Goal: Information Seeking & Learning: Find specific fact

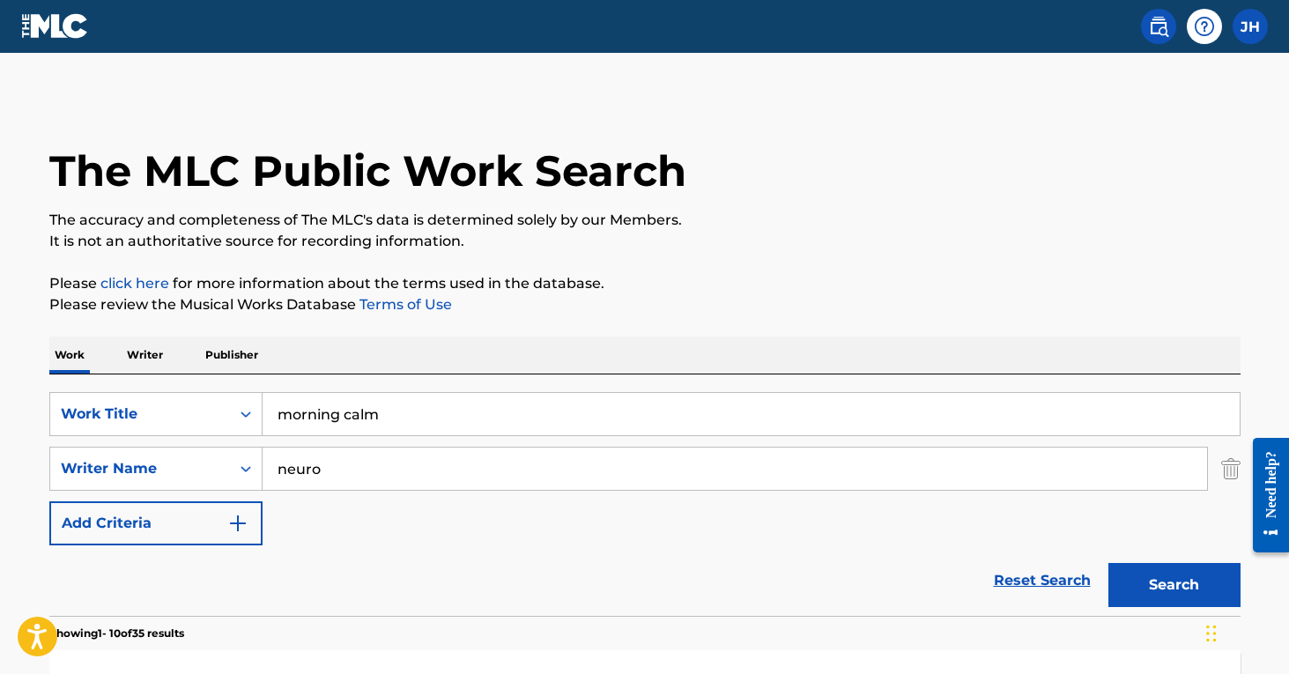
click at [1237, 466] on img "Search Form" at bounding box center [1230, 469] width 19 height 44
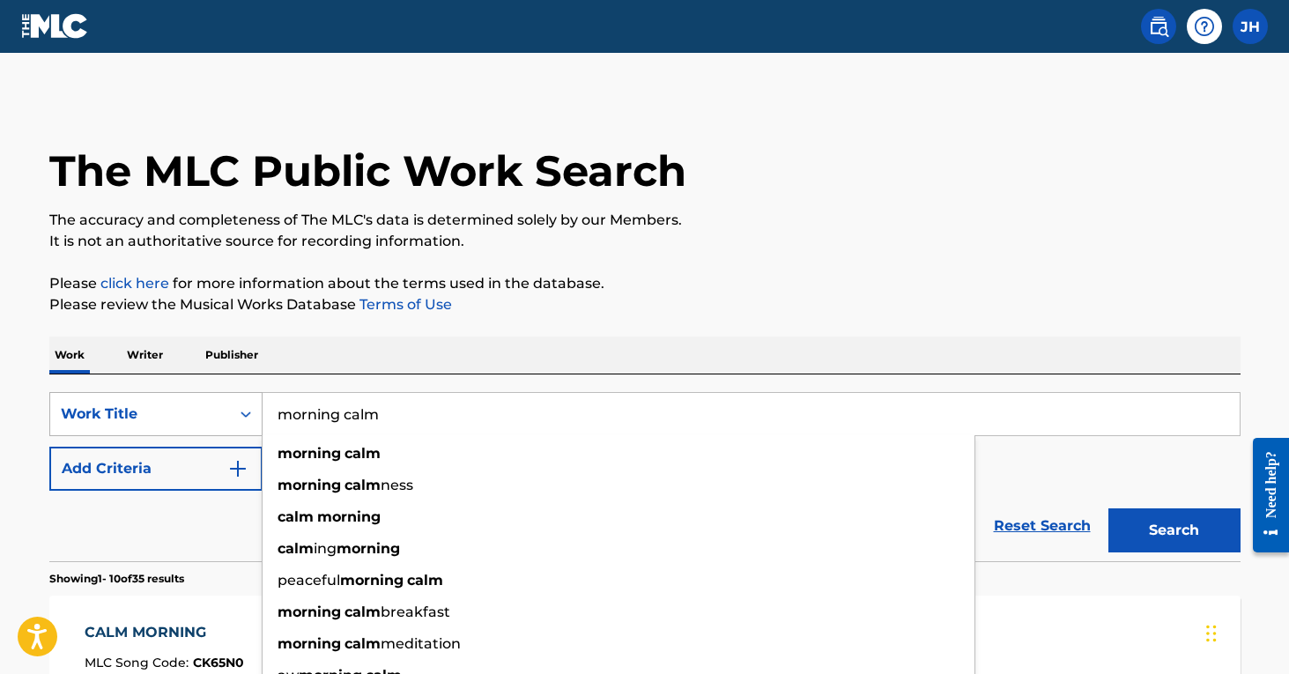
drag, startPoint x: 492, startPoint y: 418, endPoint x: 237, endPoint y: 403, distance: 255.1
click at [237, 403] on div "SearchWithCriteriad829f82d-b6b1-4910-a351-f1e0aa58a5f5 Work Title morning calm …" at bounding box center [644, 414] width 1191 height 44
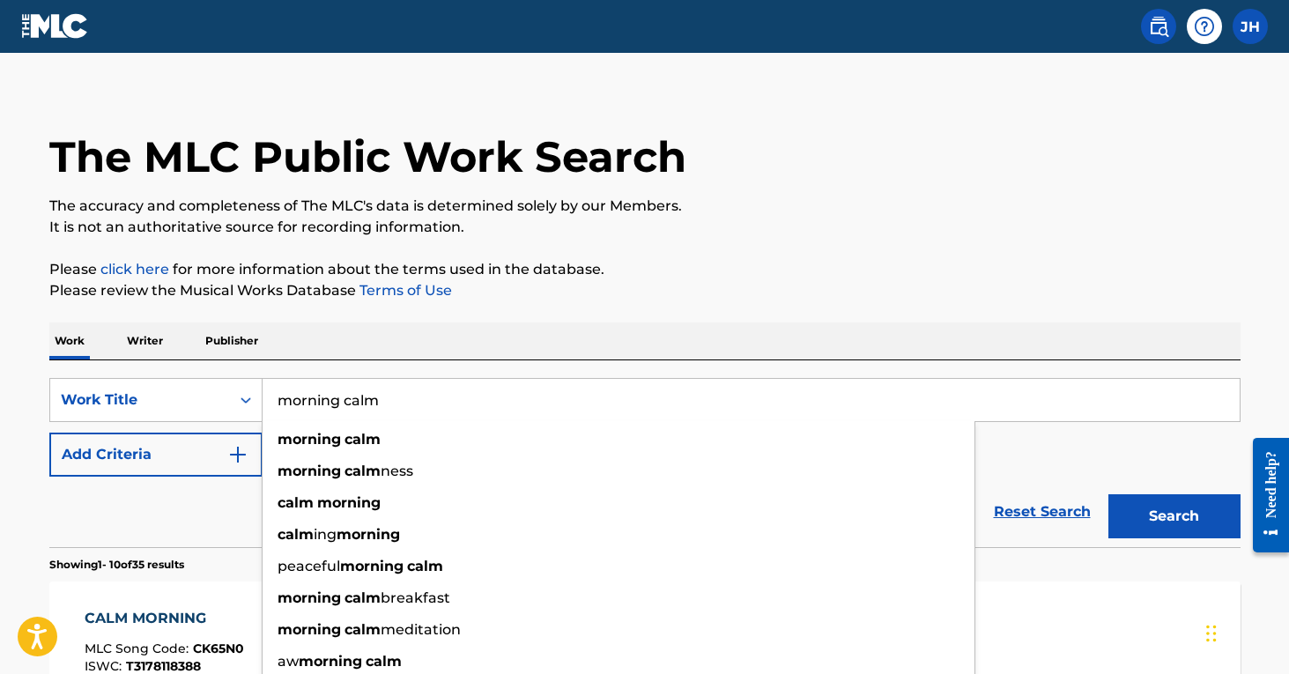
scroll to position [9, 0]
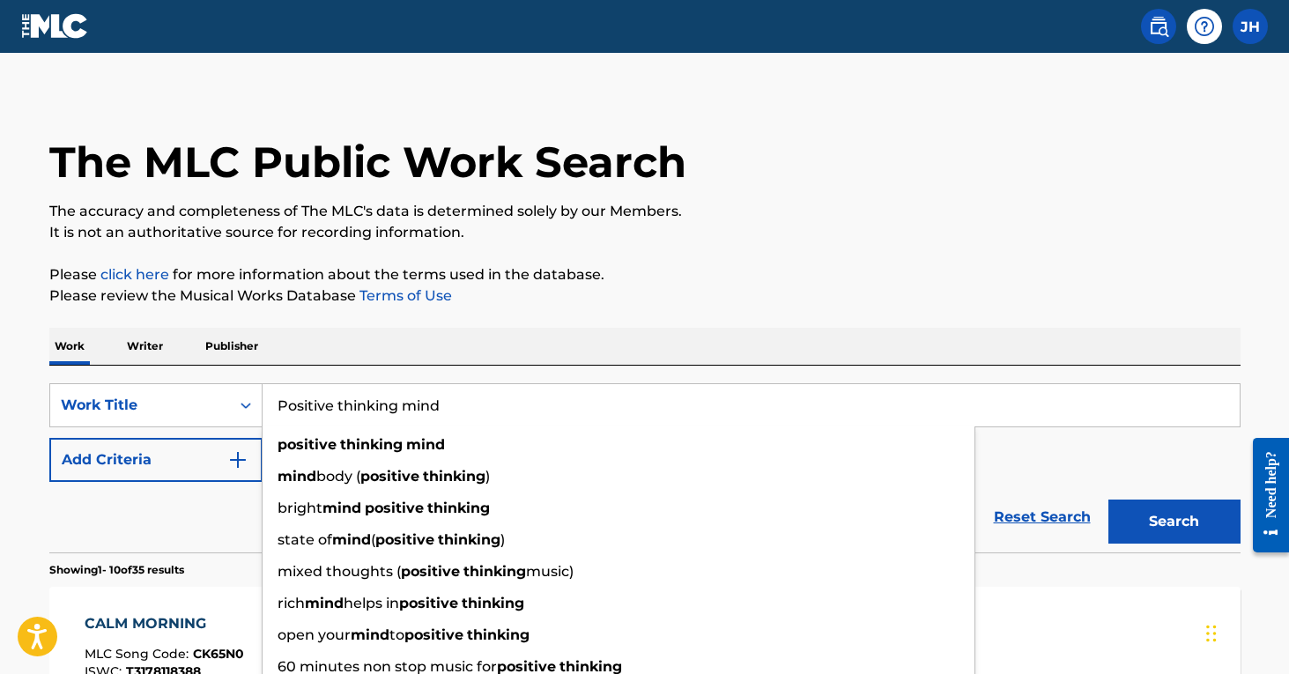
click at [1173, 522] on button "Search" at bounding box center [1174, 522] width 132 height 44
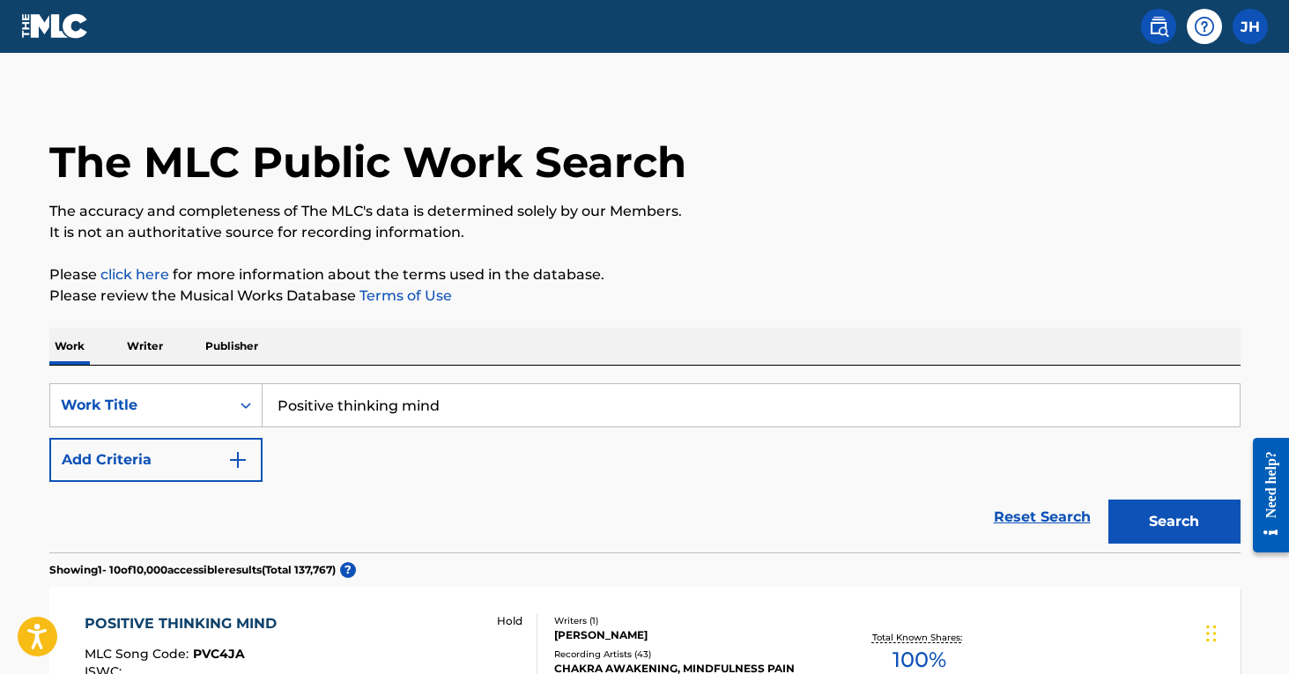
click at [173, 493] on div "Reset Search Search" at bounding box center [644, 517] width 1191 height 70
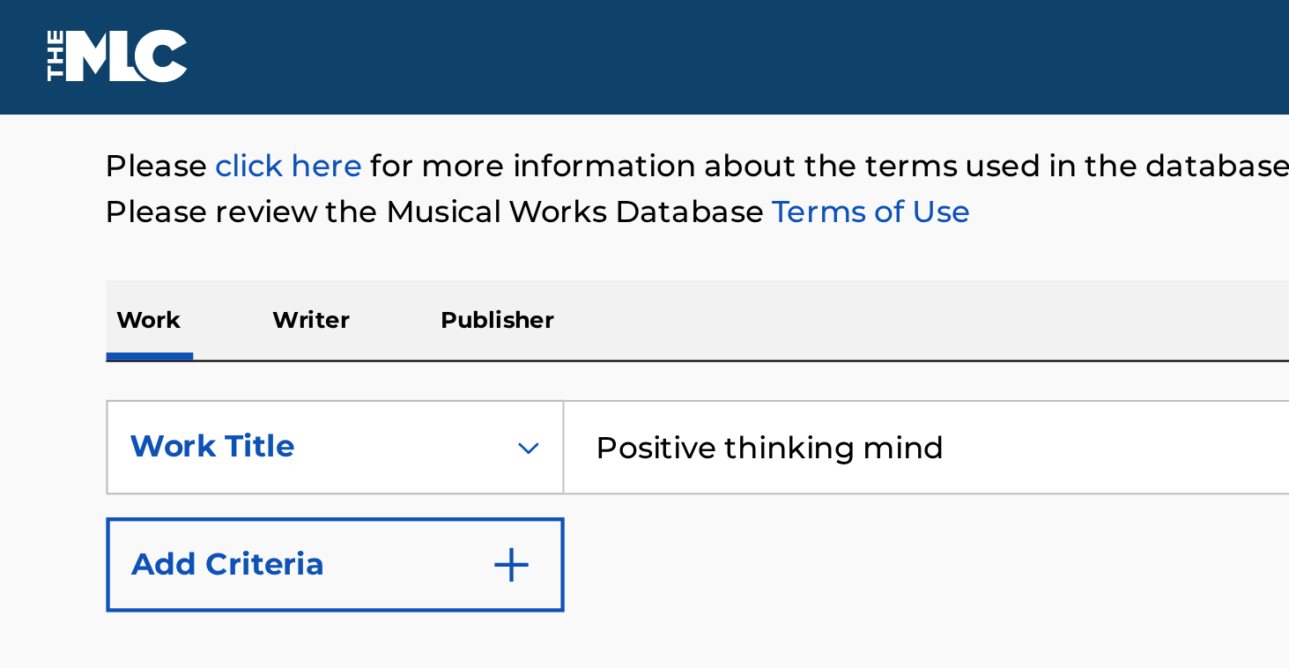
scroll to position [143, 0]
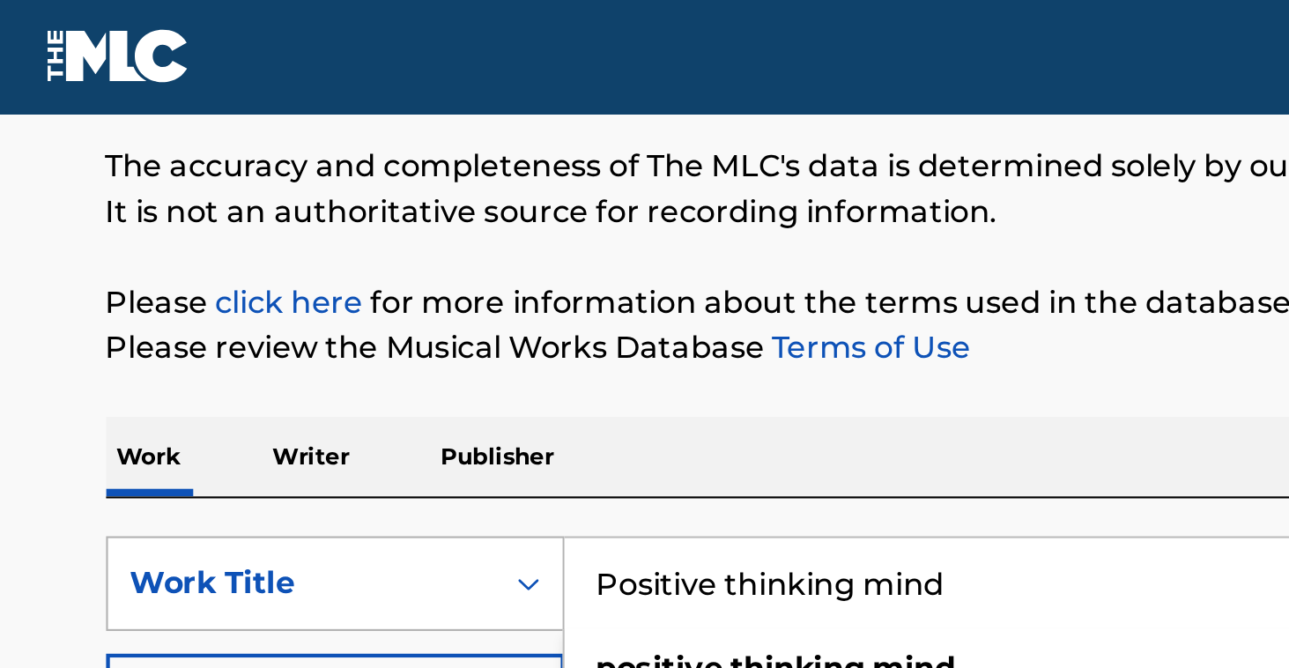
drag, startPoint x: 455, startPoint y: 265, endPoint x: 258, endPoint y: 269, distance: 196.5
click at [258, 269] on div "SearchWithCriteriad829f82d-b6b1-4910-a351-f1e0aa58a5f5 Work Title Positive thin…" at bounding box center [644, 271] width 1191 height 44
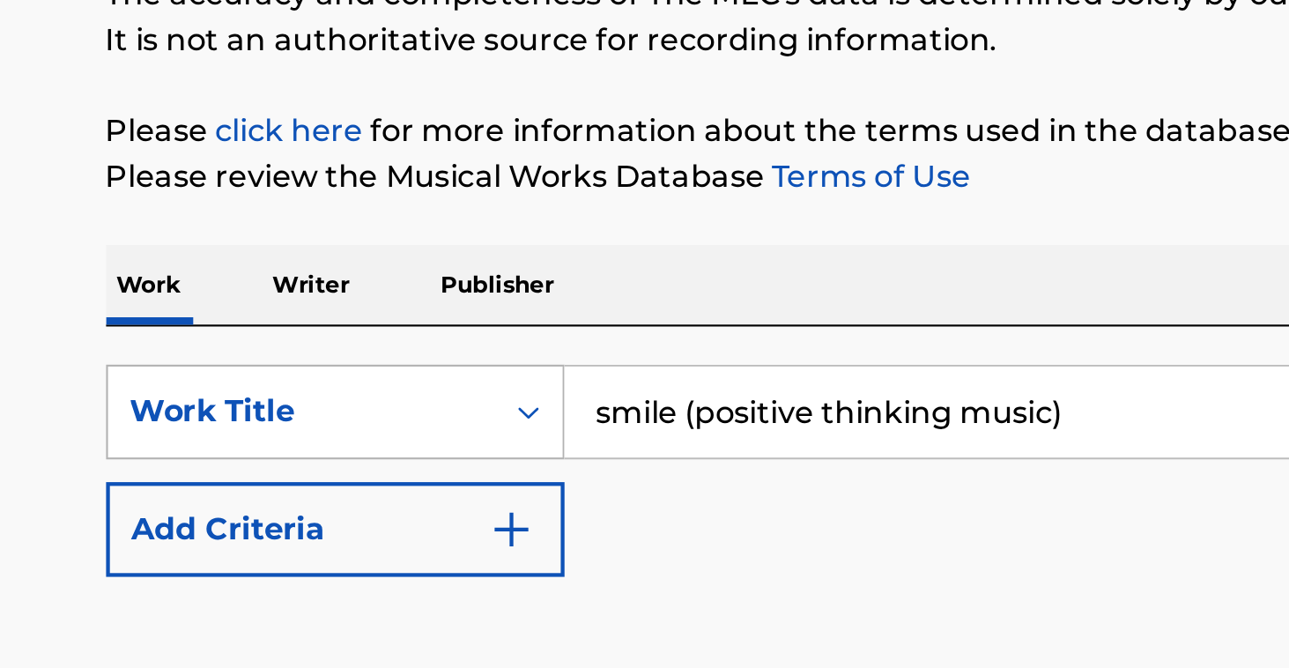
click at [1173, 366] on button "Search" at bounding box center [1174, 388] width 132 height 44
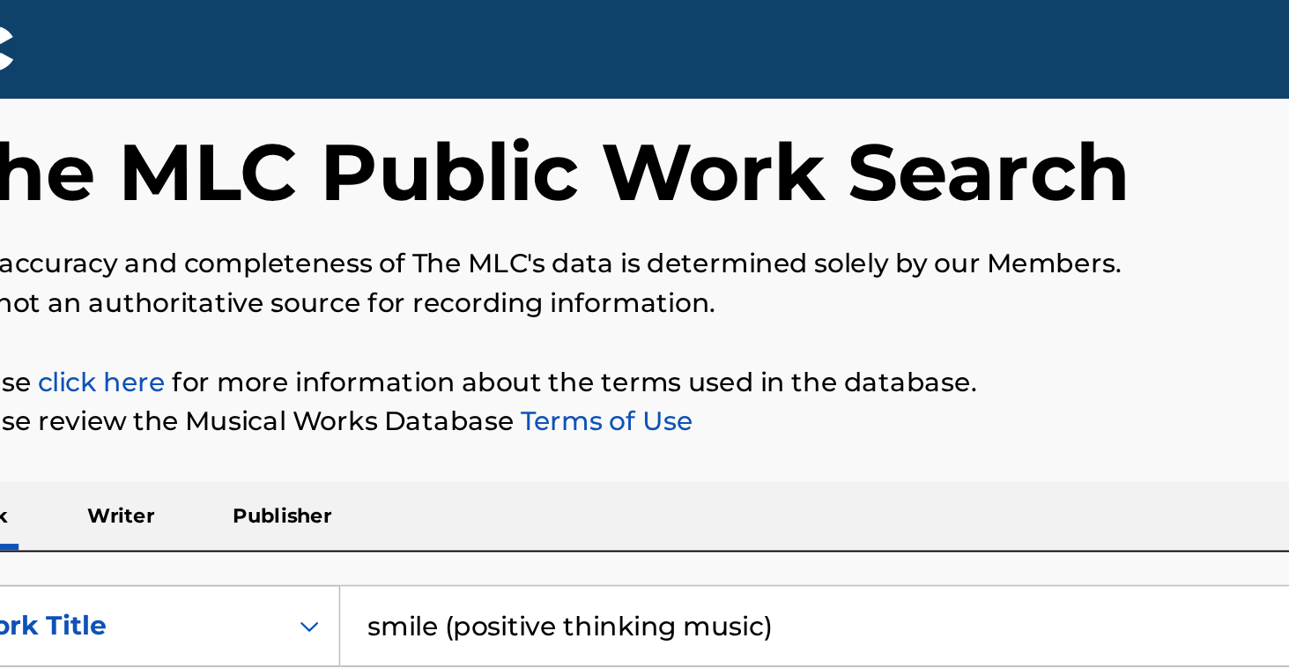
scroll to position [60, 0]
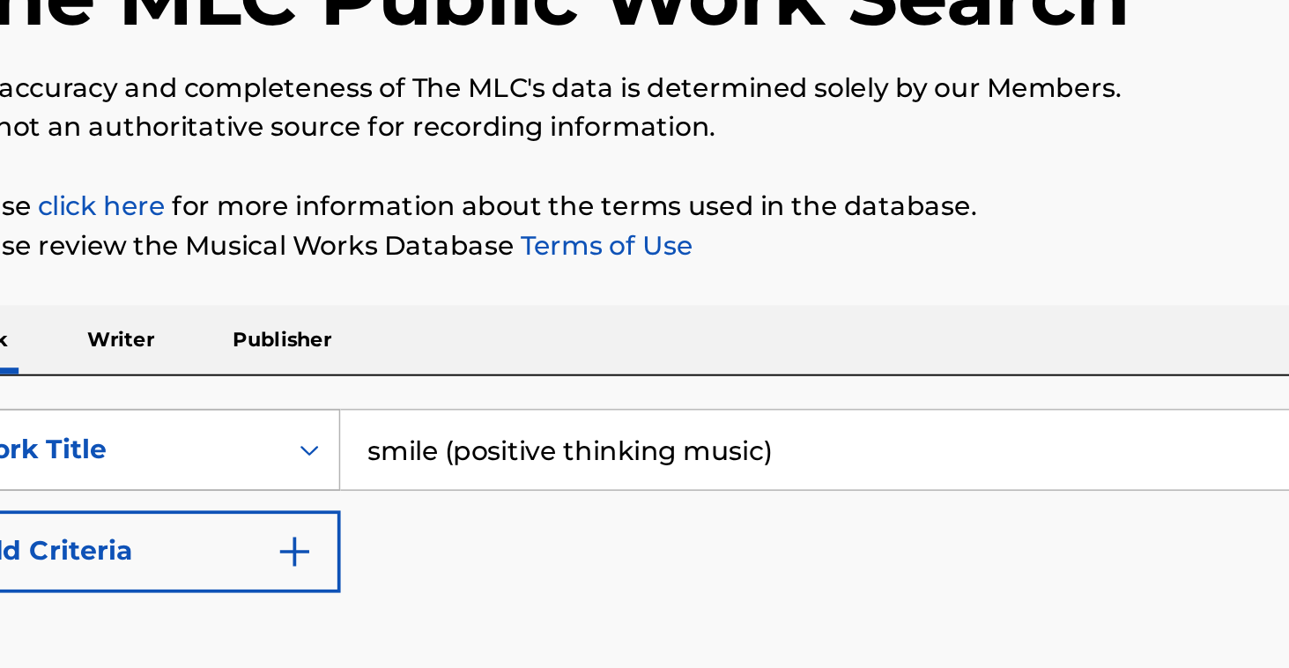
drag, startPoint x: 455, startPoint y: 239, endPoint x: 12, endPoint y: 227, distance: 443.3
click at [49, 332] on div "SearchWithCriteriad829f82d-b6b1-4910-a351-f1e0aa58a5f5 Work Title smile (positi…" at bounding box center [644, 354] width 1191 height 44
type input "O"
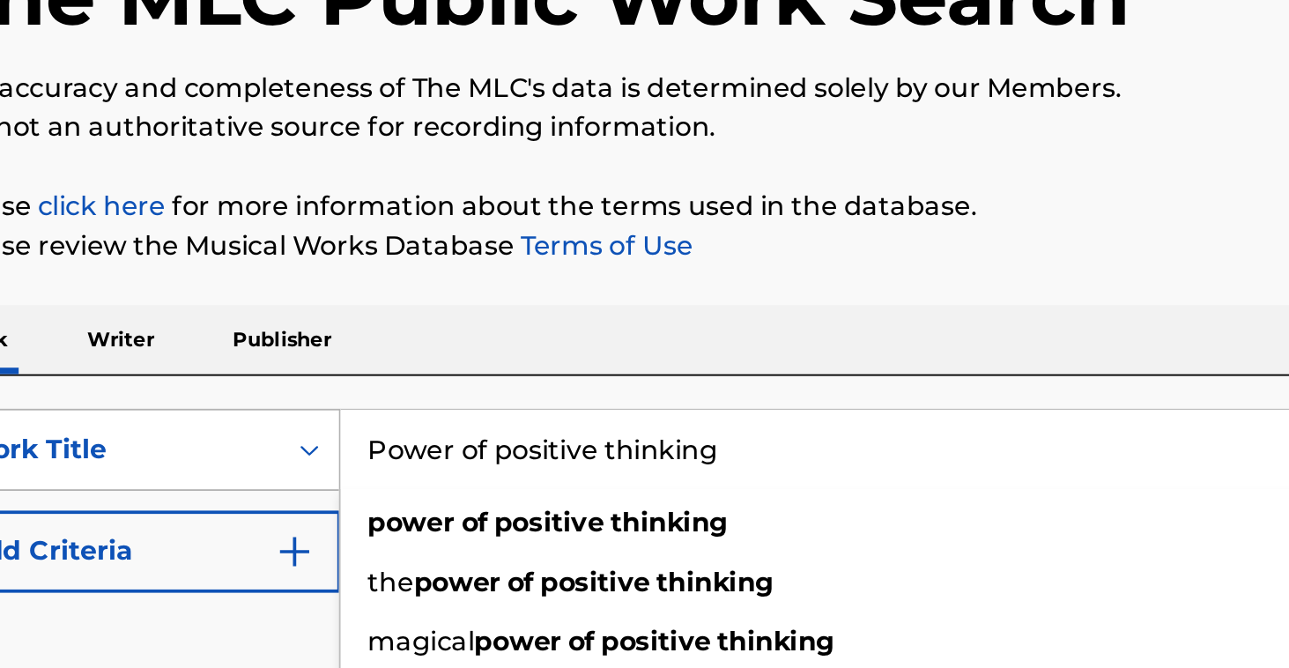
type input "Power of positive thinking"
click at [1108, 448] on button "Search" at bounding box center [1174, 470] width 132 height 44
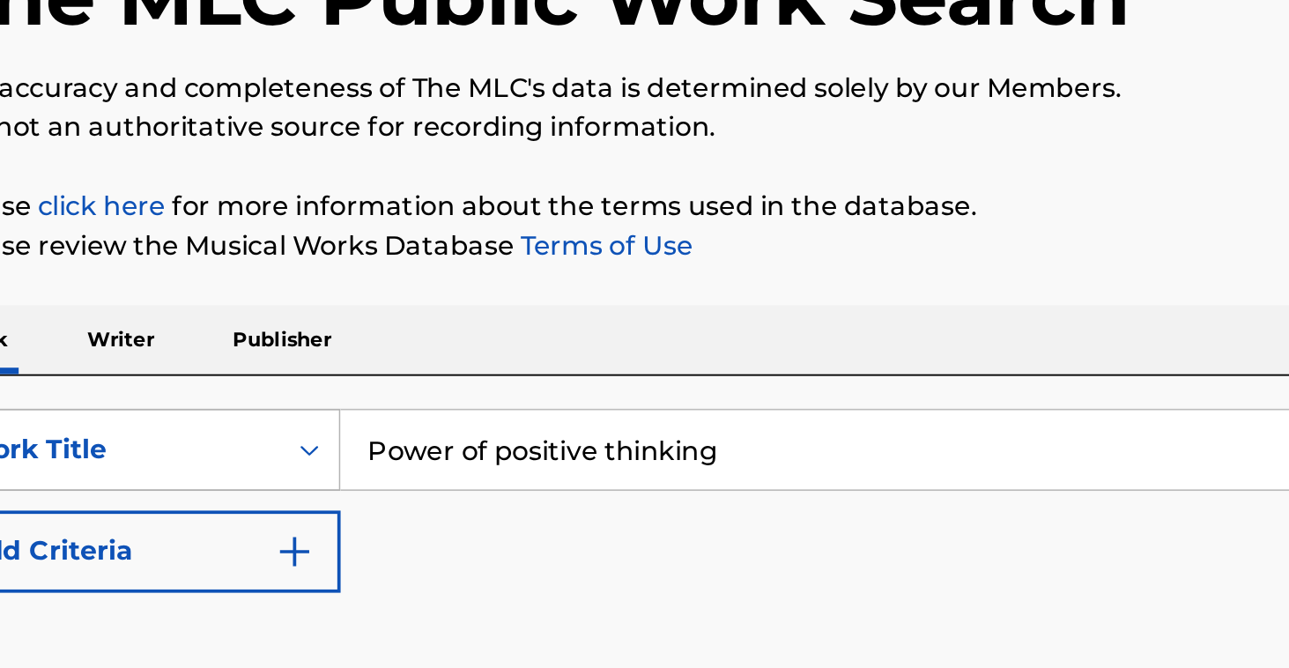
click at [1108, 448] on button "Search" at bounding box center [1174, 470] width 132 height 44
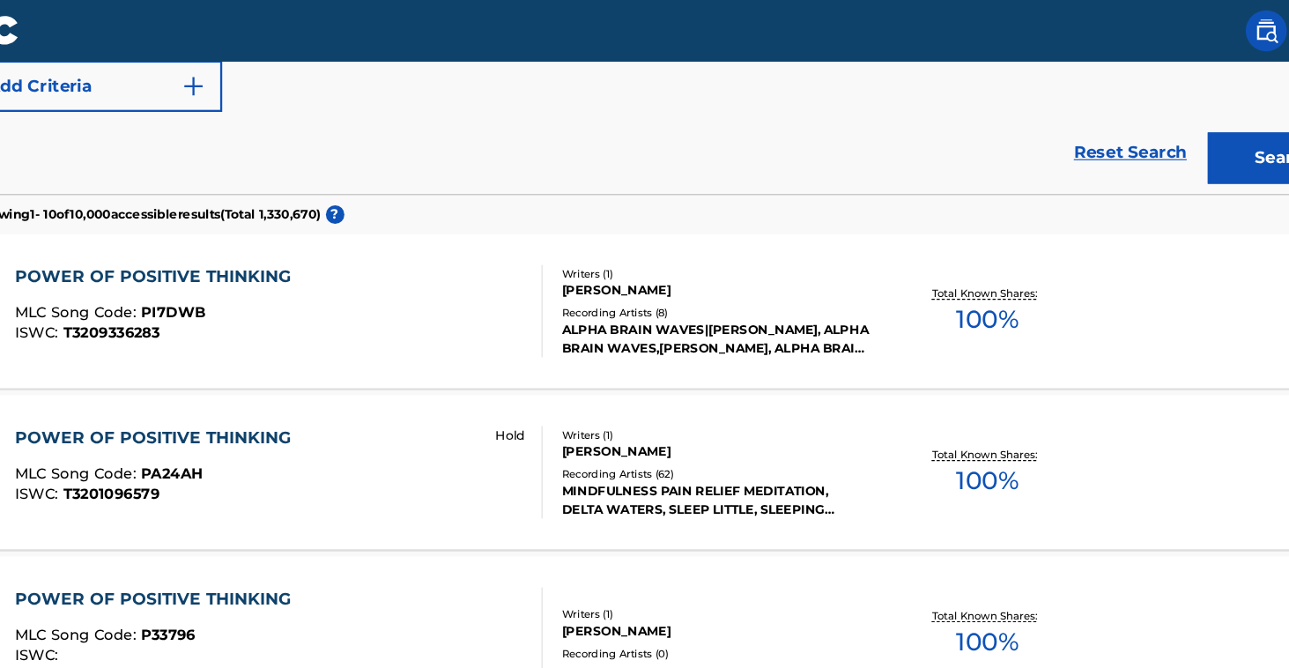
scroll to position [328, 0]
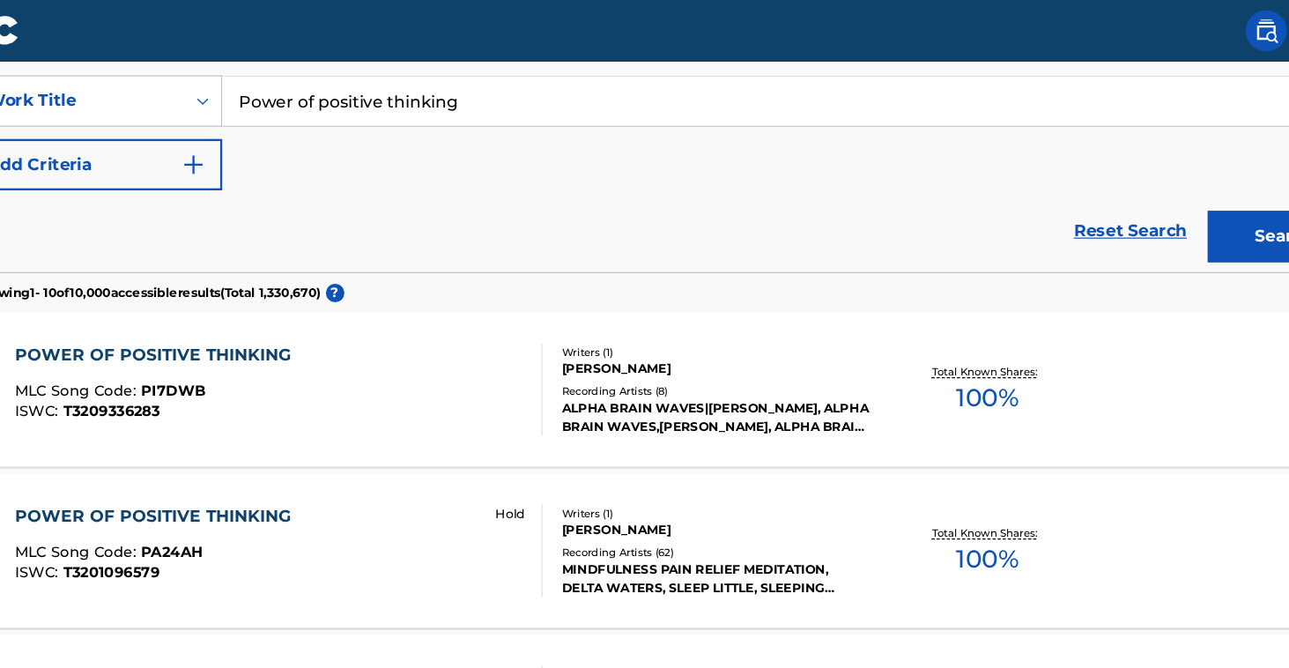
click at [227, 139] on img "Search Form" at bounding box center [237, 140] width 21 height 21
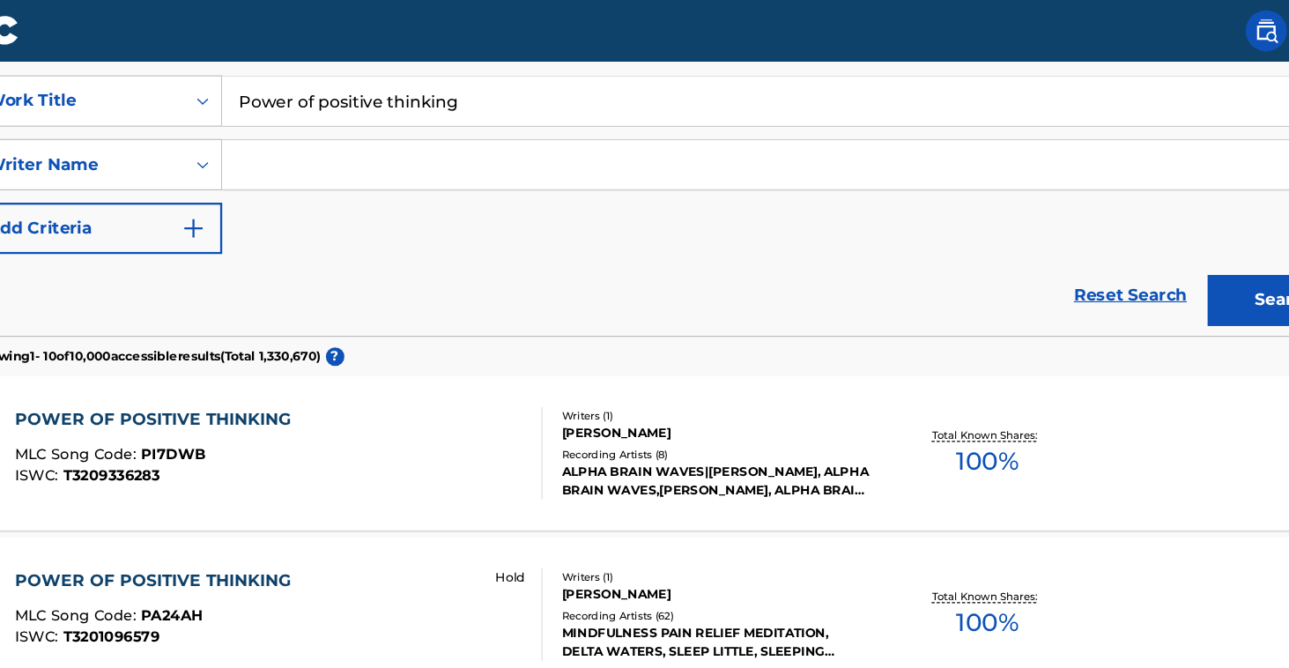
click at [273, 154] on input "Search Form" at bounding box center [735, 141] width 944 height 42
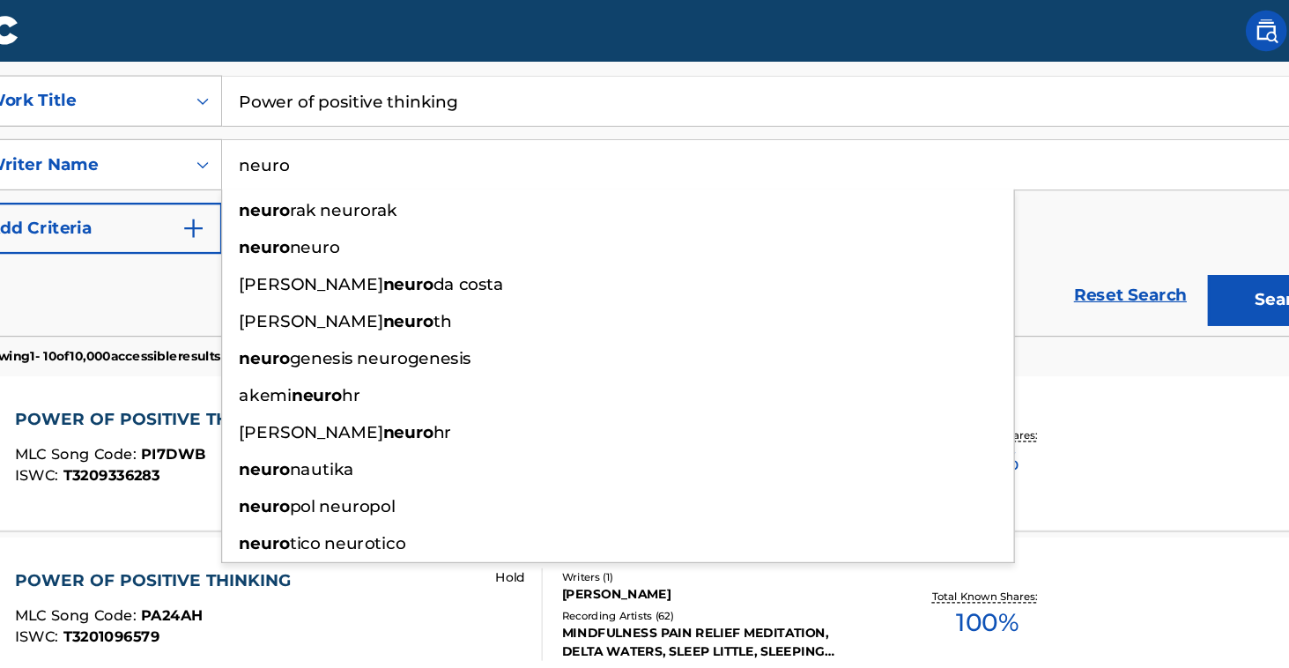
type input "neuro"
click at [1108, 256] on button "Search" at bounding box center [1174, 257] width 132 height 44
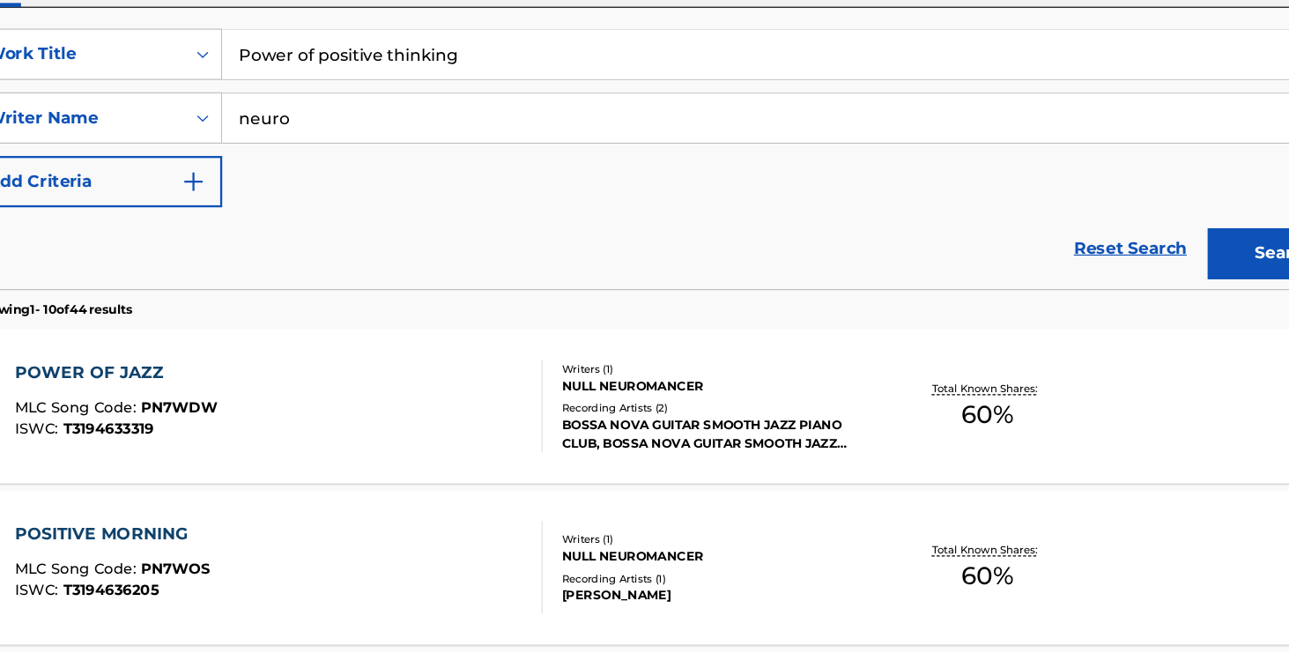
scroll to position [278, 0]
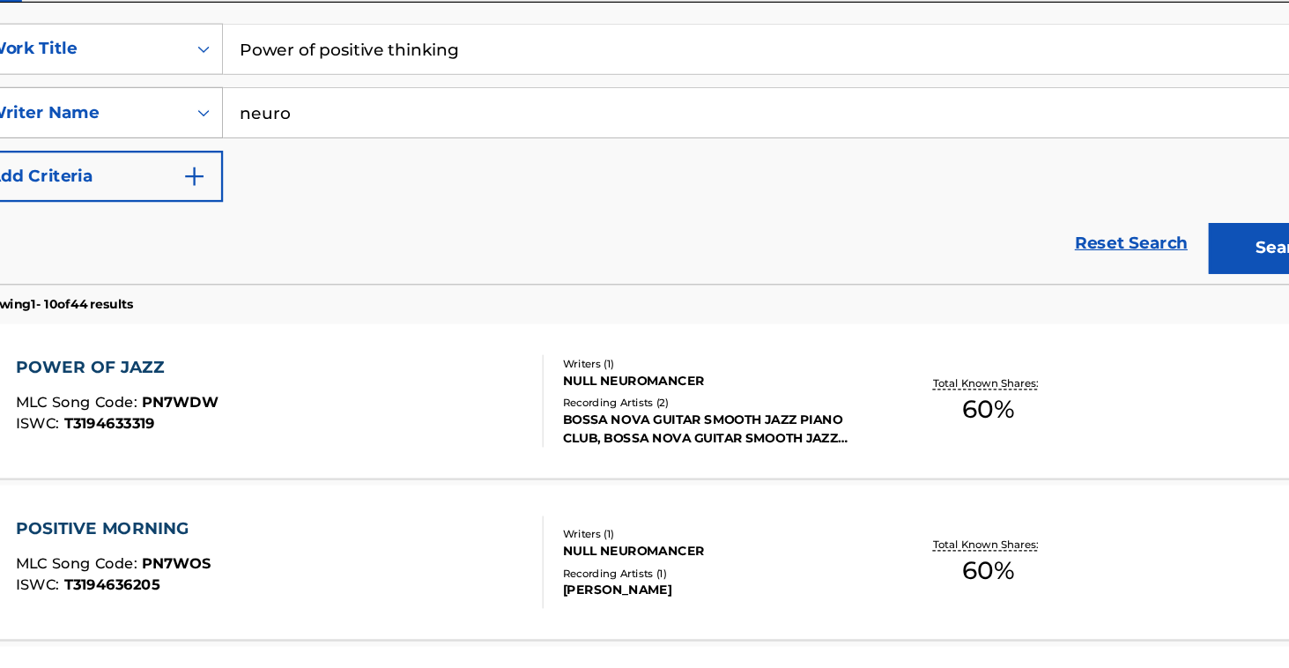
drag, startPoint x: 260, startPoint y: 95, endPoint x: 154, endPoint y: 82, distance: 106.5
click at [154, 169] on div "SearchWithCriteria116dbbdc-024a-4998-a937-827a545fd73a Writer Name neuro" at bounding box center [644, 191] width 1191 height 44
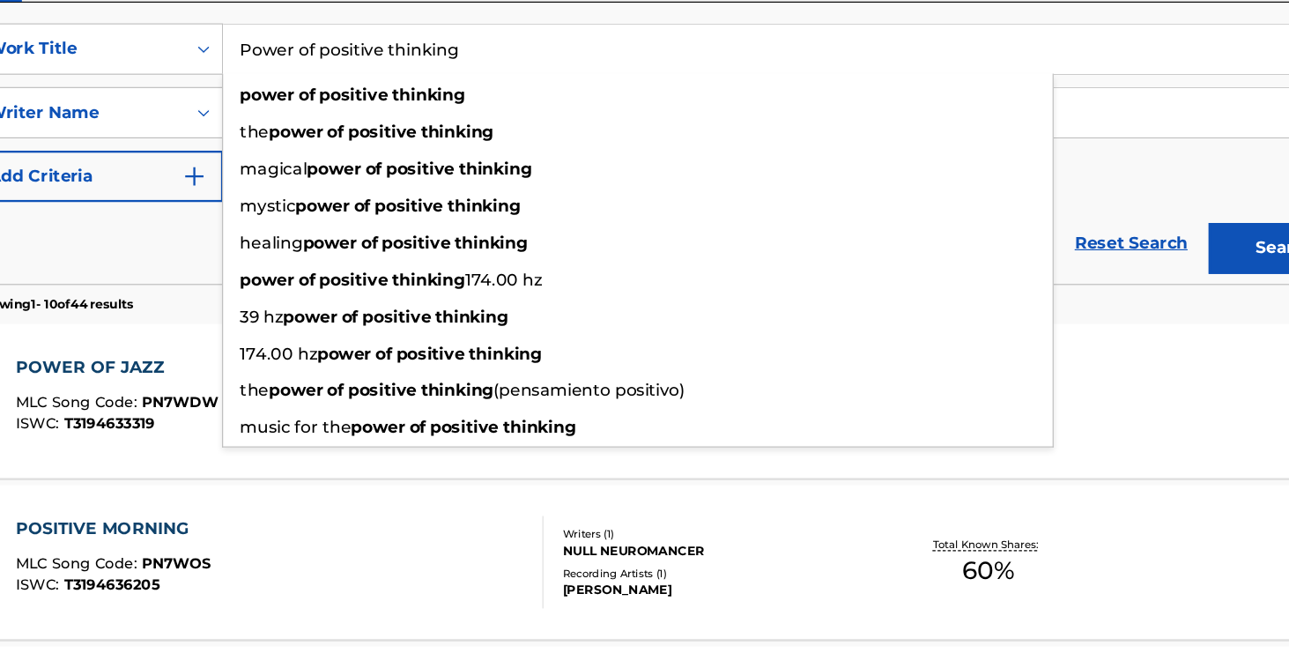
drag, startPoint x: 410, startPoint y: 39, endPoint x: 218, endPoint y: 31, distance: 192.2
click at [263, 115] on input "Power of positive thinking" at bounding box center [751, 136] width 977 height 42
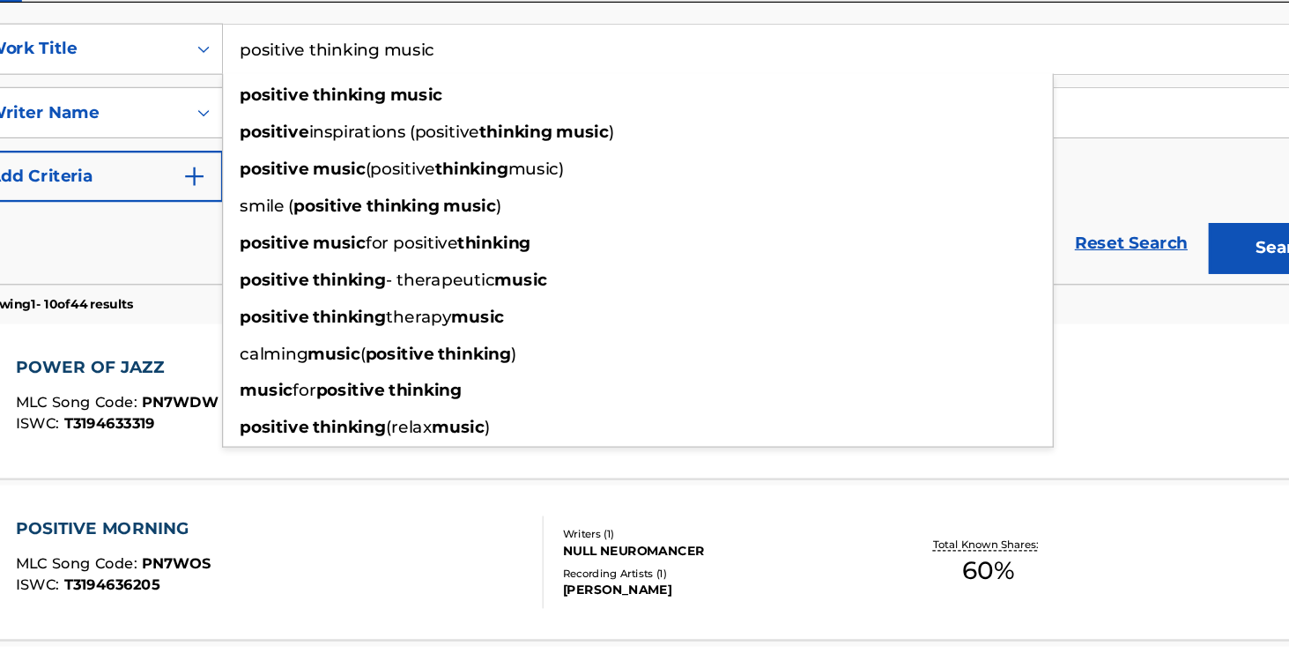
type input "positive thinking music"
click at [1108, 285] on button "Search" at bounding box center [1174, 307] width 132 height 44
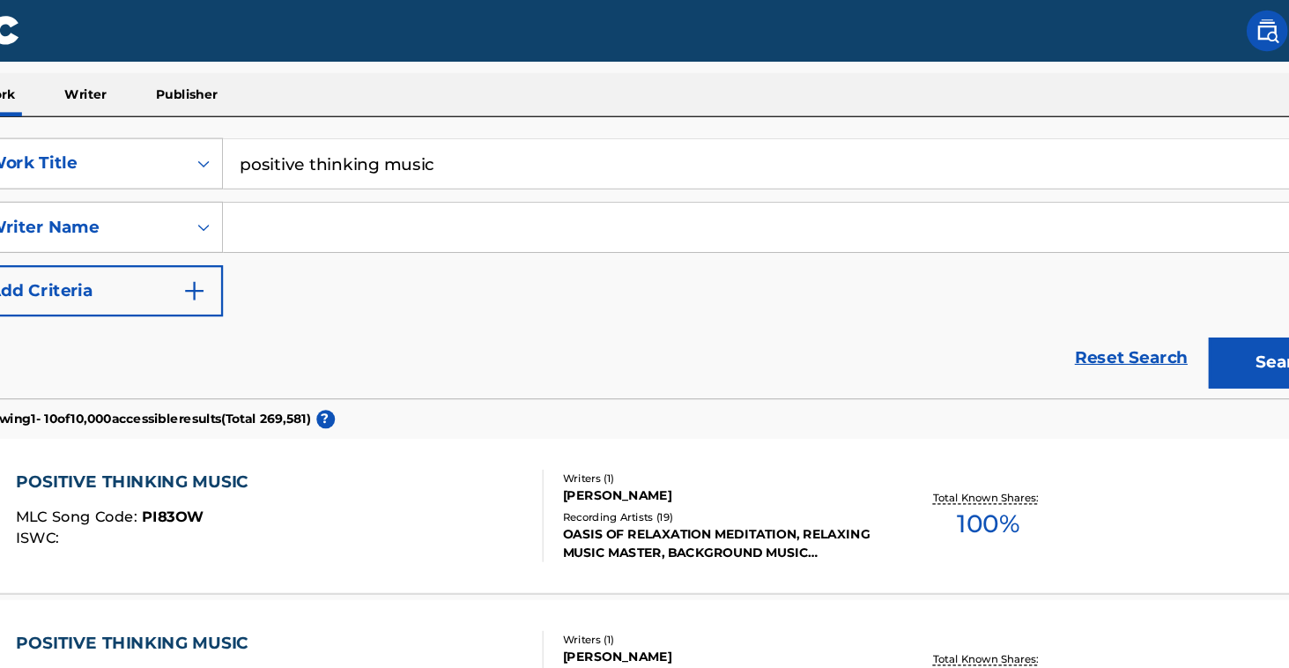
scroll to position [264, 0]
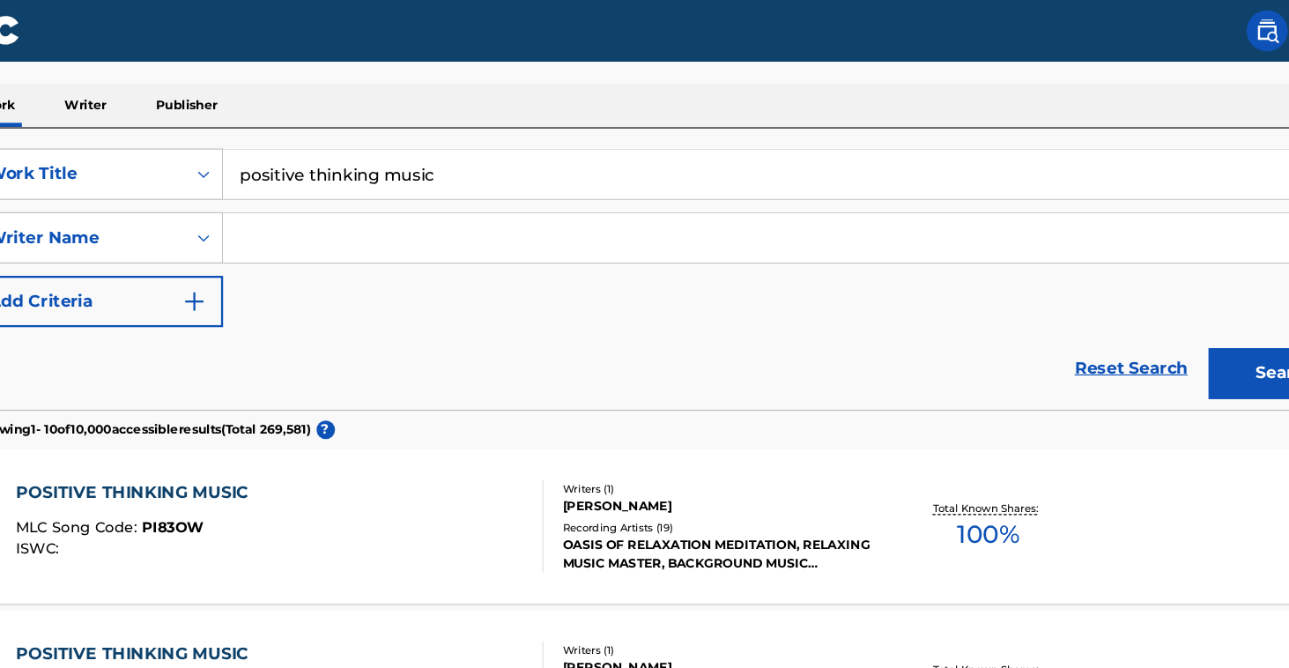
click at [274, 213] on input "Search Form" at bounding box center [735, 204] width 944 height 42
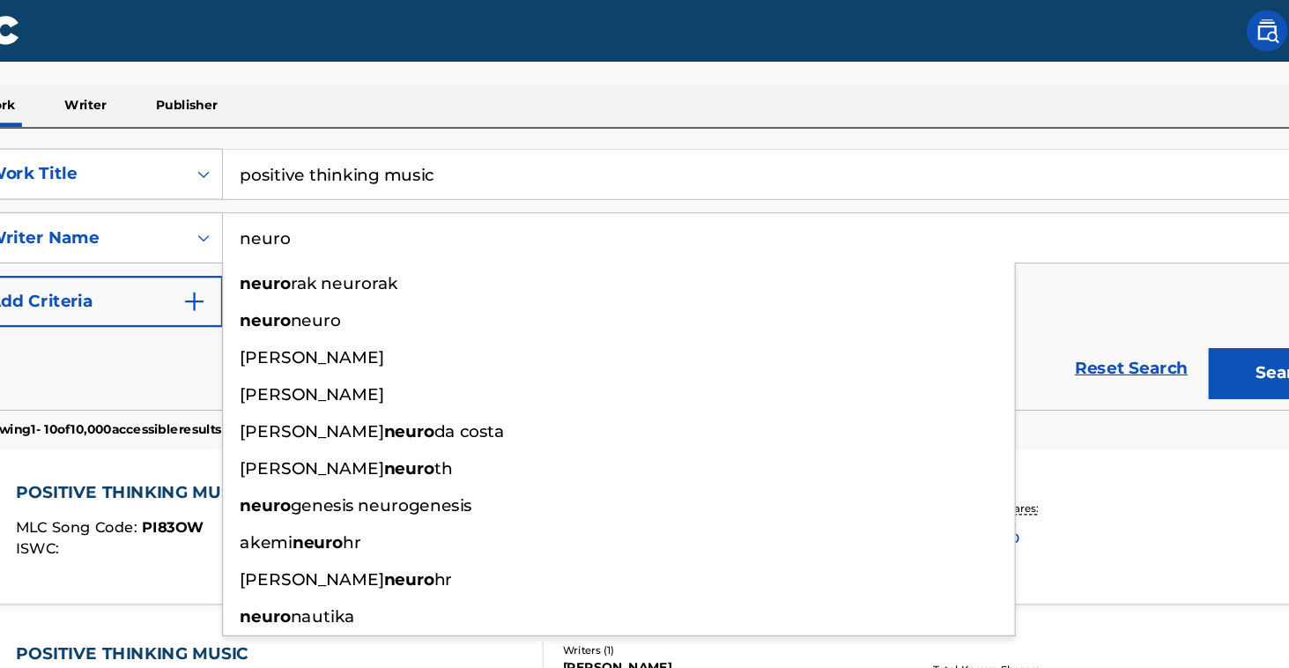
type input "neuro"
click at [1108, 320] on button "Search" at bounding box center [1174, 321] width 132 height 44
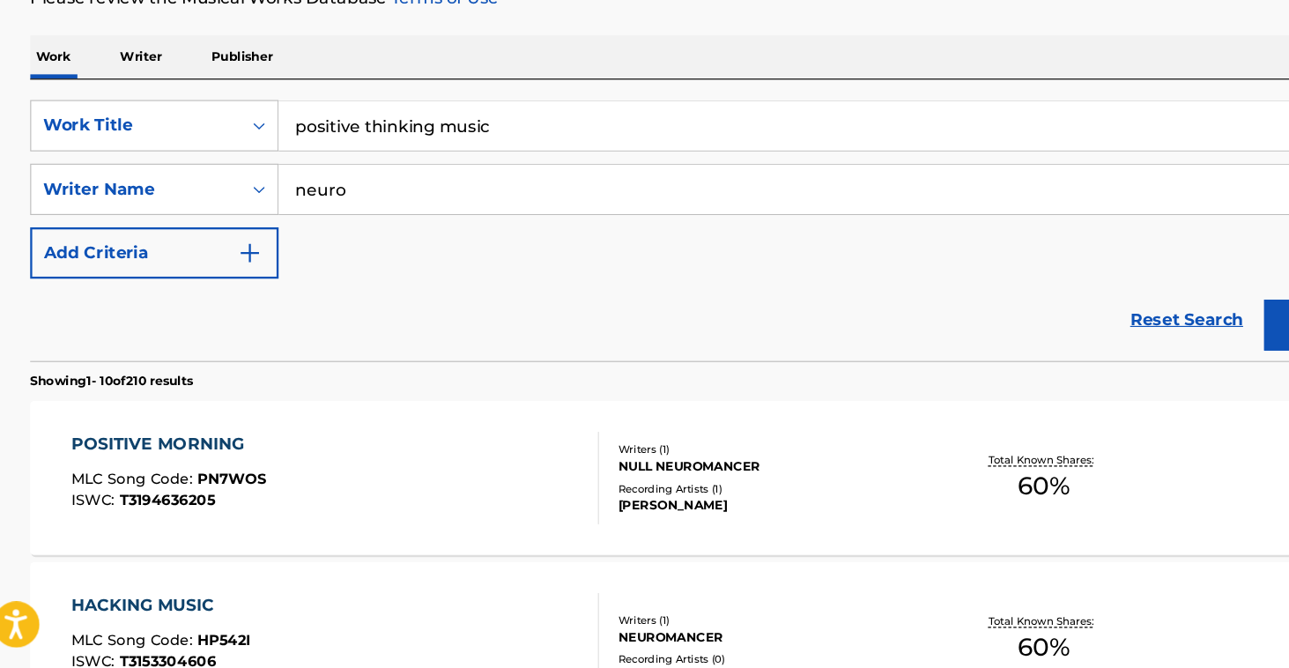
scroll to position [215, 0]
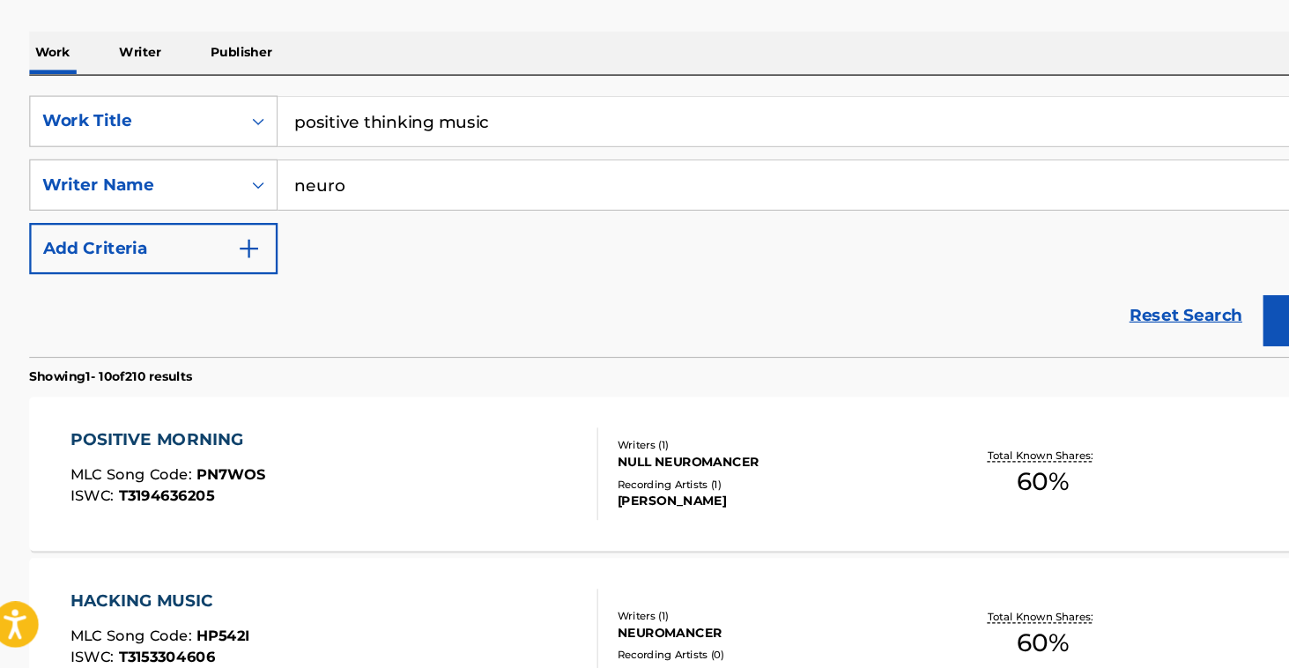
drag, startPoint x: 314, startPoint y: 154, endPoint x: 196, endPoint y: 133, distance: 119.9
click at [196, 177] on div "SearchWithCriteriad829f82d-b6b1-4910-a351-f1e0aa58a5f5 Work Title positive thin…" at bounding box center [644, 253] width 1191 height 153
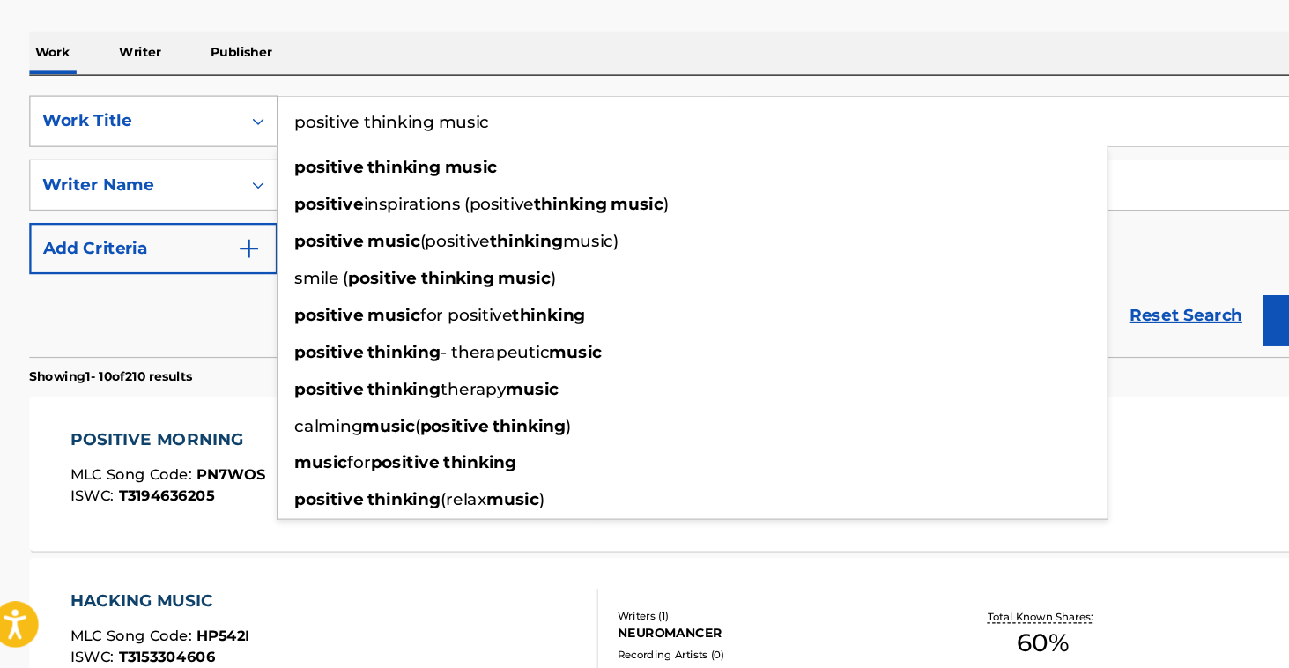
drag, startPoint x: 442, startPoint y: 95, endPoint x: 196, endPoint y: 107, distance: 247.0
click at [196, 177] on div "SearchWithCriteriad829f82d-b6b1-4910-a351-f1e0aa58a5f5 Work Title positive thin…" at bounding box center [644, 199] width 1191 height 44
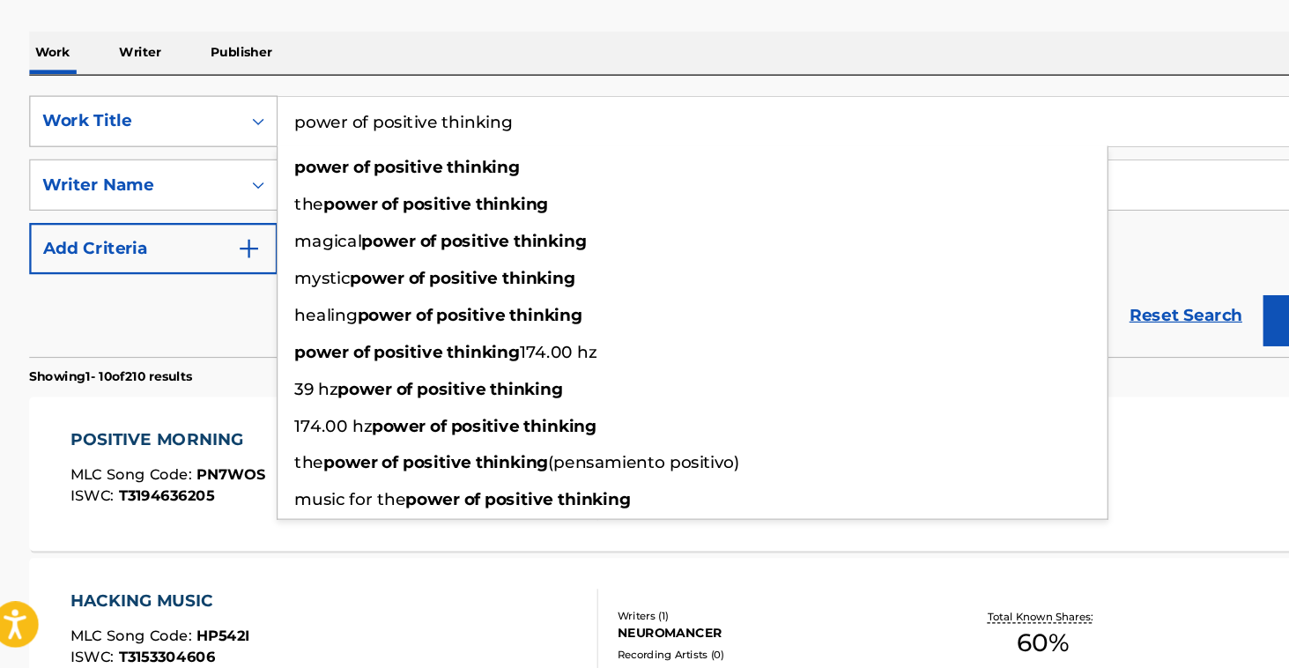
click at [1150, 348] on button "Search" at bounding box center [1174, 370] width 132 height 44
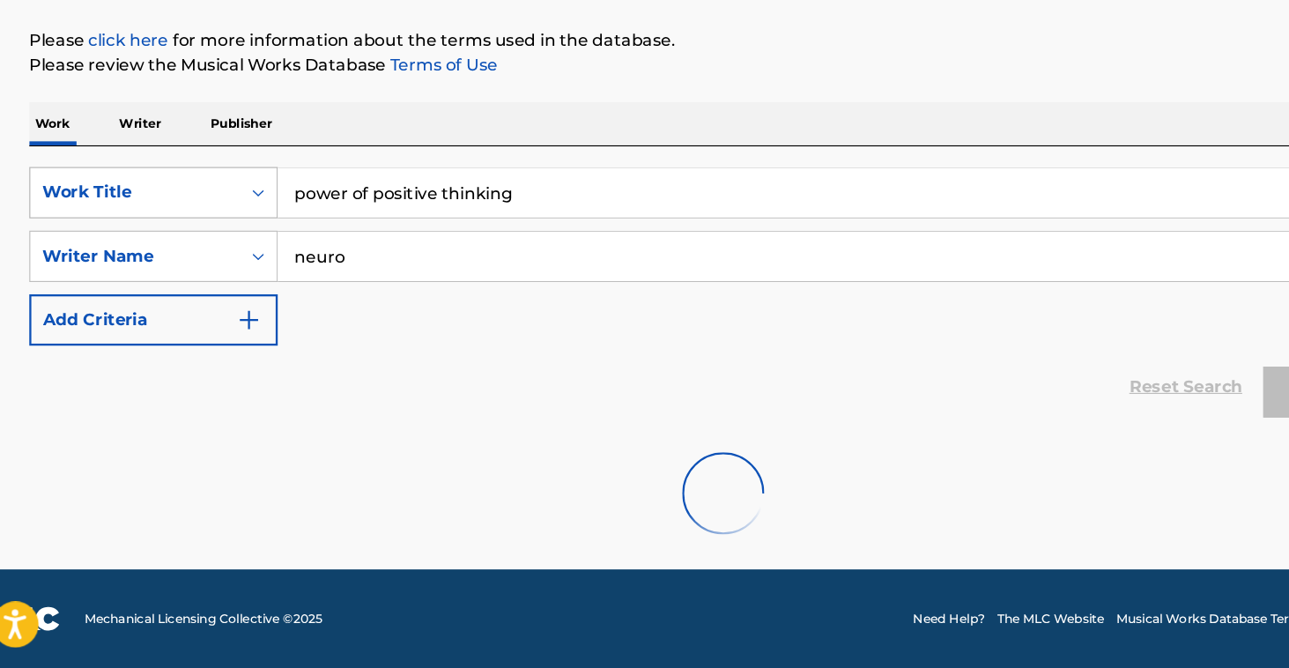
scroll to position [154, 0]
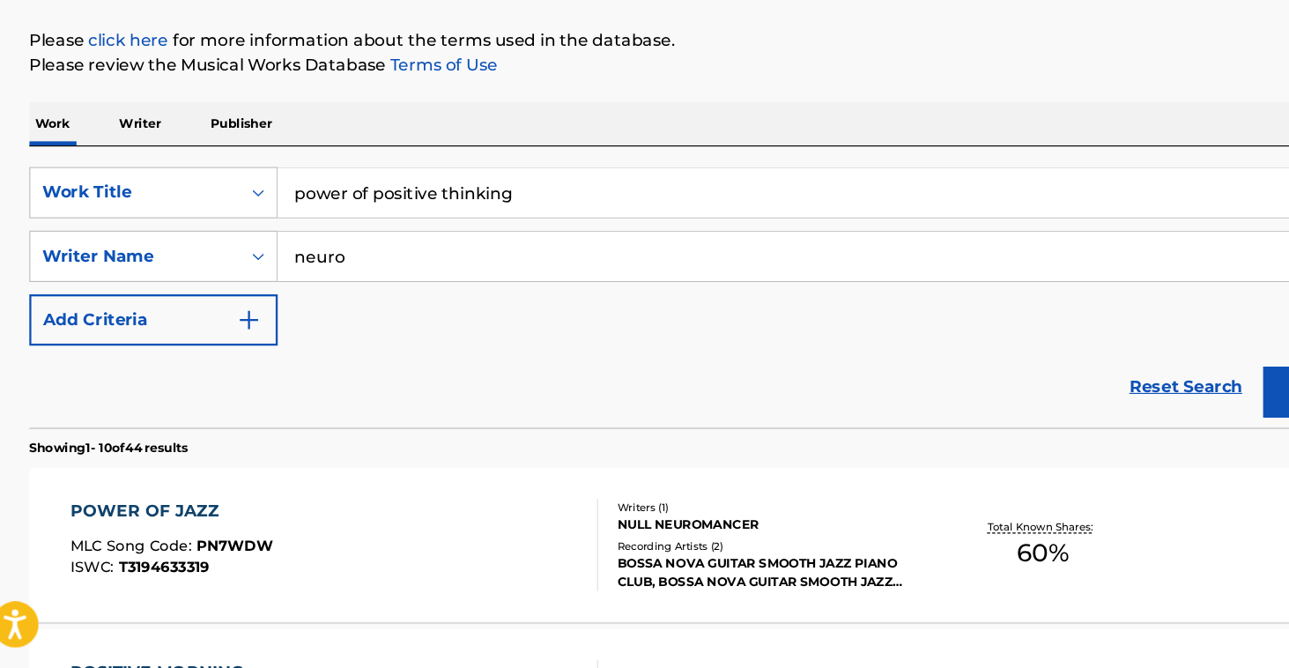
drag, startPoint x: 504, startPoint y: 144, endPoint x: 473, endPoint y: 153, distance: 32.3
click at [473, 238] on div "power of positive thinking" at bounding box center [752, 260] width 978 height 44
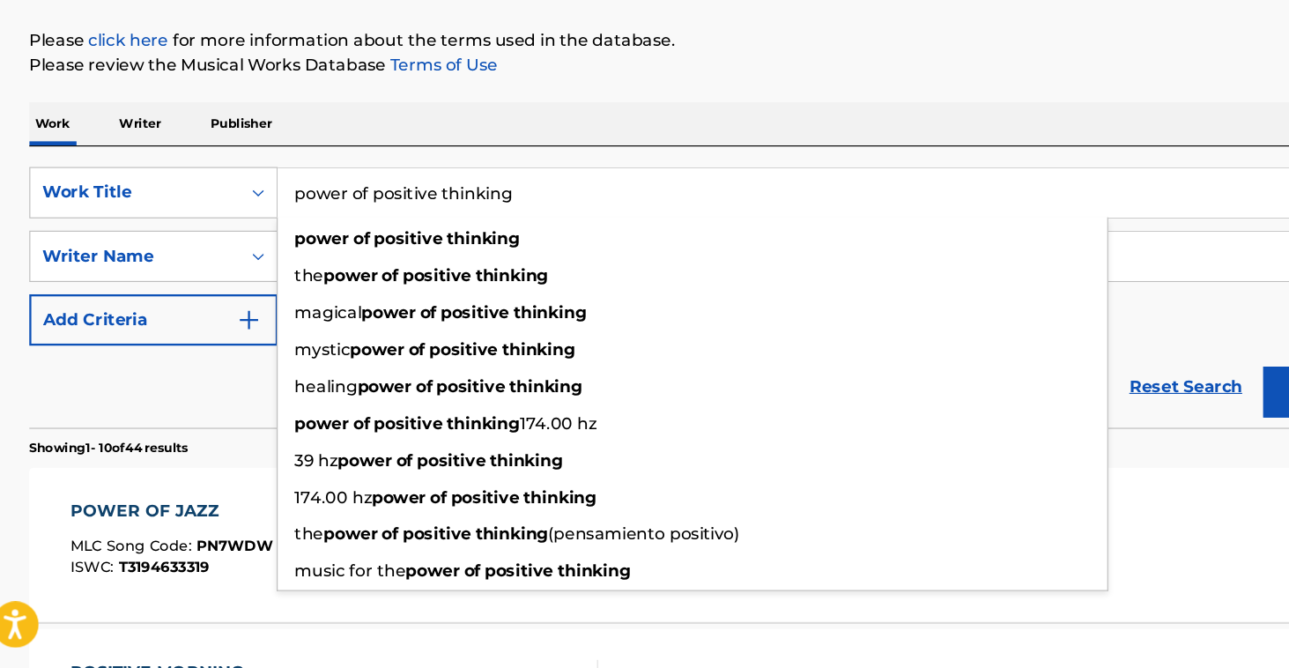
drag, startPoint x: 473, startPoint y: 153, endPoint x: 453, endPoint y: 181, distance: 34.0
click at [453, 239] on input "power of positive thinking" at bounding box center [751, 260] width 977 height 42
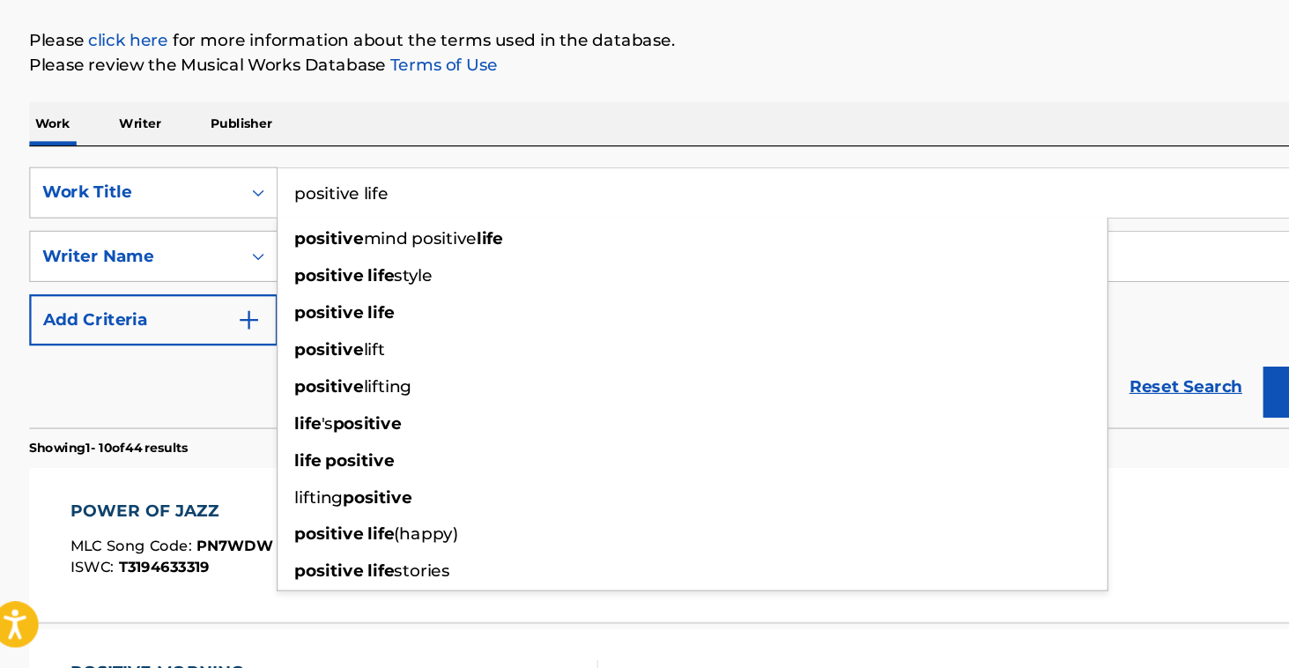
click at [1150, 409] on button "Search" at bounding box center [1174, 431] width 132 height 44
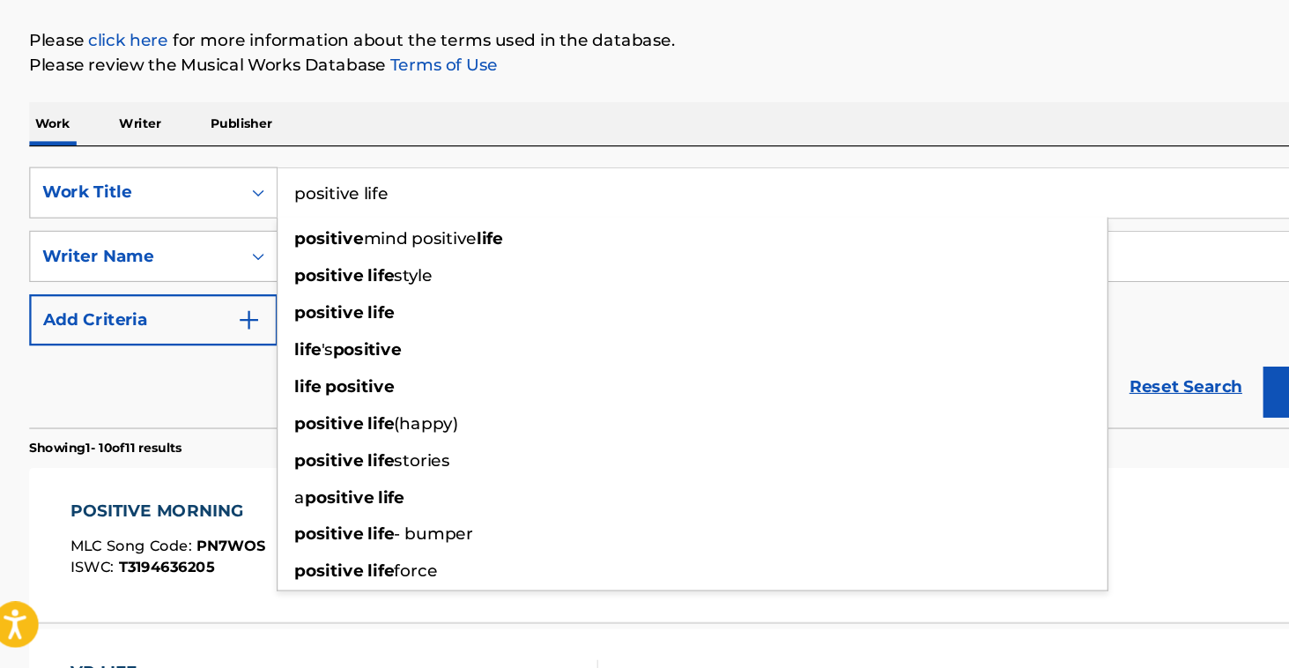
click at [227, 359] on img "Search Form" at bounding box center [237, 369] width 21 height 21
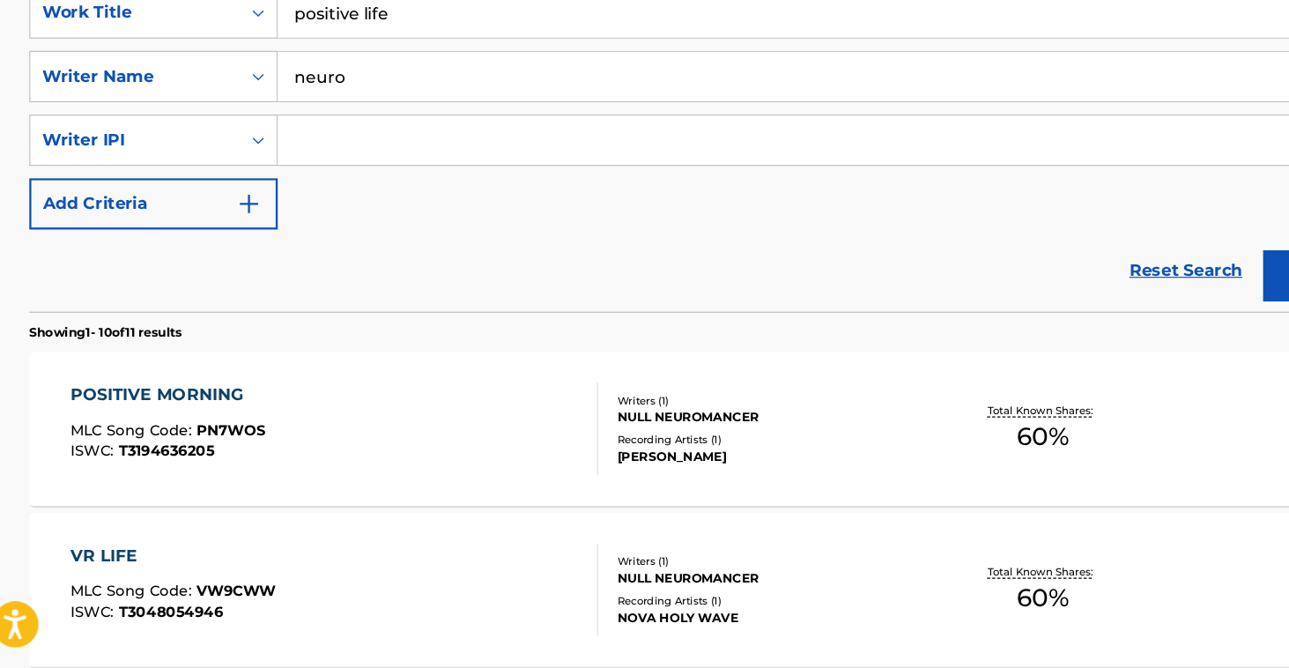
scroll to position [314, 0]
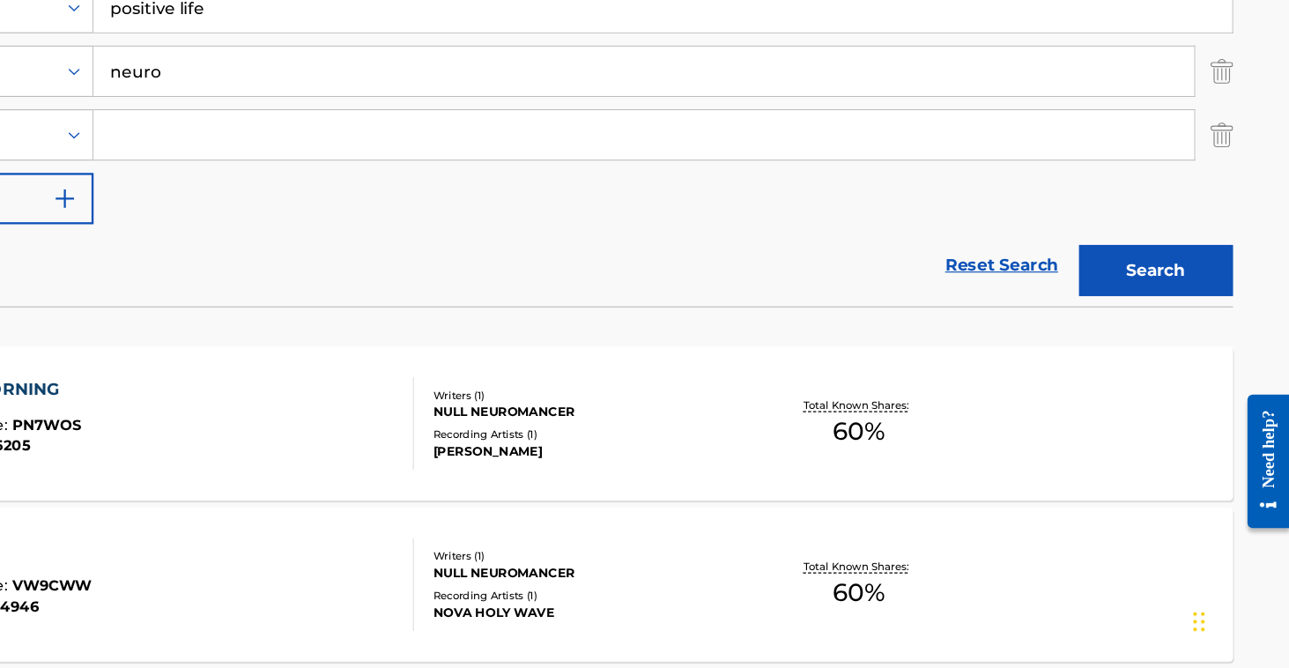
click at [1221, 188] on img "Search Form" at bounding box center [1230, 210] width 19 height 44
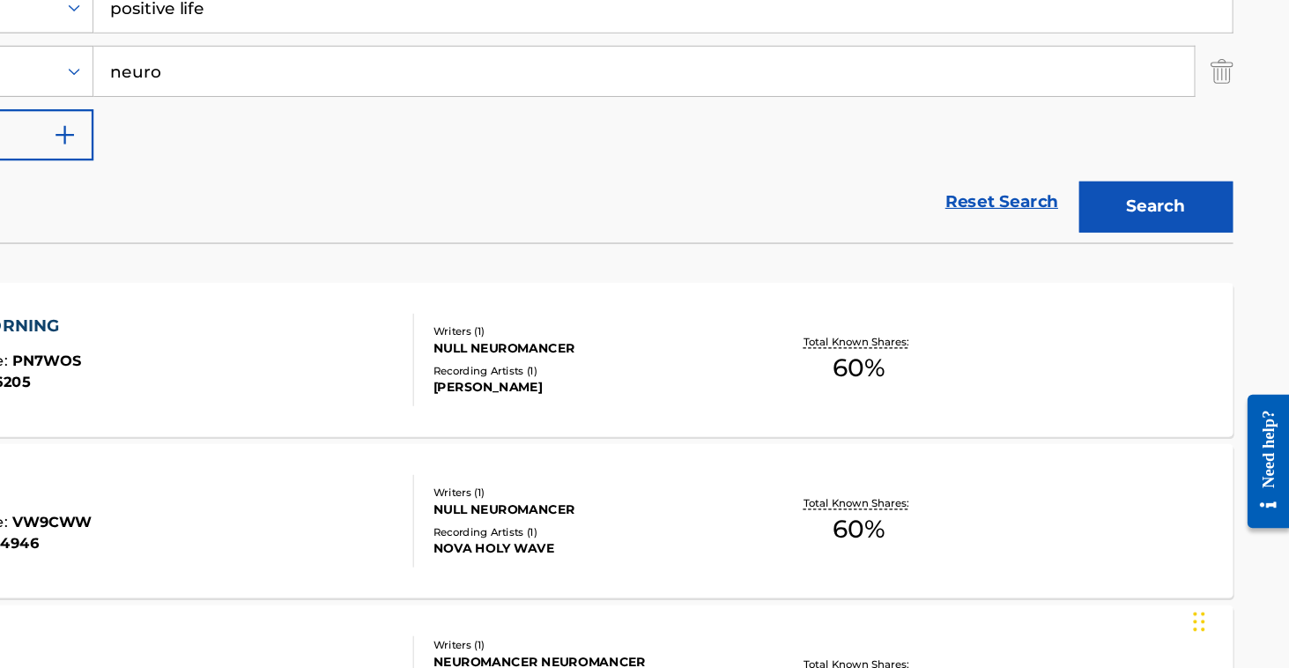
click at [1221, 133] on img "Search Form" at bounding box center [1230, 155] width 19 height 44
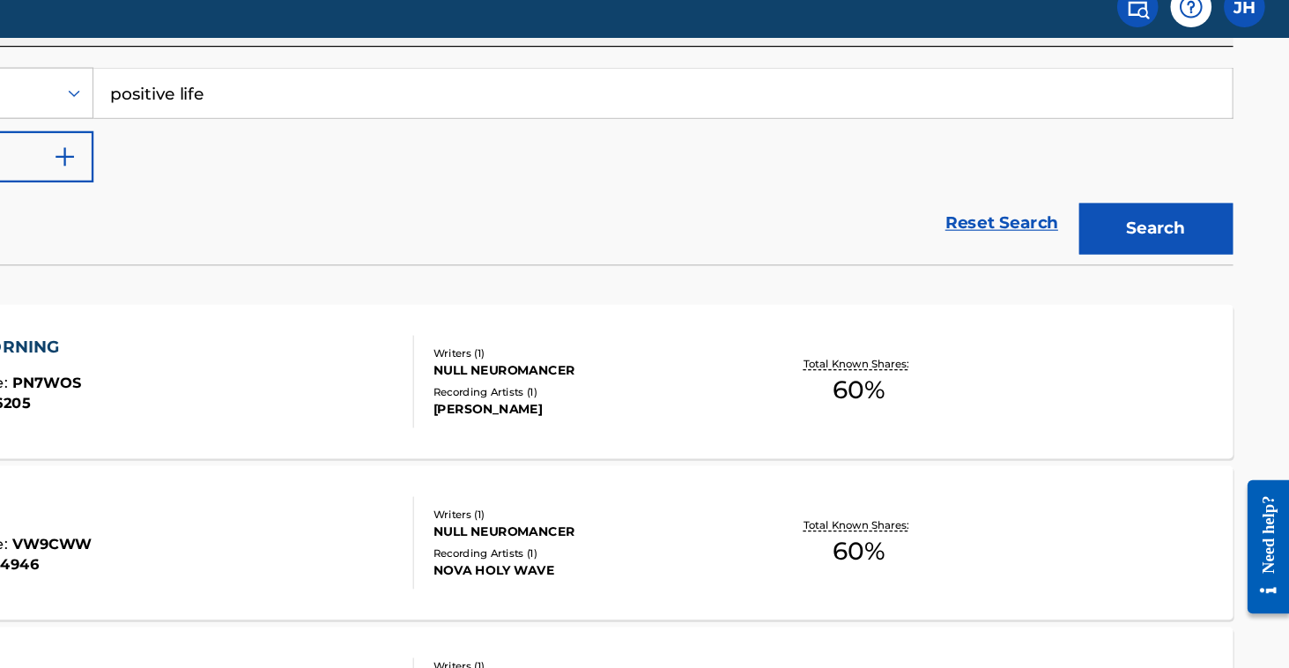
scroll to position [304, 0]
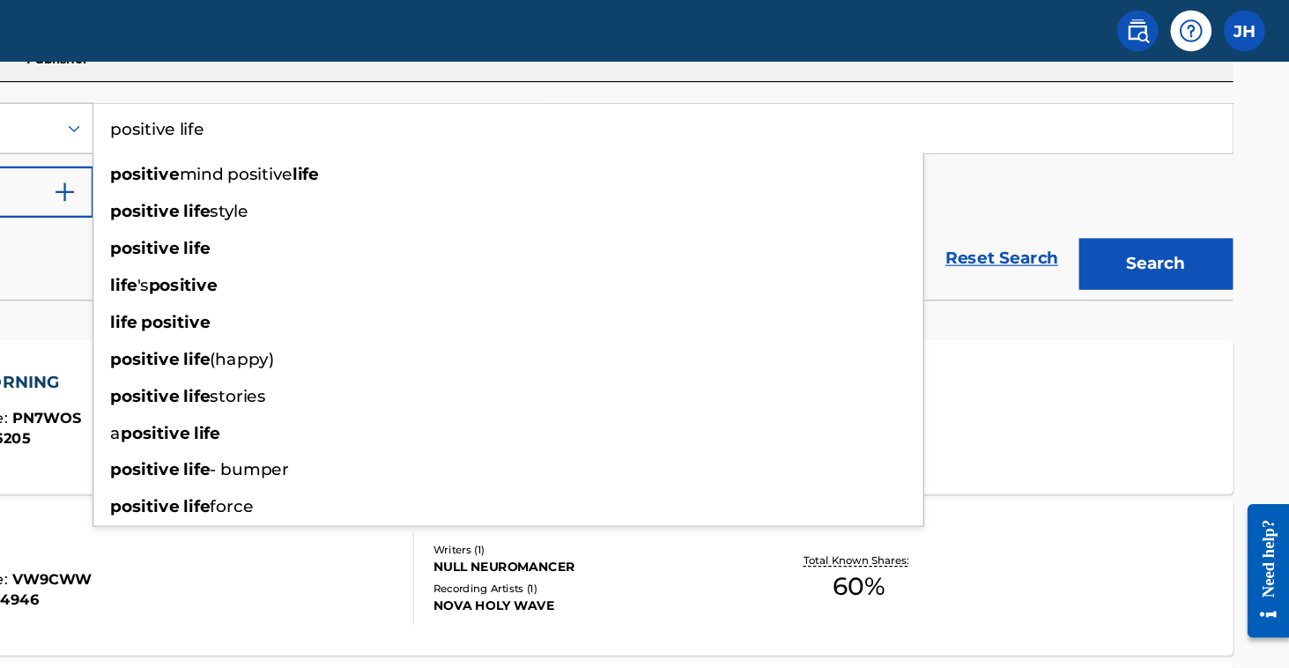
drag, startPoint x: 235, startPoint y: 101, endPoint x: 38, endPoint y: 100, distance: 197.3
click at [49, 100] on div "SearchWithCriteriad829f82d-b6b1-4910-a351-f1e0aa58a5f5 Work Title positive life…" at bounding box center [644, 110] width 1191 height 44
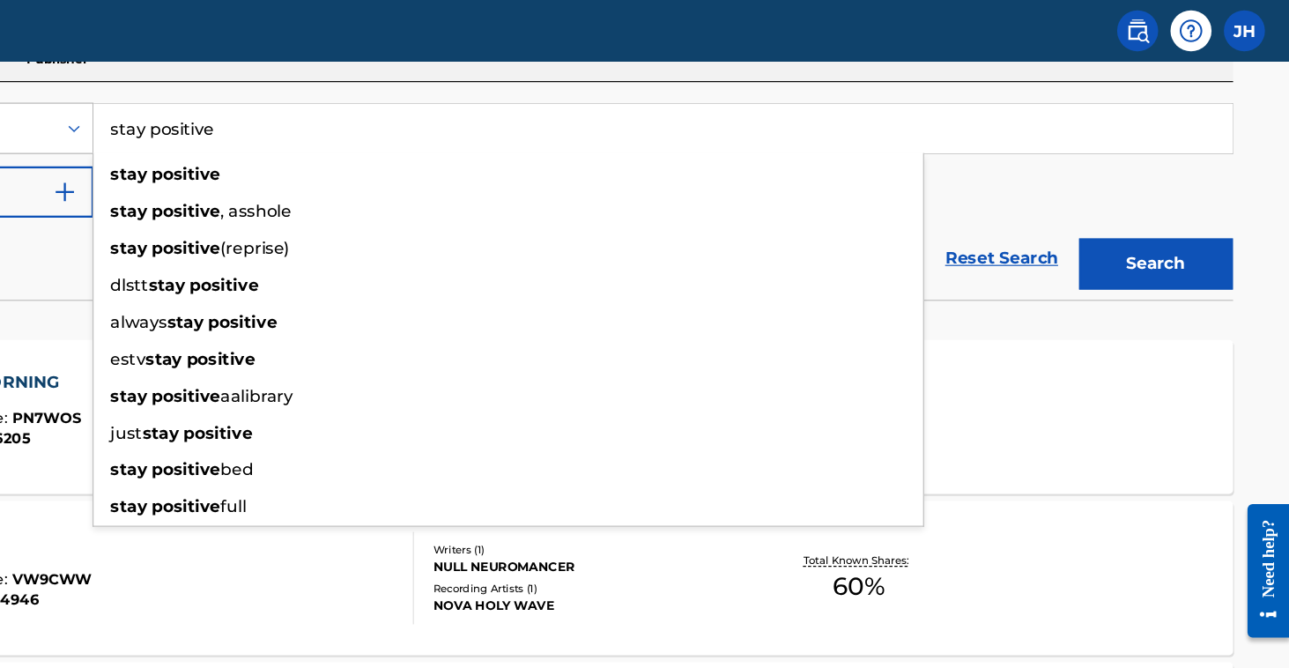
type input "stay positive"
click at [1108, 226] on button "Search" at bounding box center [1174, 226] width 132 height 44
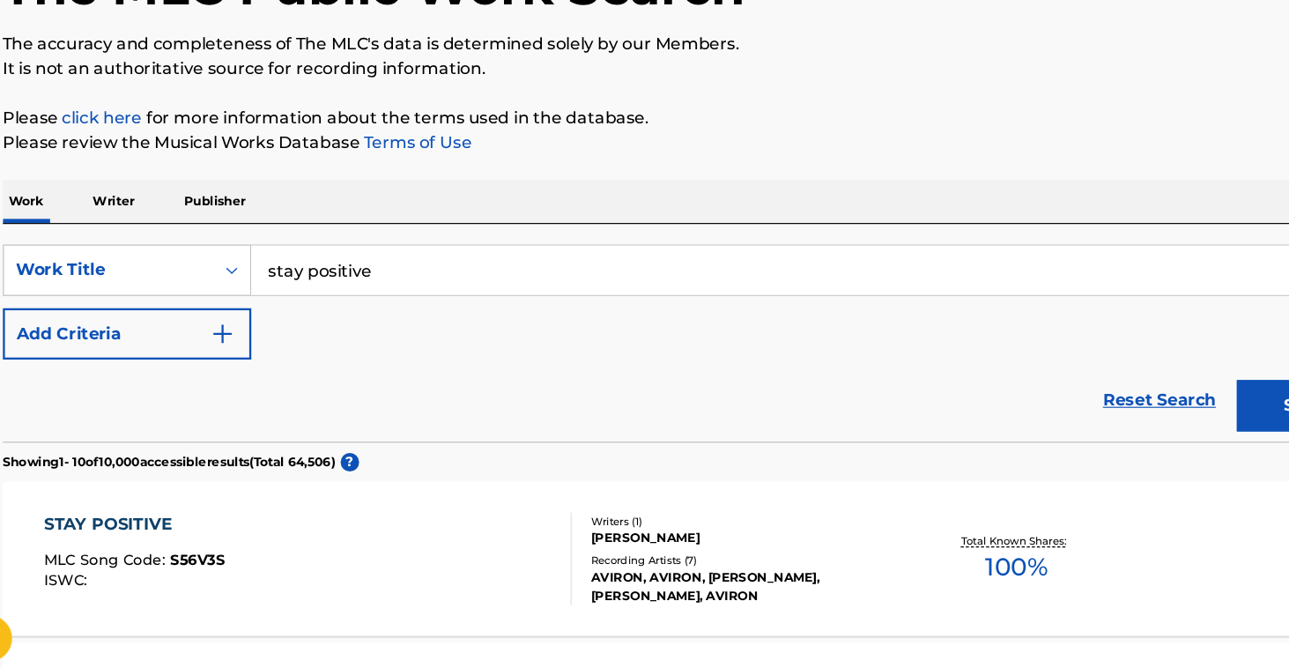
scroll to position [100, 0]
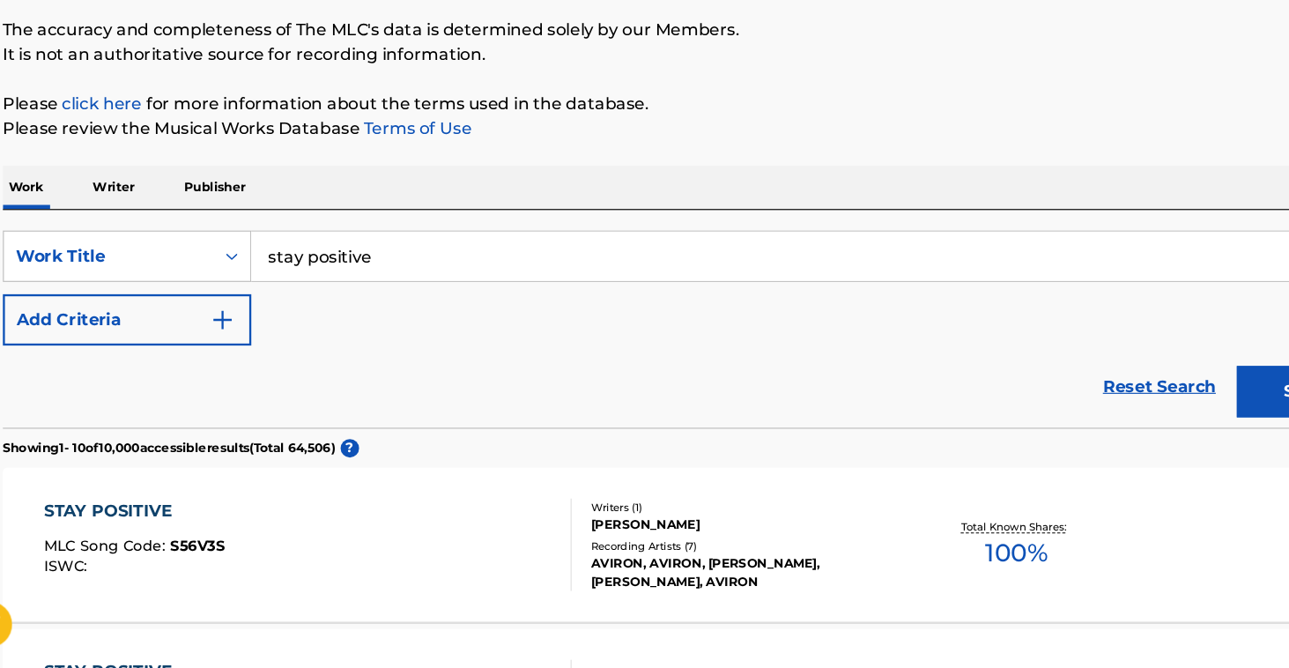
click at [227, 359] on img "Search Form" at bounding box center [237, 369] width 21 height 21
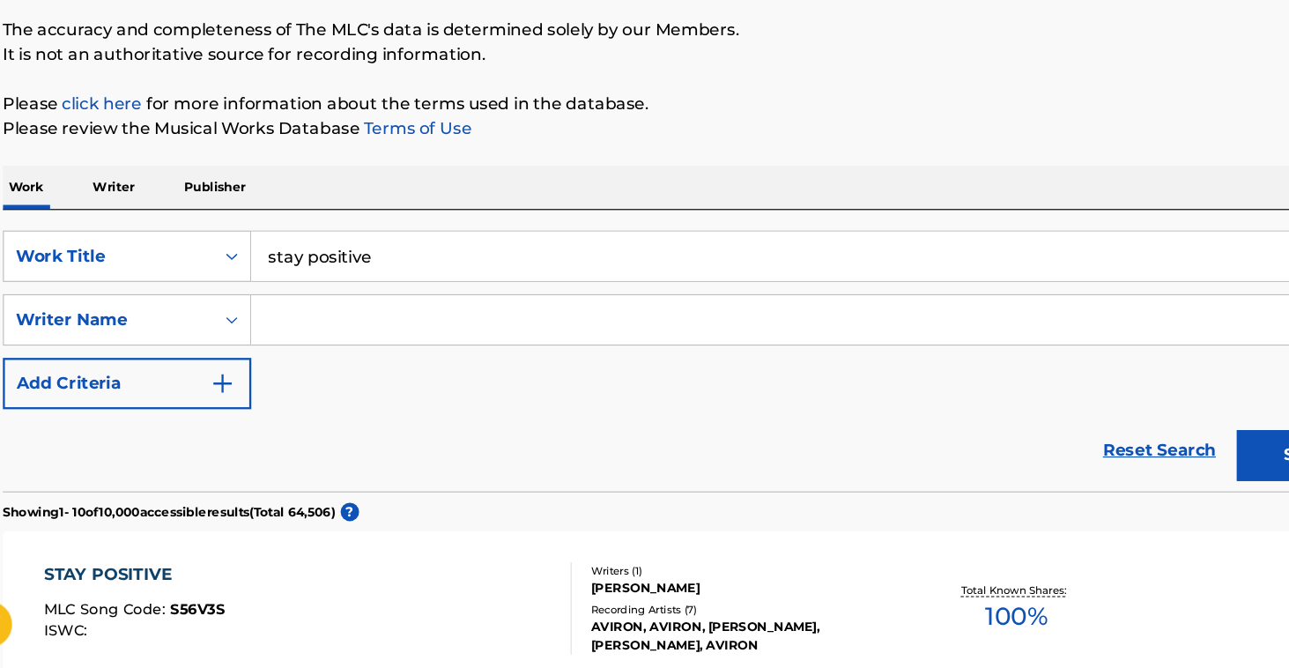
click at [315, 348] on input "Search Form" at bounding box center [735, 369] width 944 height 42
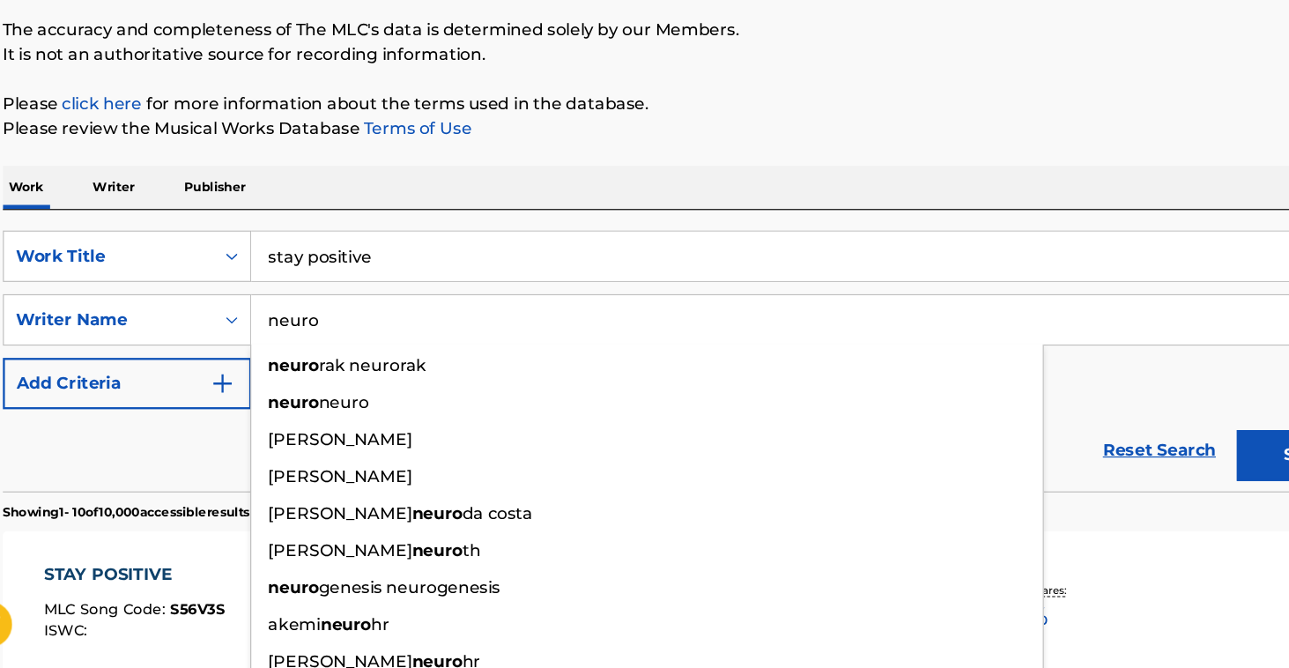
type input "neuro"
click at [1127, 463] on button "Search" at bounding box center [1174, 485] width 132 height 44
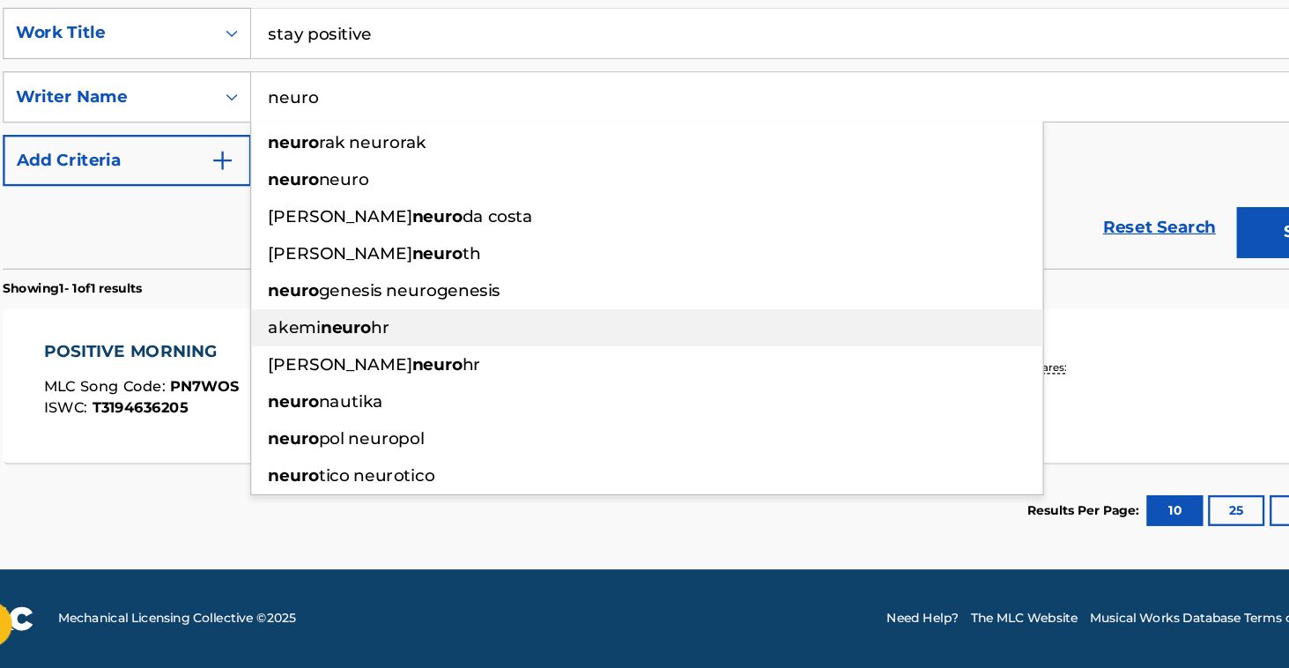
scroll to position [291, 0]
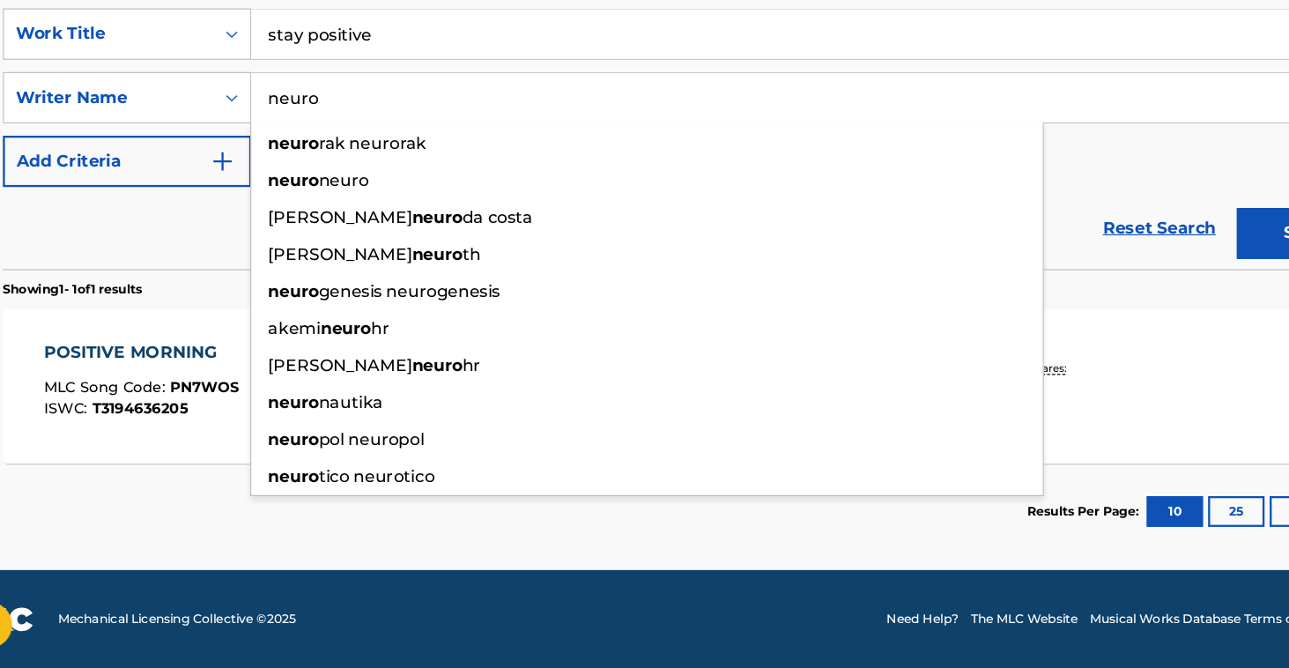
click at [1127, 272] on button "Search" at bounding box center [1174, 294] width 132 height 44
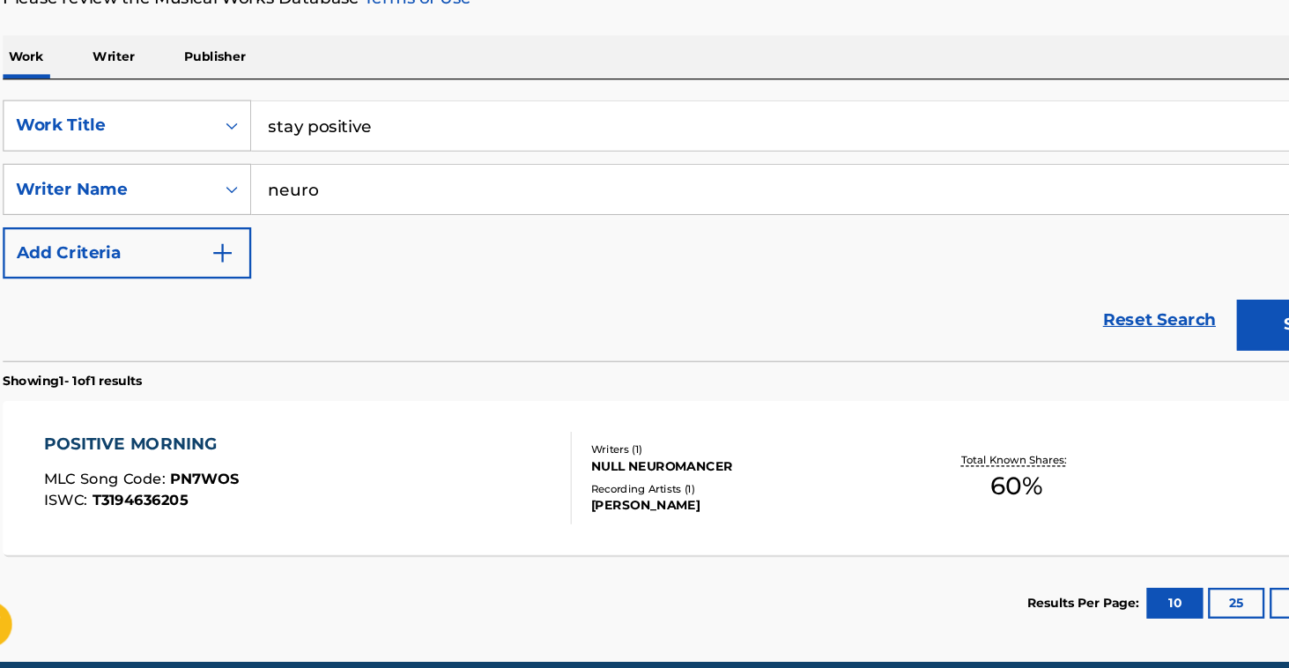
scroll to position [284, 0]
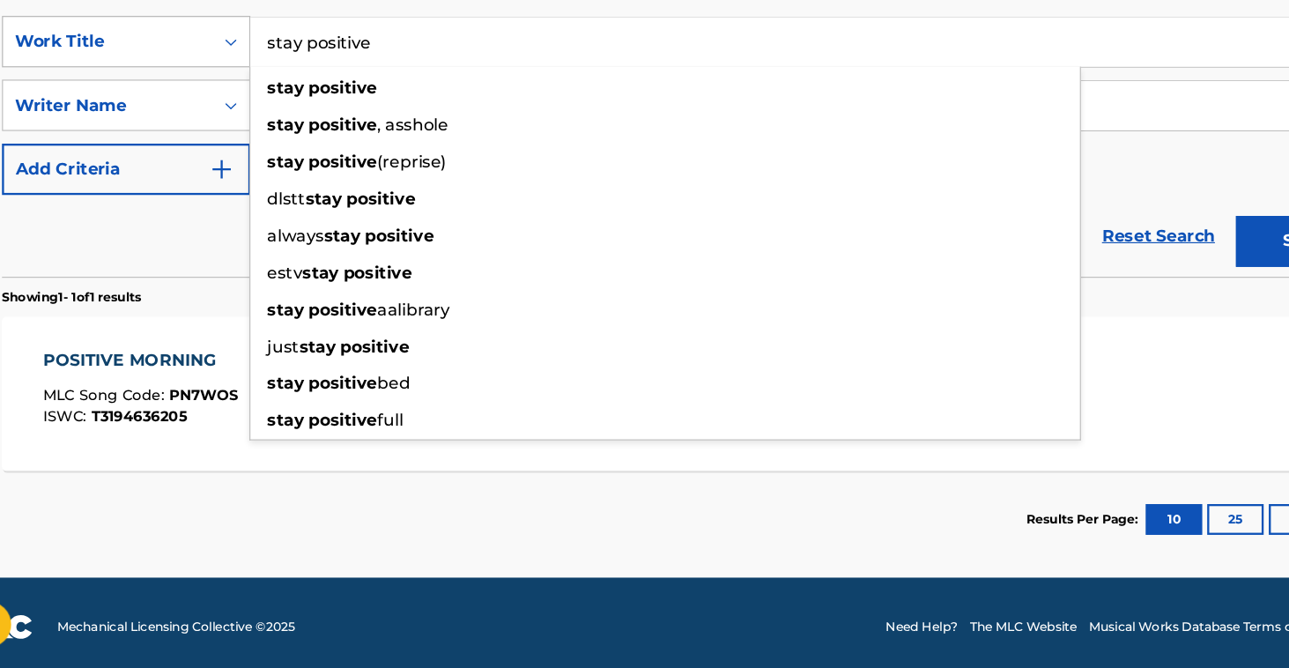
drag, startPoint x: 346, startPoint y: 39, endPoint x: 189, endPoint y: 41, distance: 157.7
click at [189, 108] on div "SearchWithCriteriad829f82d-b6b1-4910-a351-f1e0aa58a5f5 Work Title stay positive…" at bounding box center [644, 130] width 1191 height 44
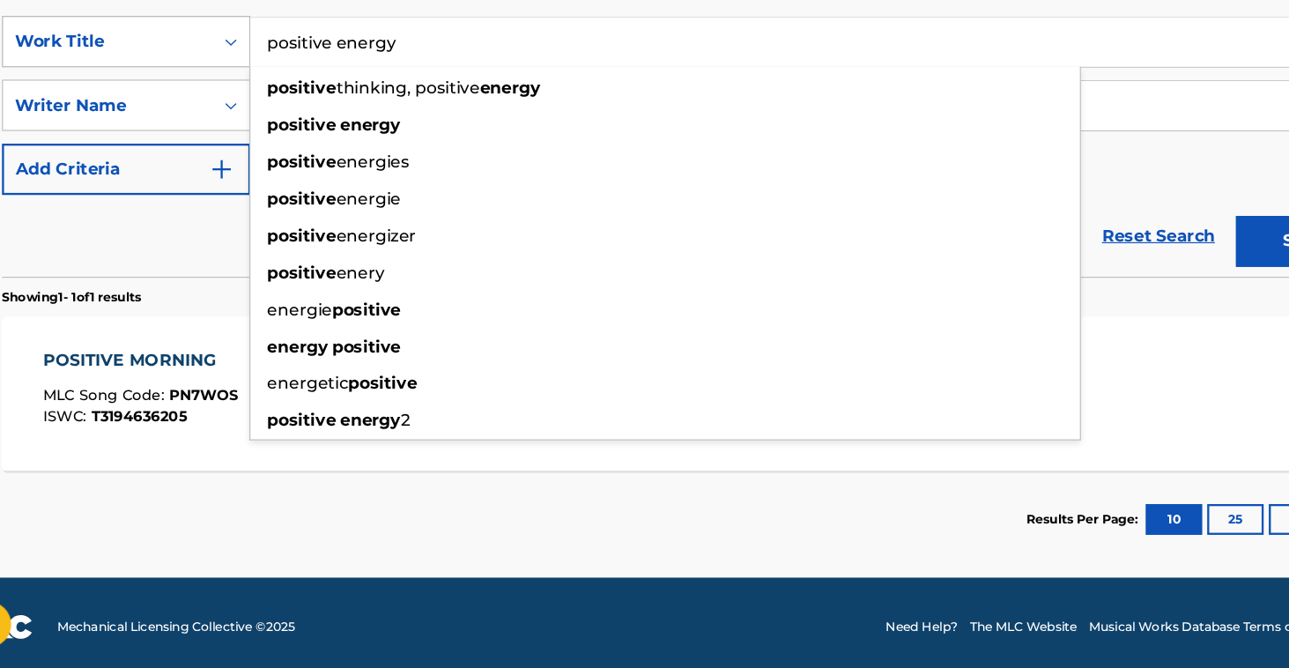
click at [1126, 279] on button "Search" at bounding box center [1174, 301] width 132 height 44
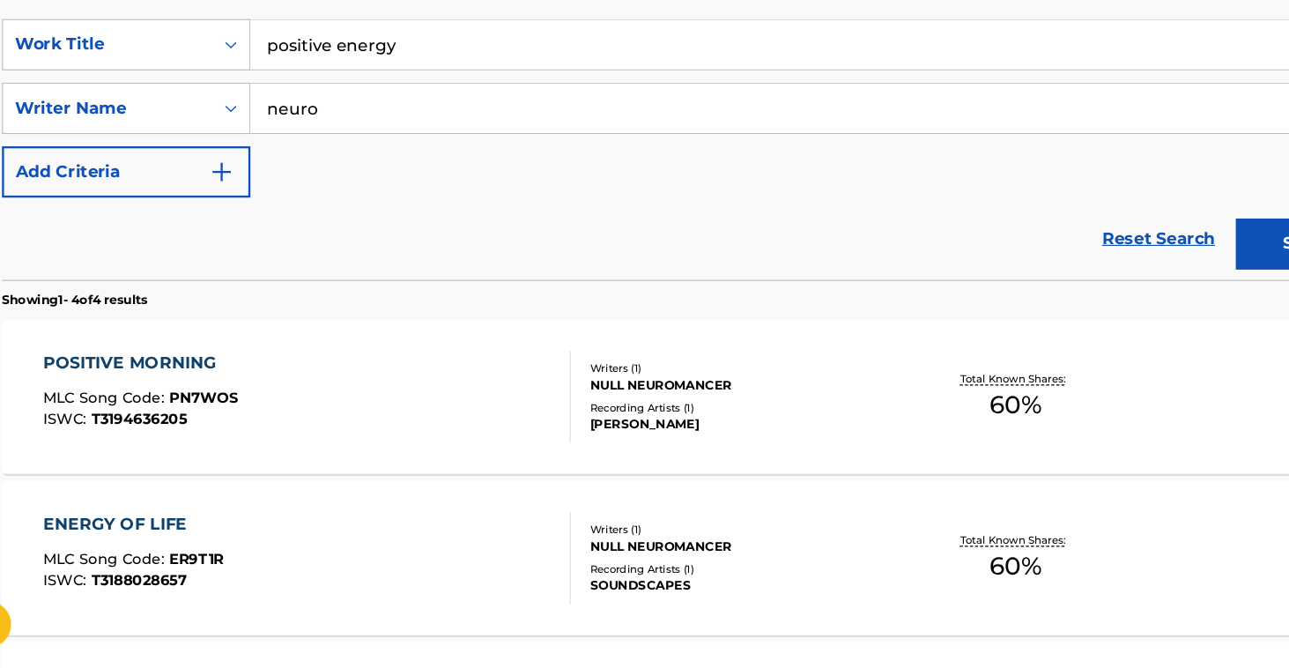
scroll to position [289, 0]
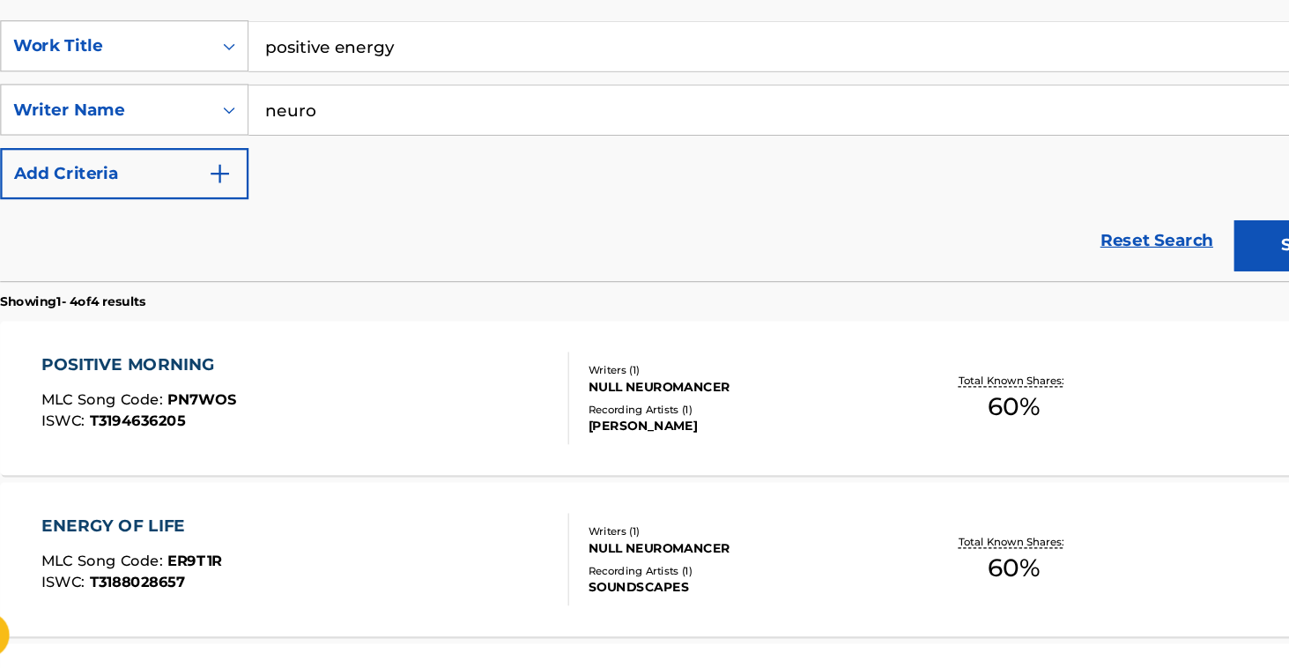
click at [385, 104] on input "positive energy" at bounding box center [751, 125] width 977 height 42
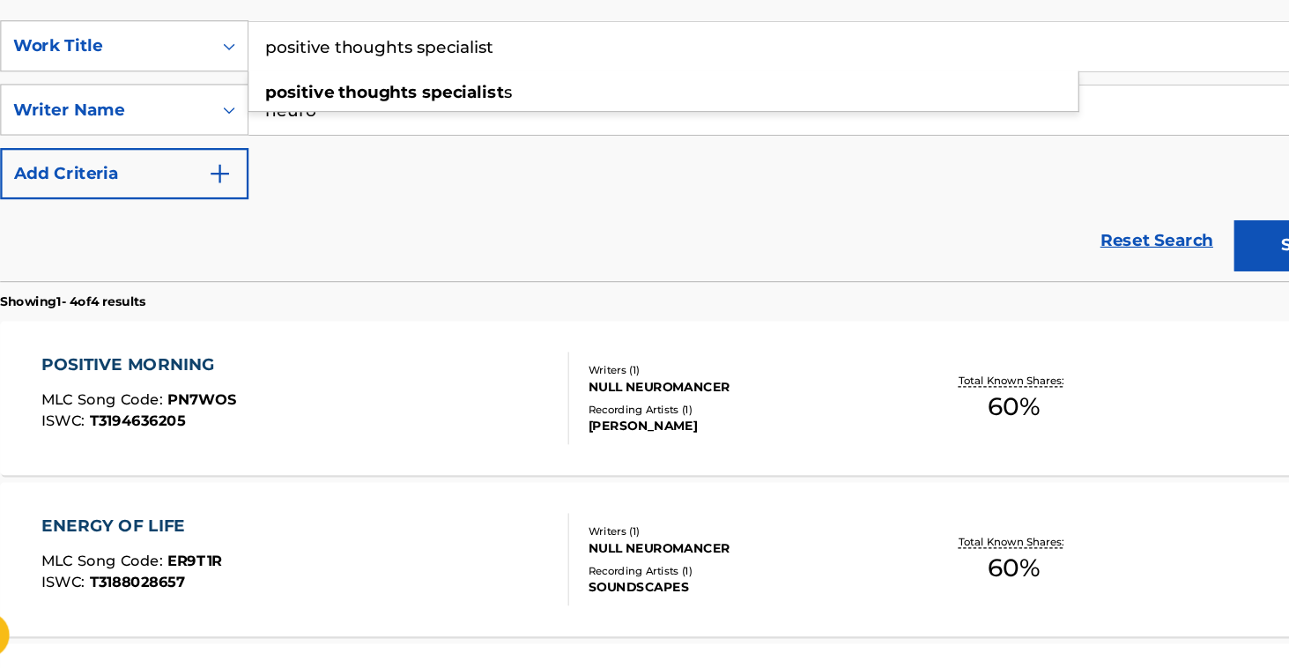
click at [1124, 274] on button "Search" at bounding box center [1174, 296] width 132 height 44
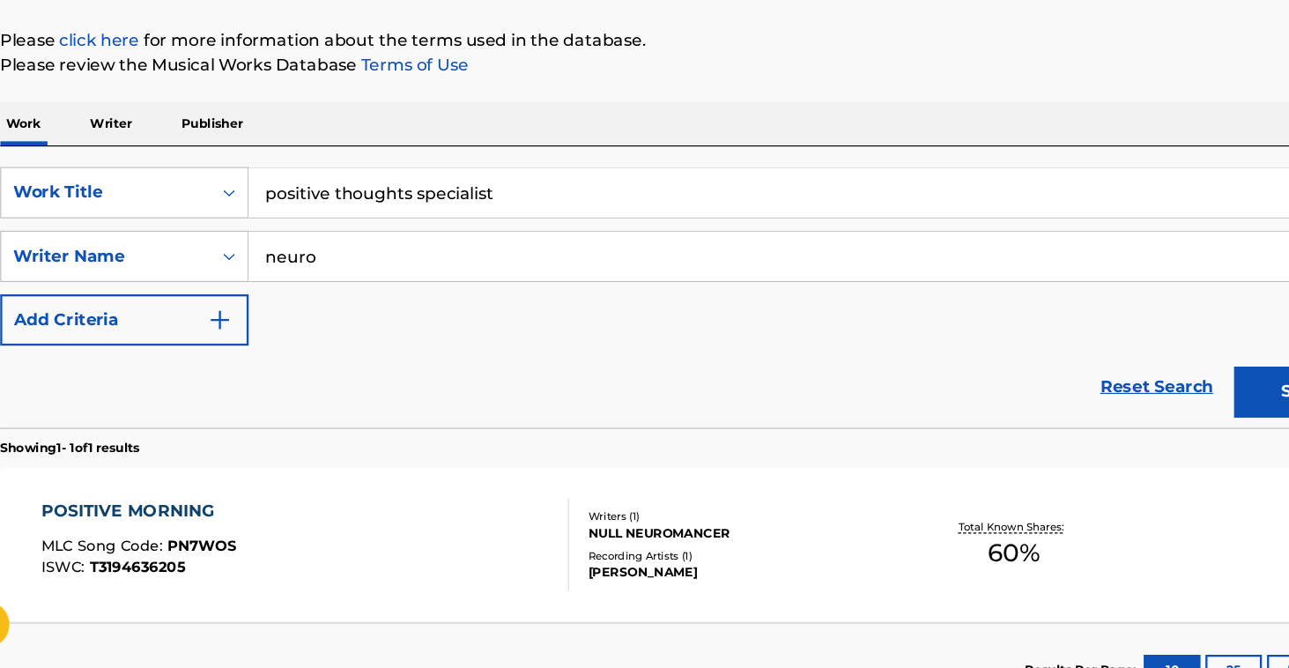
click at [1124, 409] on button "Search" at bounding box center [1174, 431] width 132 height 44
drag, startPoint x: 428, startPoint y: 170, endPoint x: 292, endPoint y: 171, distance: 136.6
click at [292, 239] on input "positive thoughts specialist" at bounding box center [751, 260] width 977 height 42
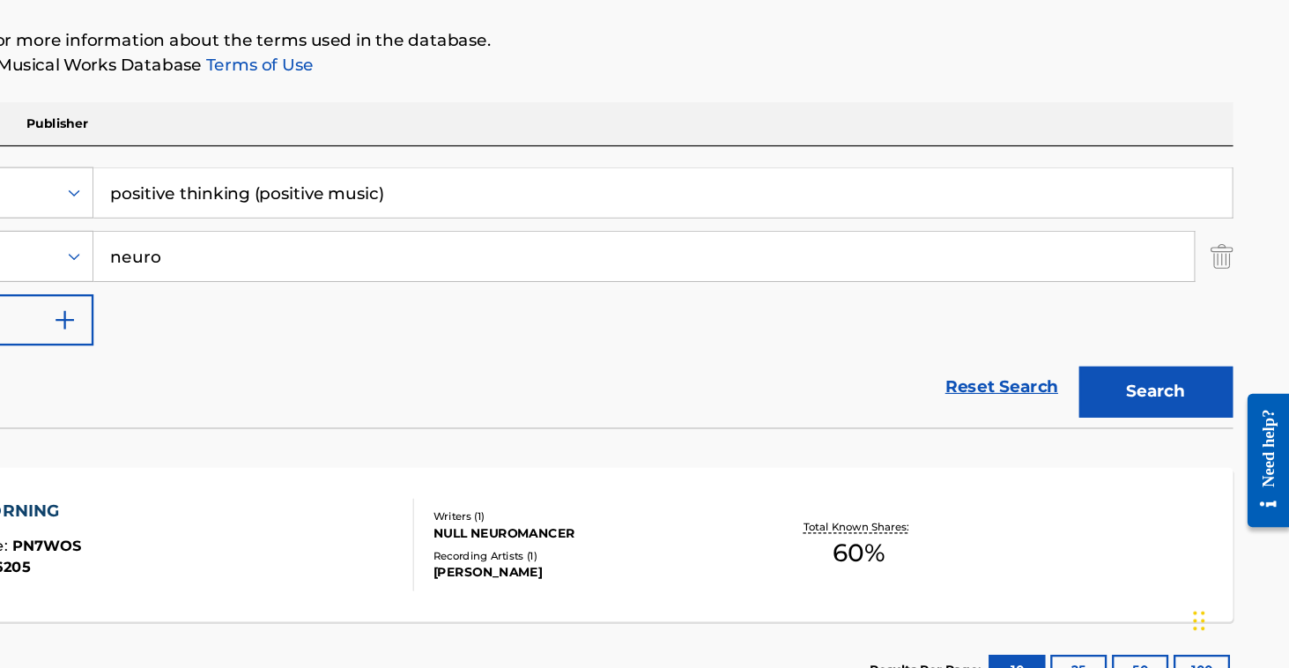
click at [1221, 292] on img "Search Form" at bounding box center [1230, 314] width 19 height 44
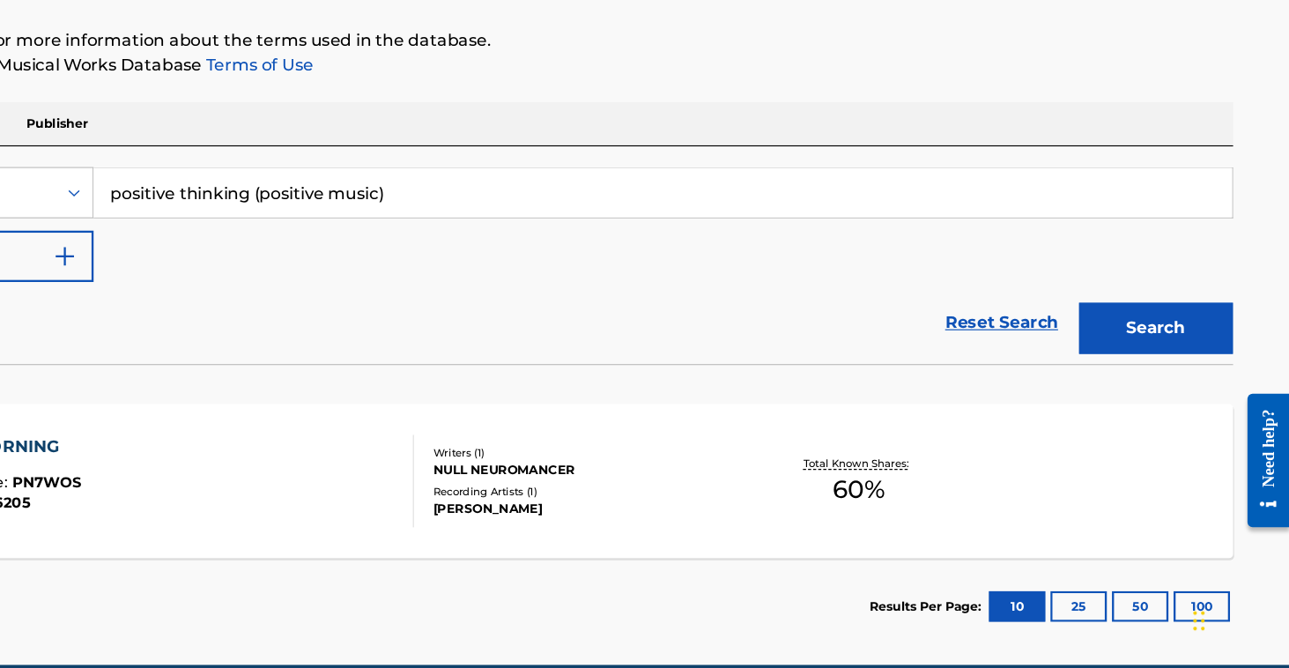
click at [1108, 354] on button "Search" at bounding box center [1174, 376] width 132 height 44
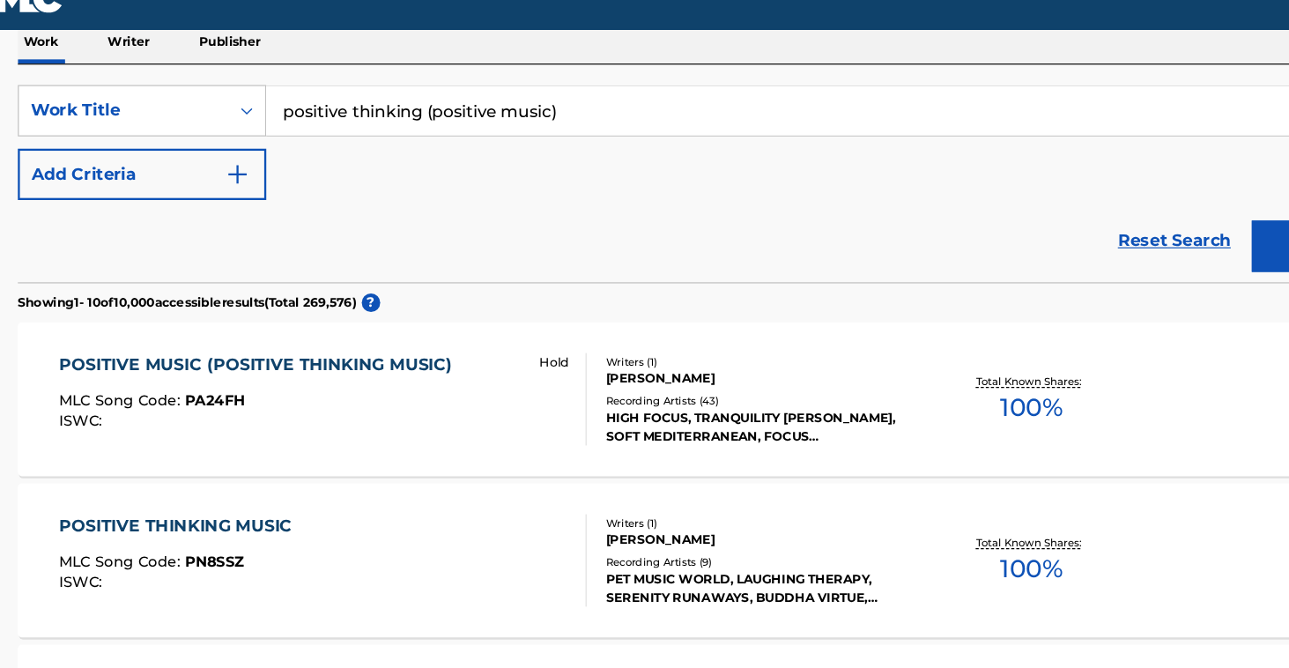
scroll to position [86, 0]
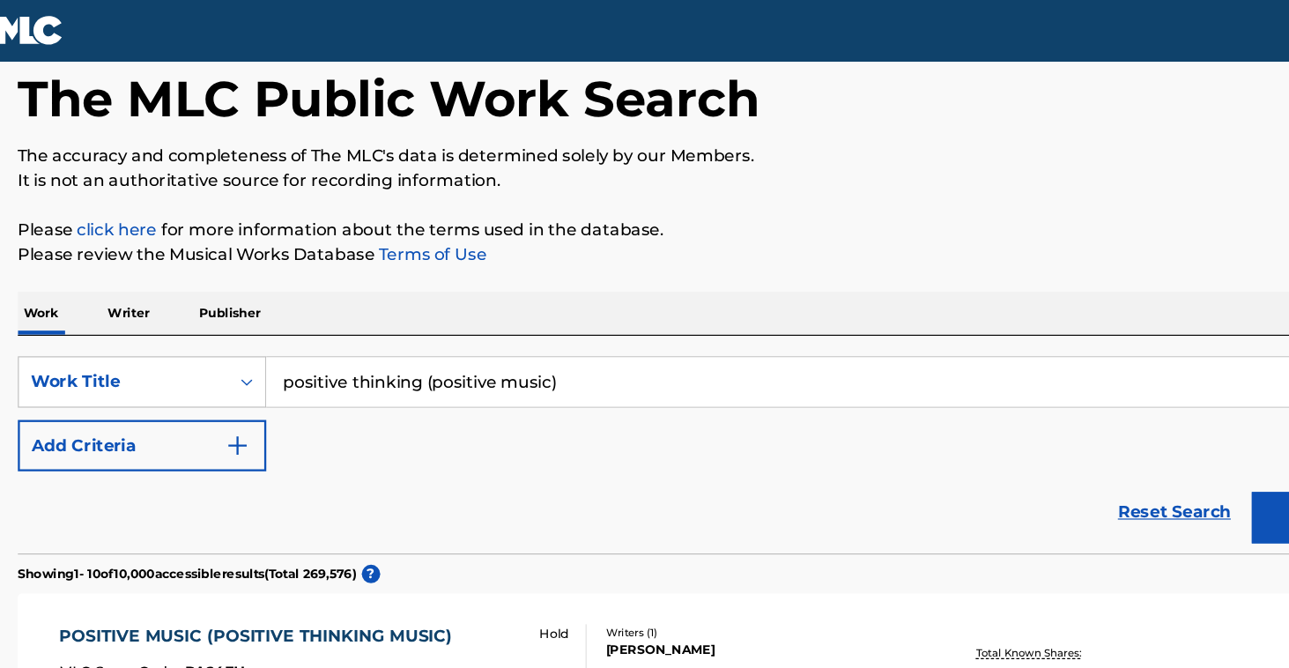
drag, startPoint x: 506, startPoint y: 324, endPoint x: 364, endPoint y: 334, distance: 142.2
click at [364, 334] on input "positive thinking (positive music)" at bounding box center [751, 328] width 977 height 42
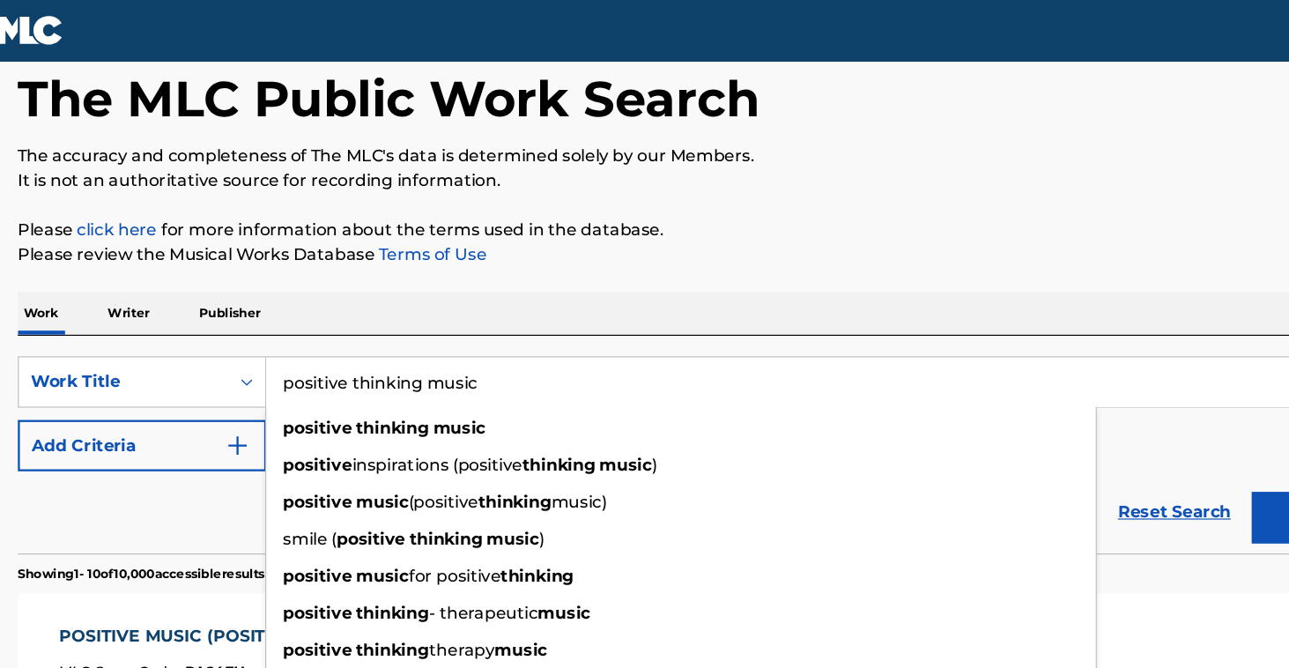
type input "positive thinking music"
click at [1139, 443] on button "Search" at bounding box center [1174, 444] width 132 height 44
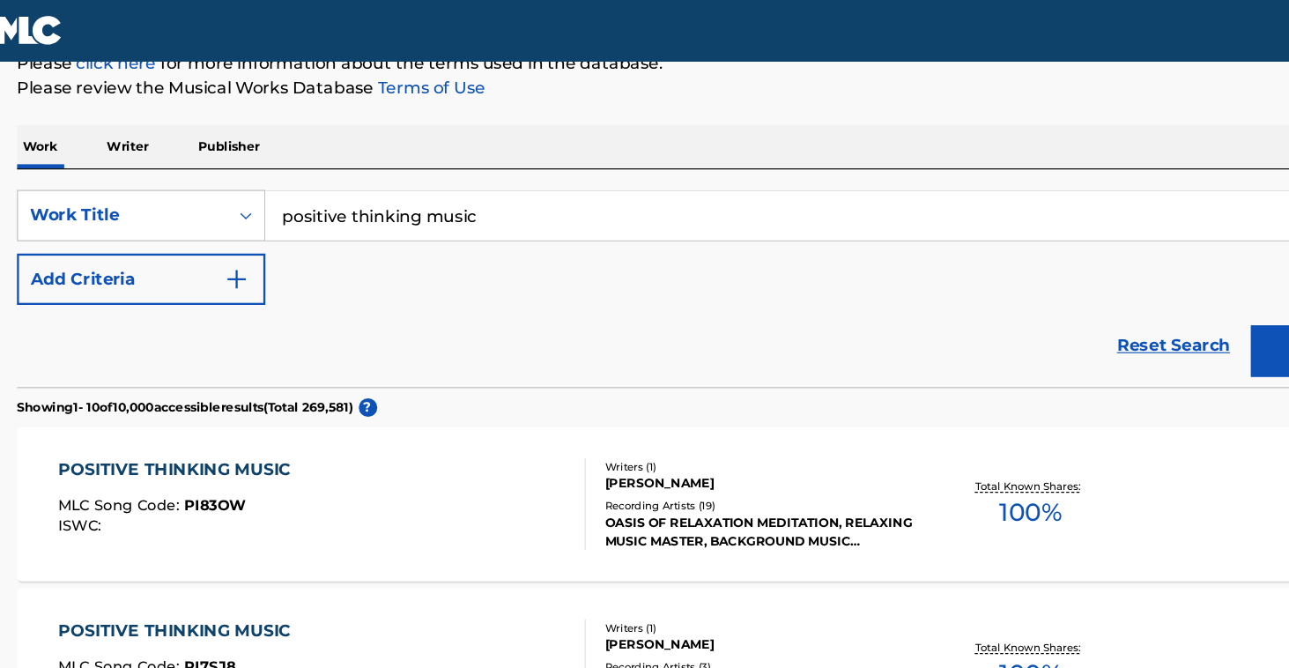
scroll to position [213, 0]
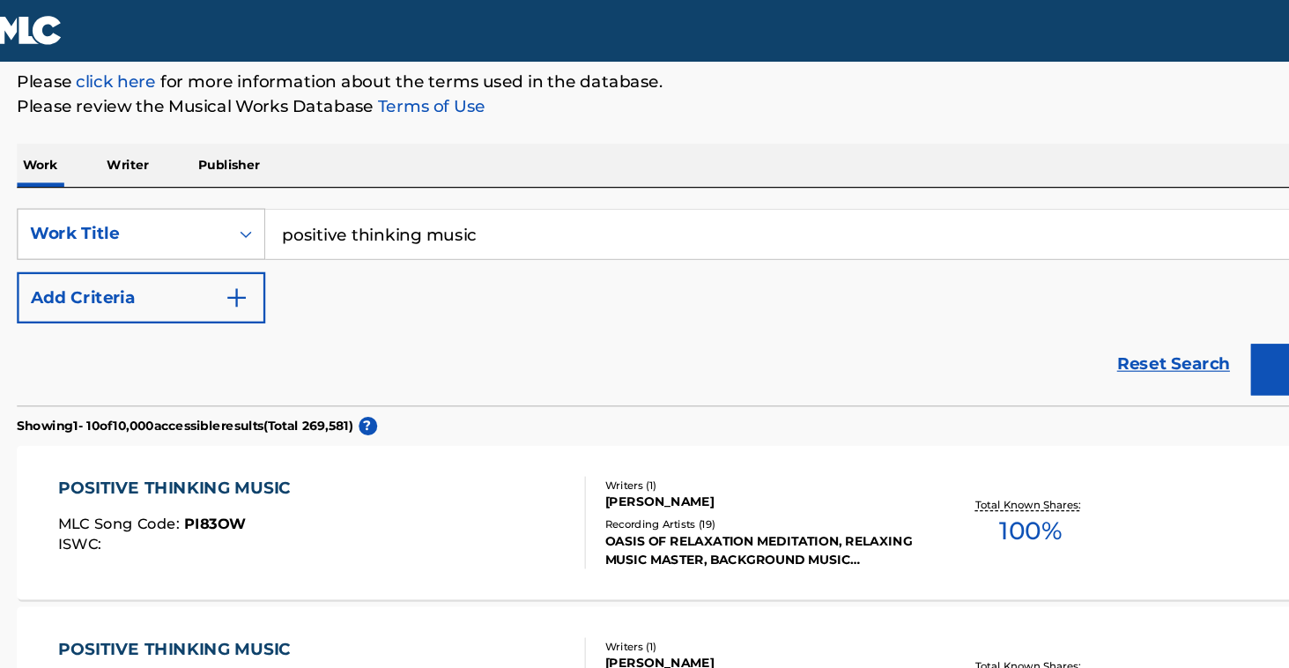
click at [227, 258] on img "Search Form" at bounding box center [237, 255] width 21 height 21
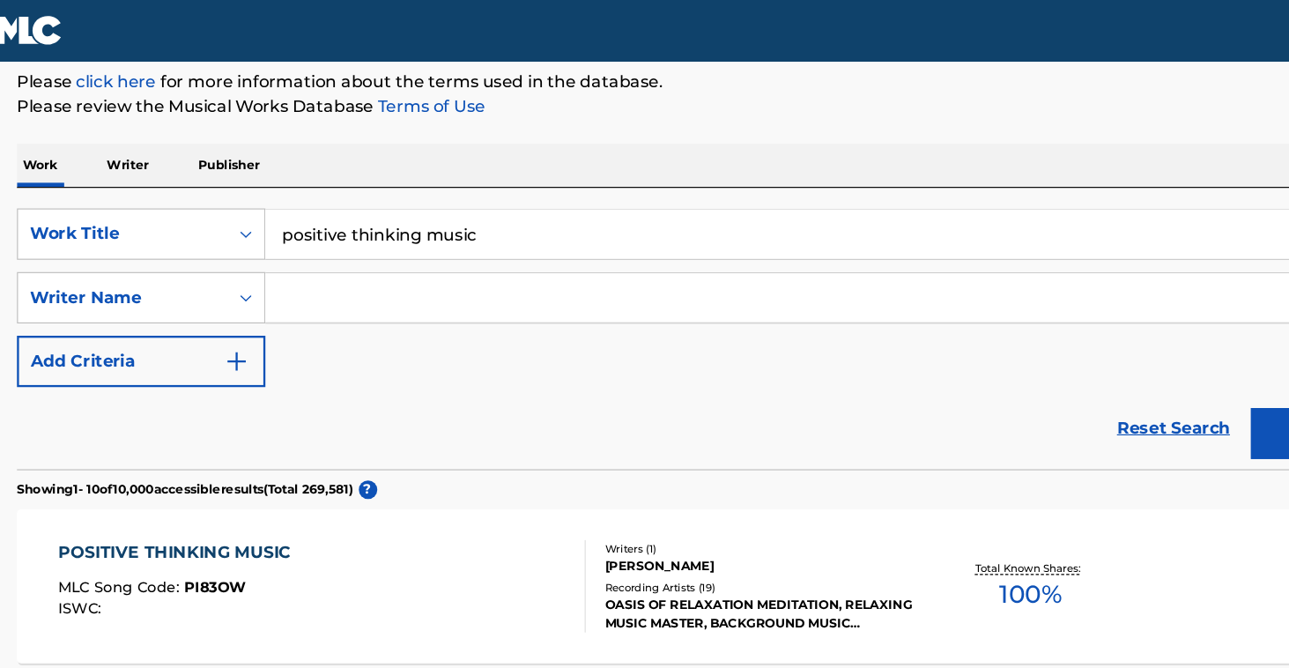
click at [269, 255] on input "Search Form" at bounding box center [735, 255] width 944 height 42
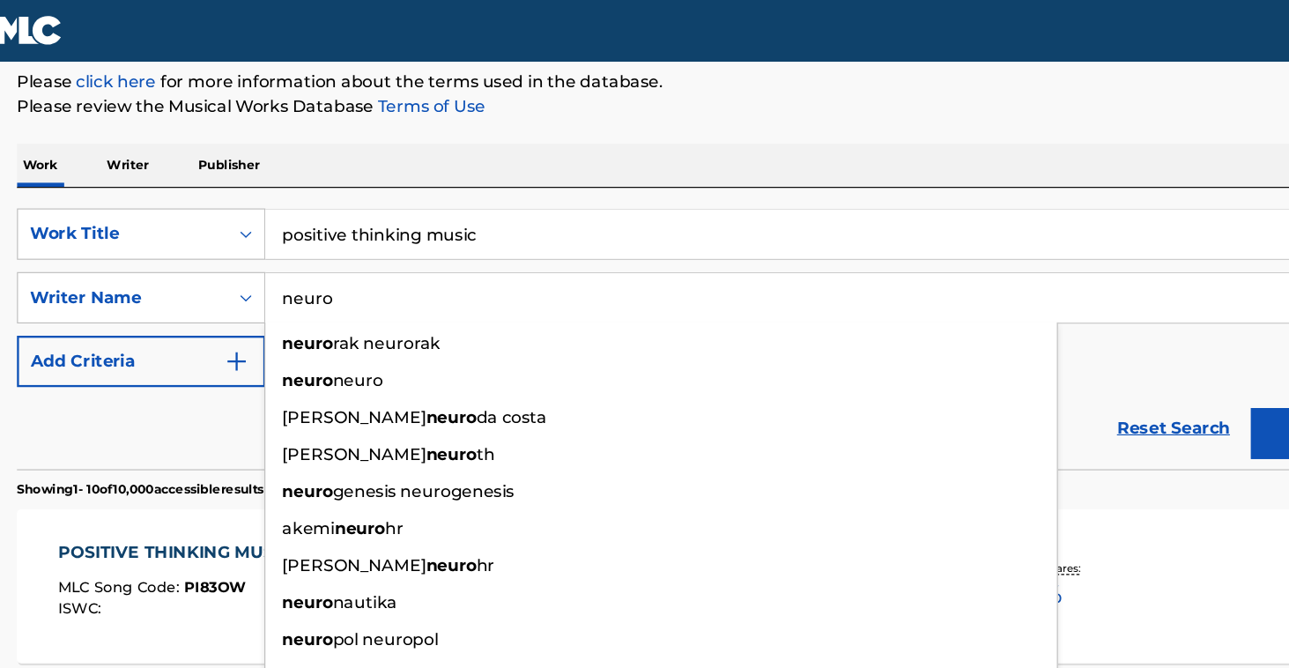
type input "neuro"
click at [1139, 371] on button "Search" at bounding box center [1174, 372] width 132 height 44
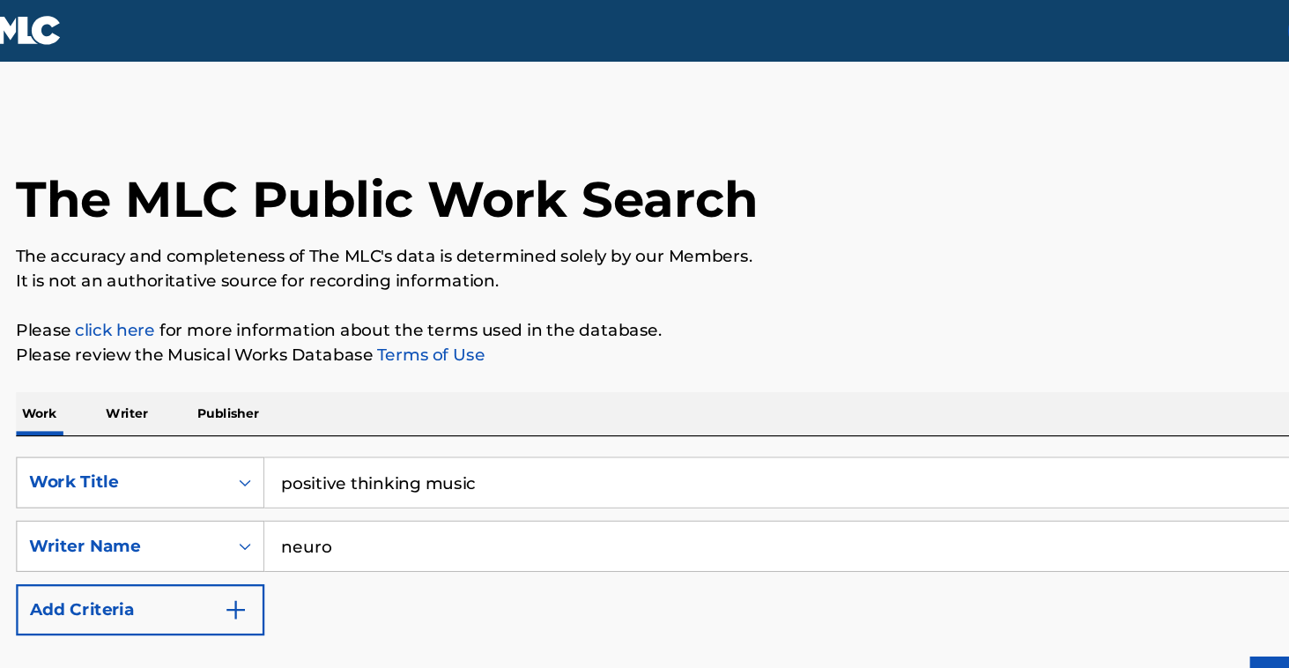
scroll to position [0, 0]
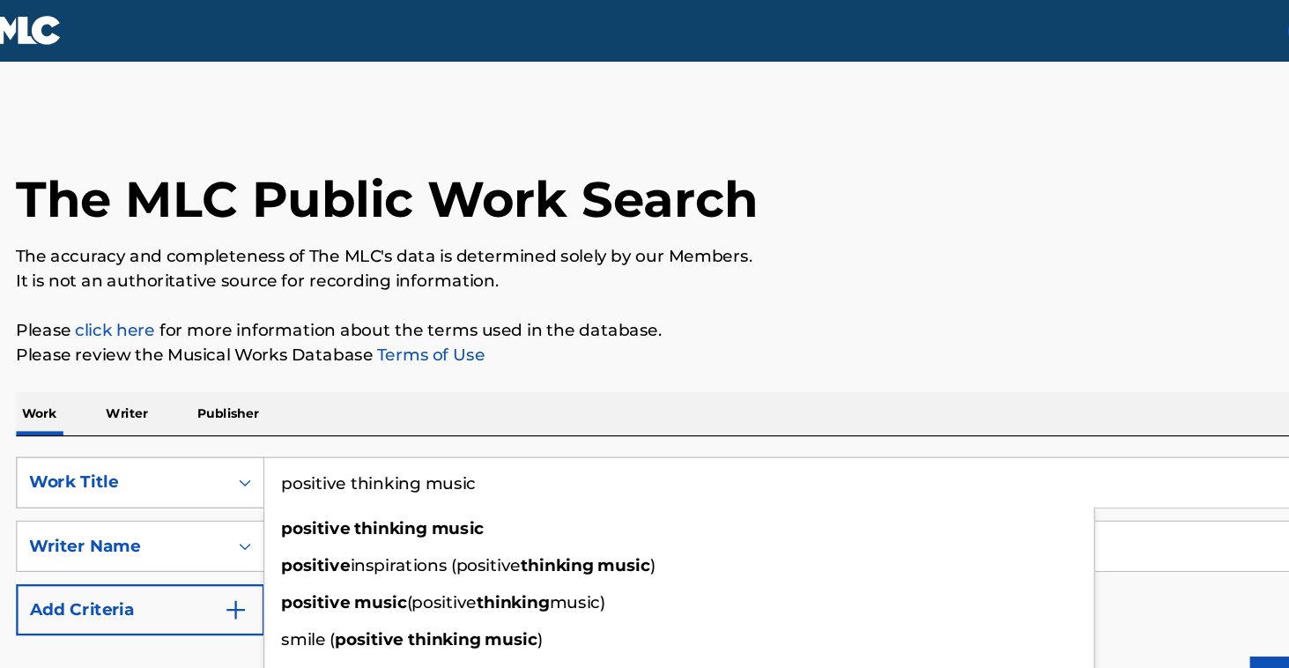
drag, startPoint x: 421, startPoint y: 421, endPoint x: 208, endPoint y: 402, distance: 214.1
click at [208, 402] on div "SearchWithCriteriad829f82d-b6b1-4910-a351-f1e0aa58a5f5 Work Title positive thin…" at bounding box center [644, 414] width 1191 height 44
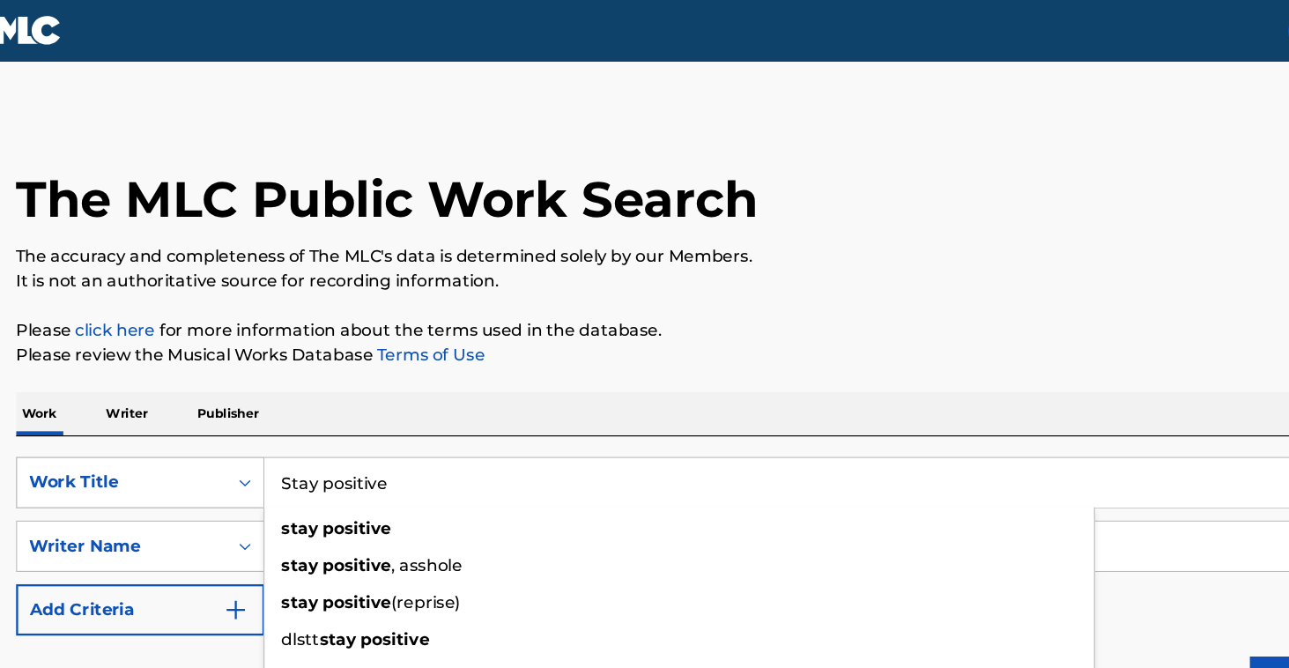
click at [1138, 585] on button "Search" at bounding box center [1174, 585] width 132 height 44
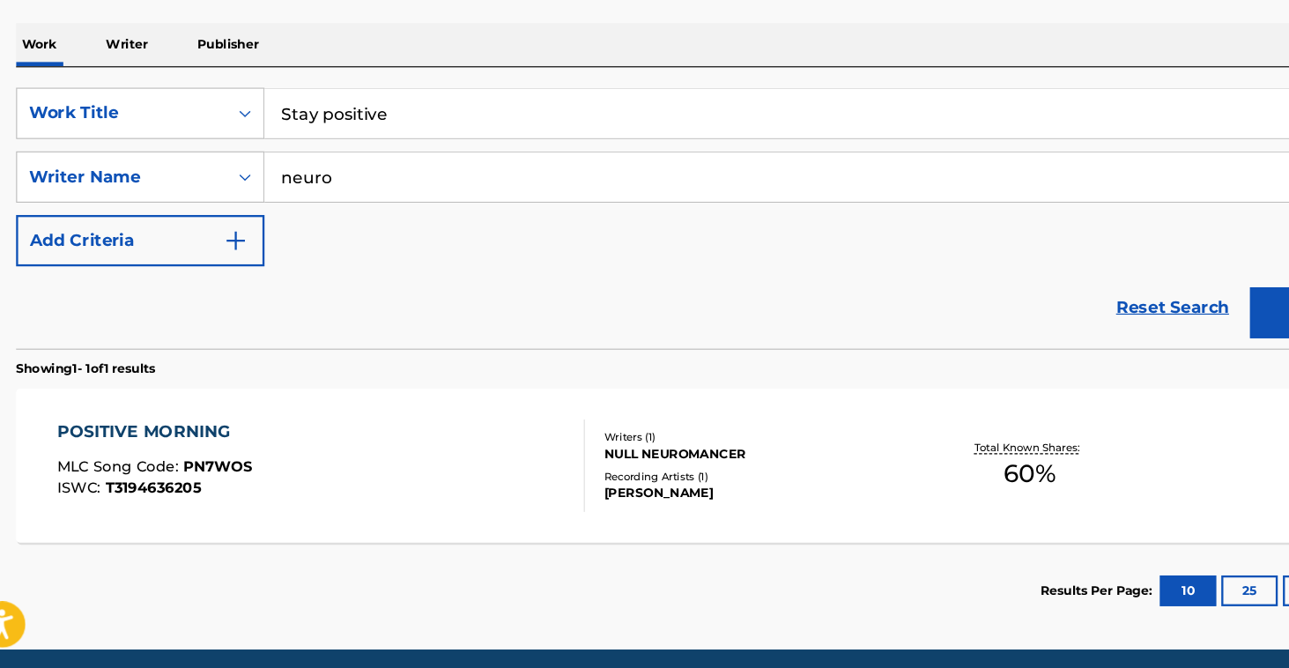
scroll to position [270, 0]
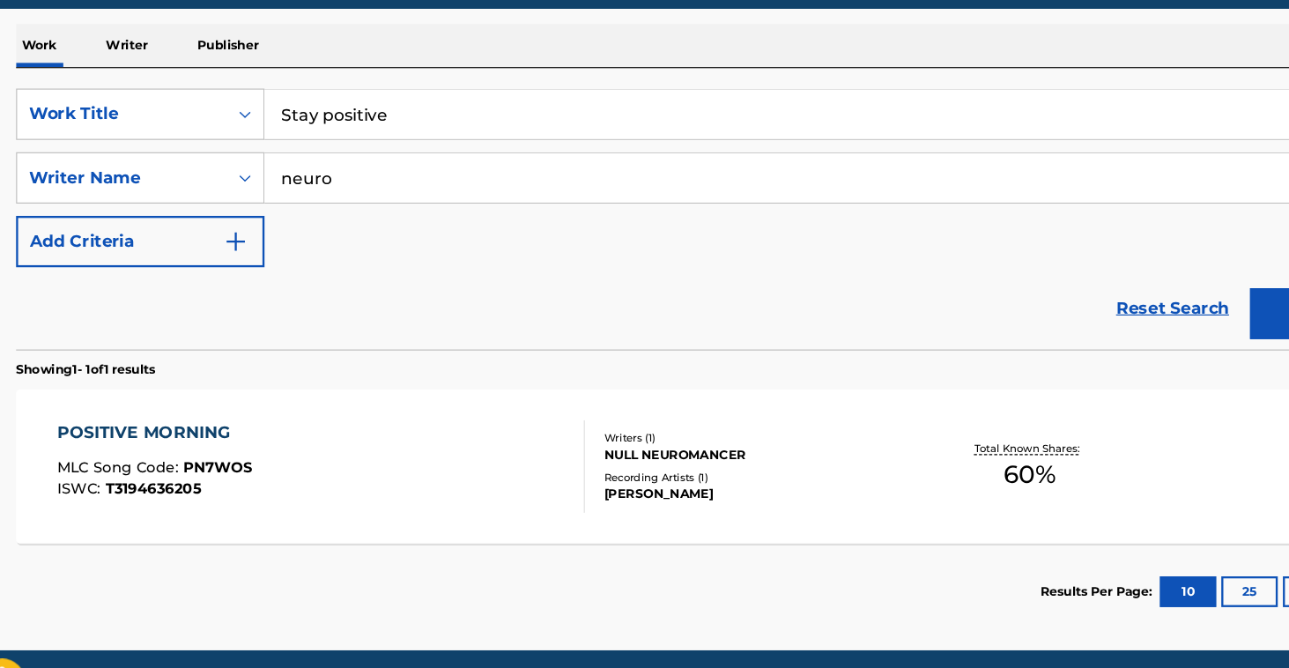
drag, startPoint x: 385, startPoint y: 85, endPoint x: 357, endPoint y: 107, distance: 35.8
click at [357, 122] on input "Stay positive" at bounding box center [751, 143] width 977 height 42
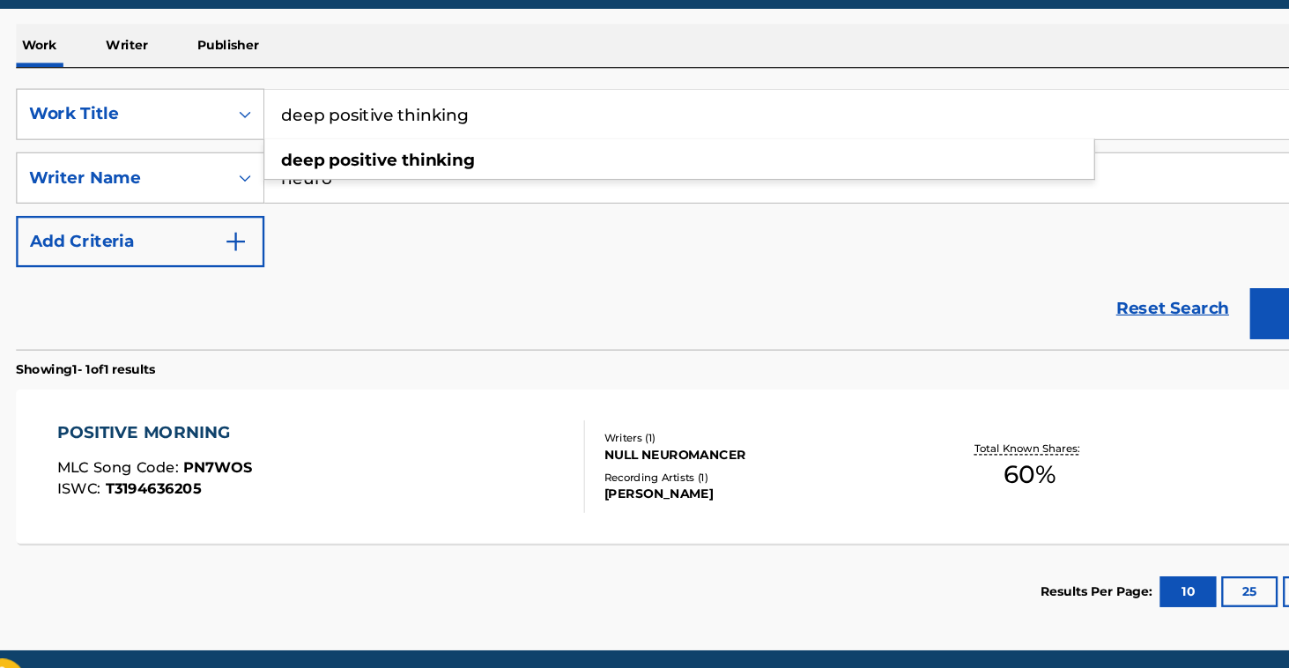
click at [1138, 292] on button "Search" at bounding box center [1174, 314] width 132 height 44
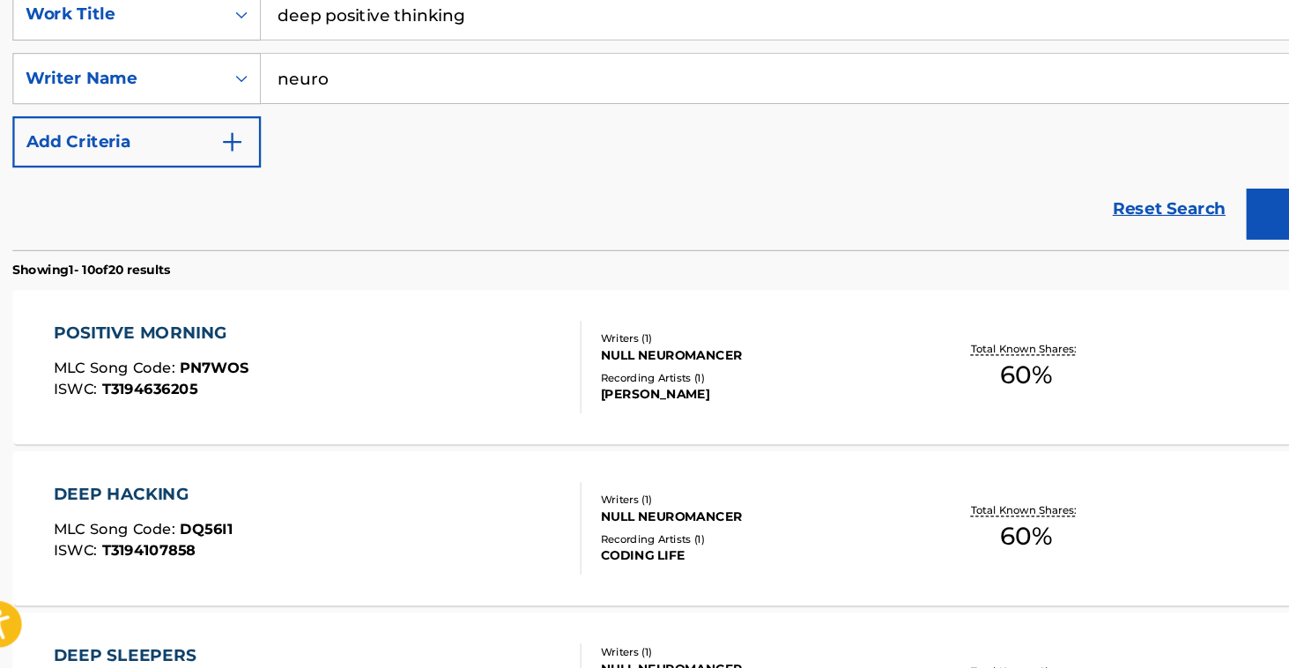
scroll to position [315, 0]
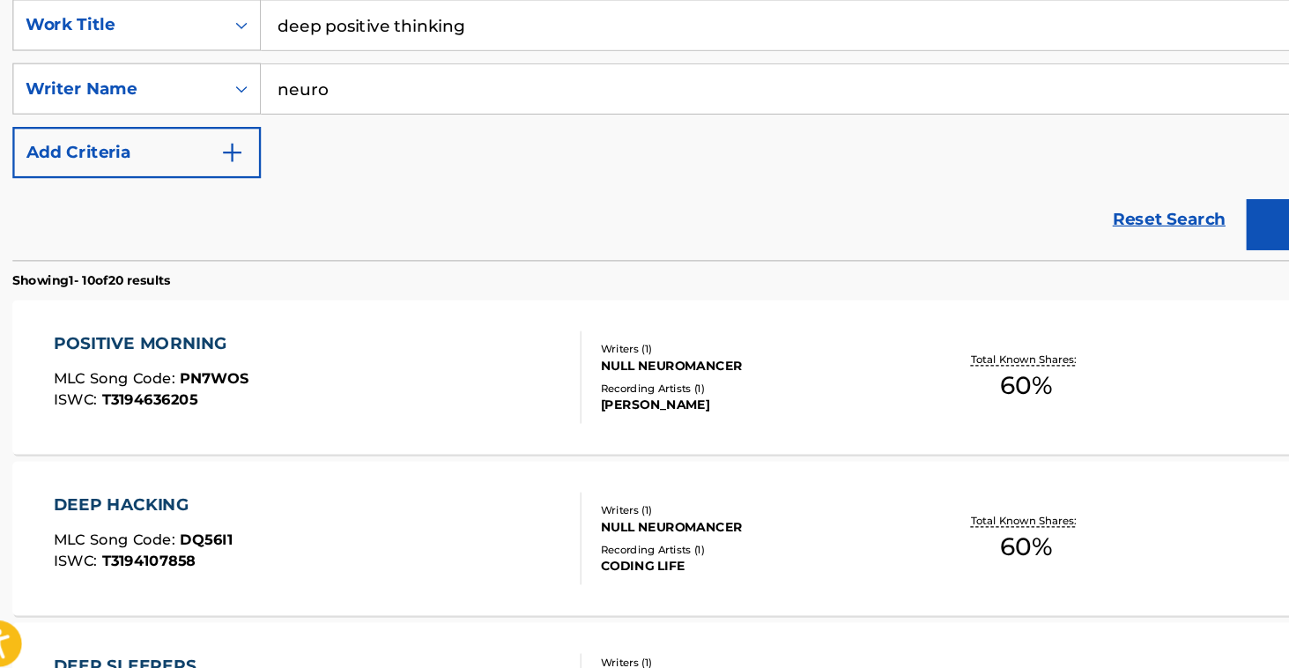
drag, startPoint x: 421, startPoint y: 24, endPoint x: 224, endPoint y: 48, distance: 198.9
click at [224, 78] on div "SearchWithCriteriad829f82d-b6b1-4910-a351-f1e0aa58a5f5 Work Title deep positive…" at bounding box center [644, 154] width 1191 height 153
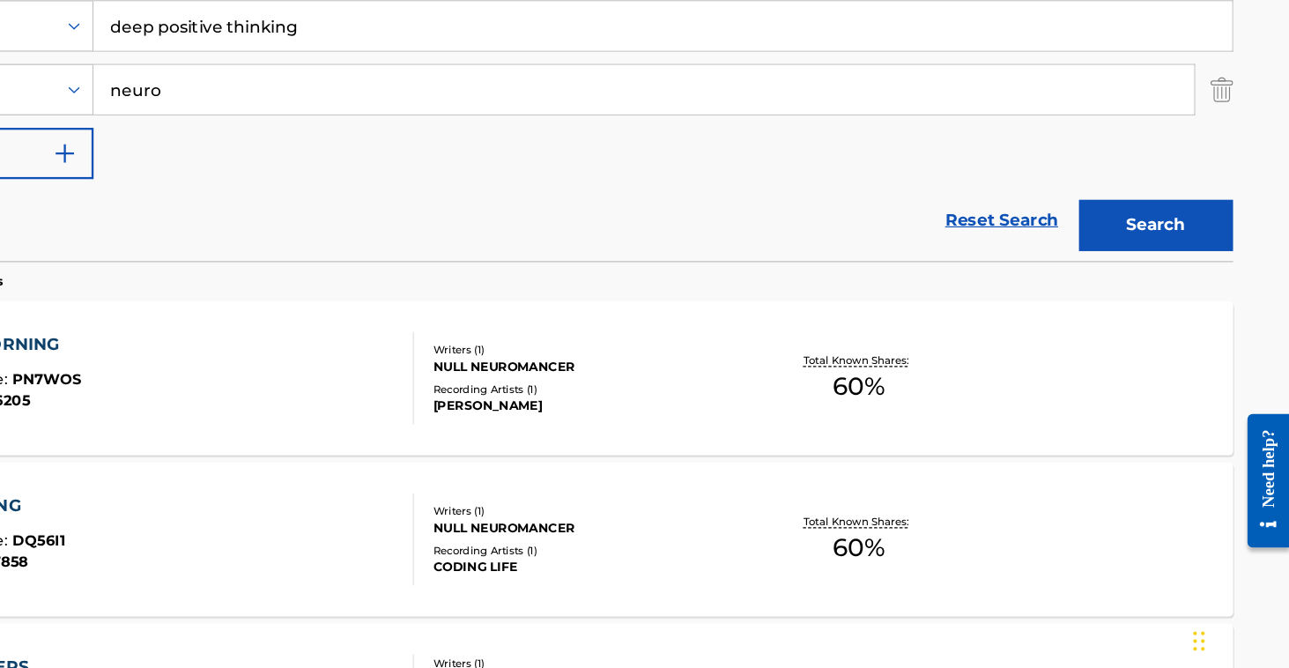
click at [1221, 132] on img "Search Form" at bounding box center [1230, 154] width 19 height 44
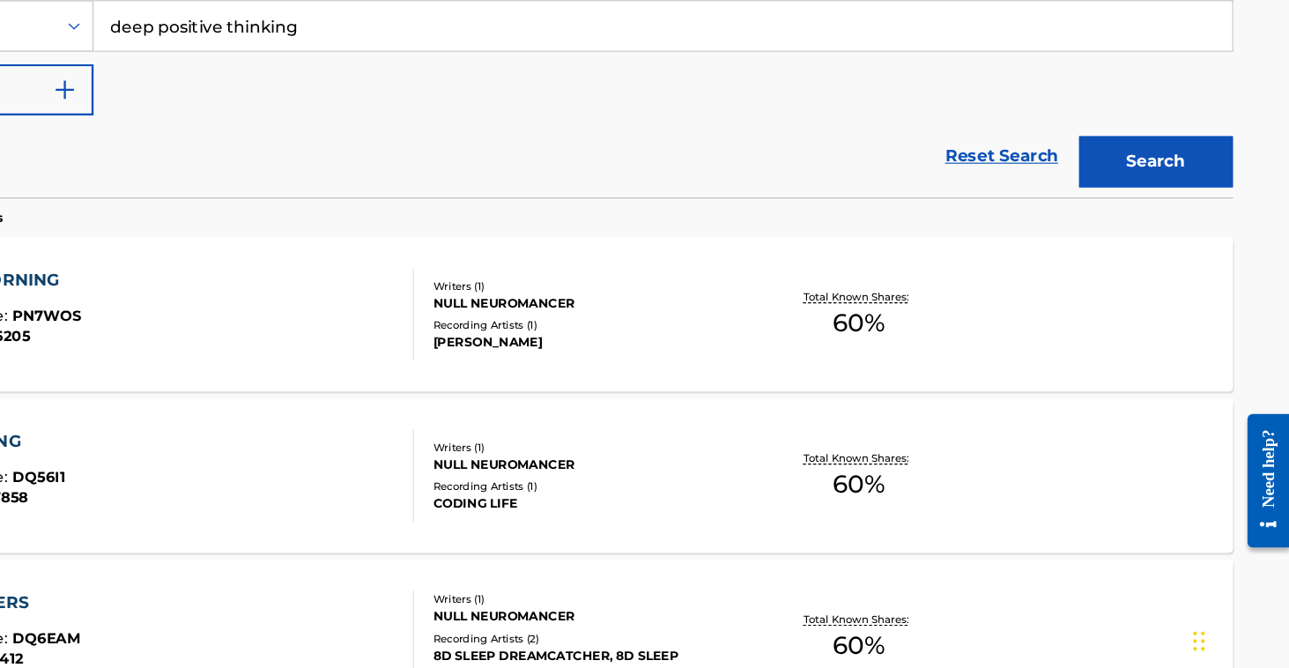
click at [571, 78] on div "deep positive thinking" at bounding box center [752, 100] width 978 height 44
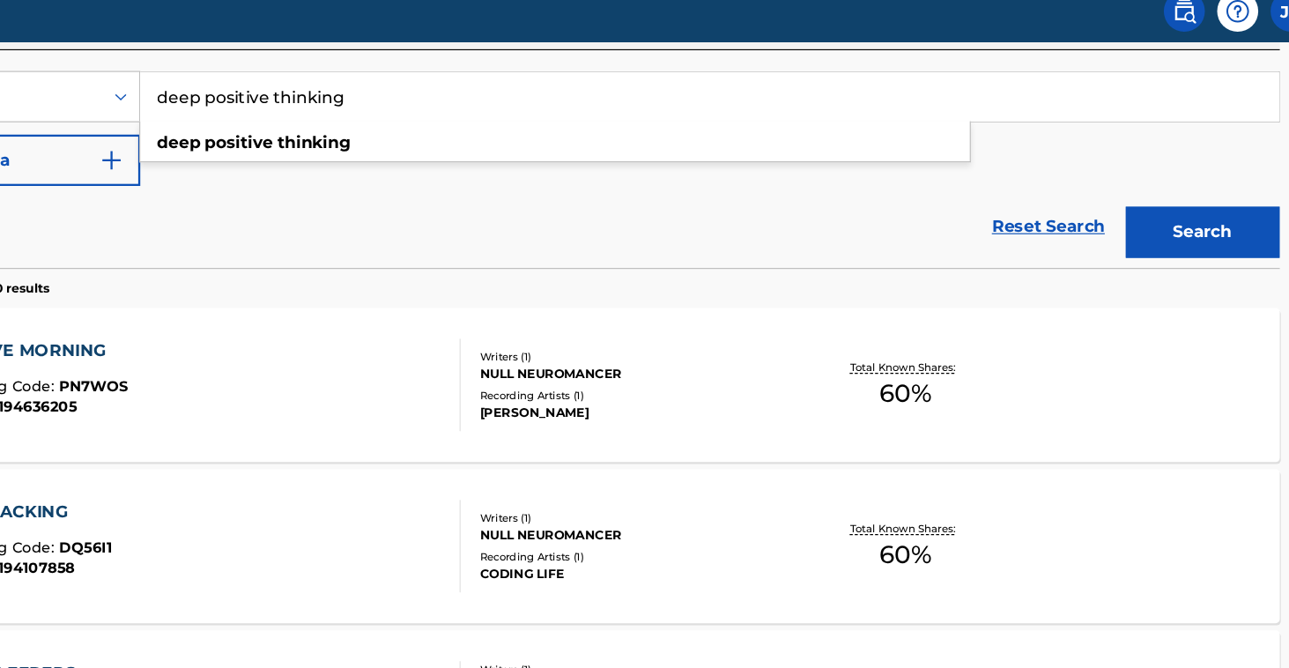
drag, startPoint x: 342, startPoint y: 85, endPoint x: 137, endPoint y: 86, distance: 204.4
click at [263, 86] on input "deep positive thinking" at bounding box center [751, 99] width 977 height 42
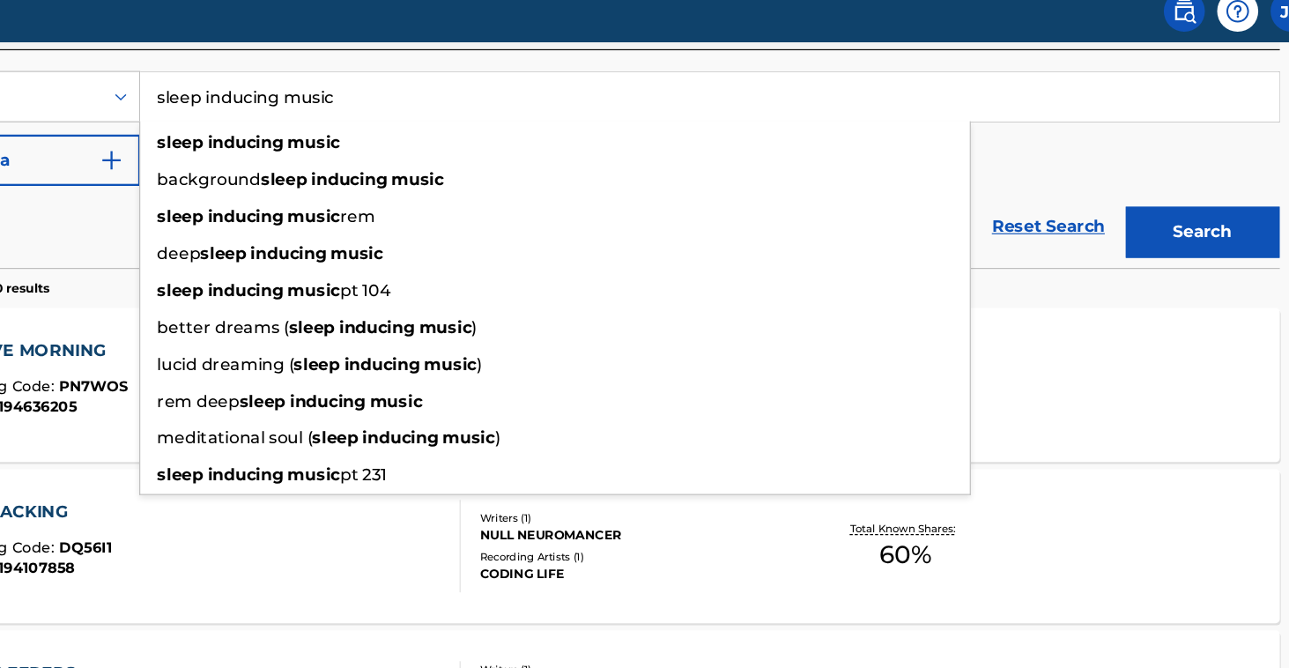
click at [1108, 198] on button "Search" at bounding box center [1174, 216] width 132 height 44
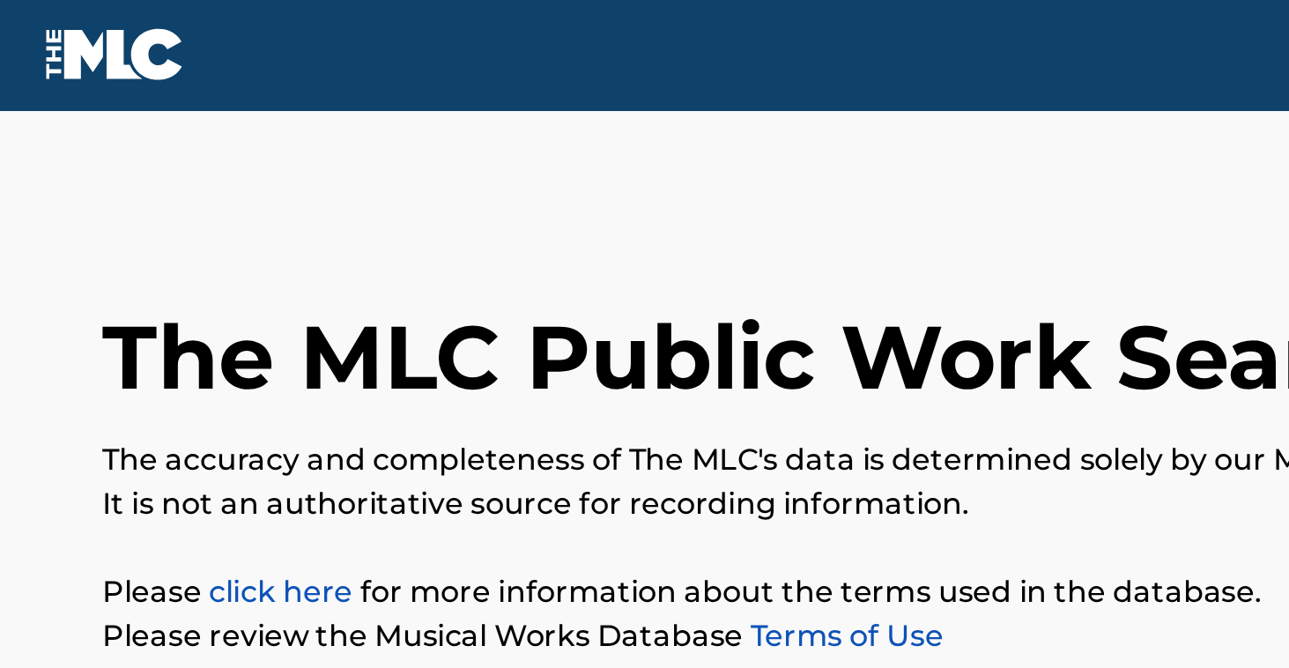
scroll to position [0, 0]
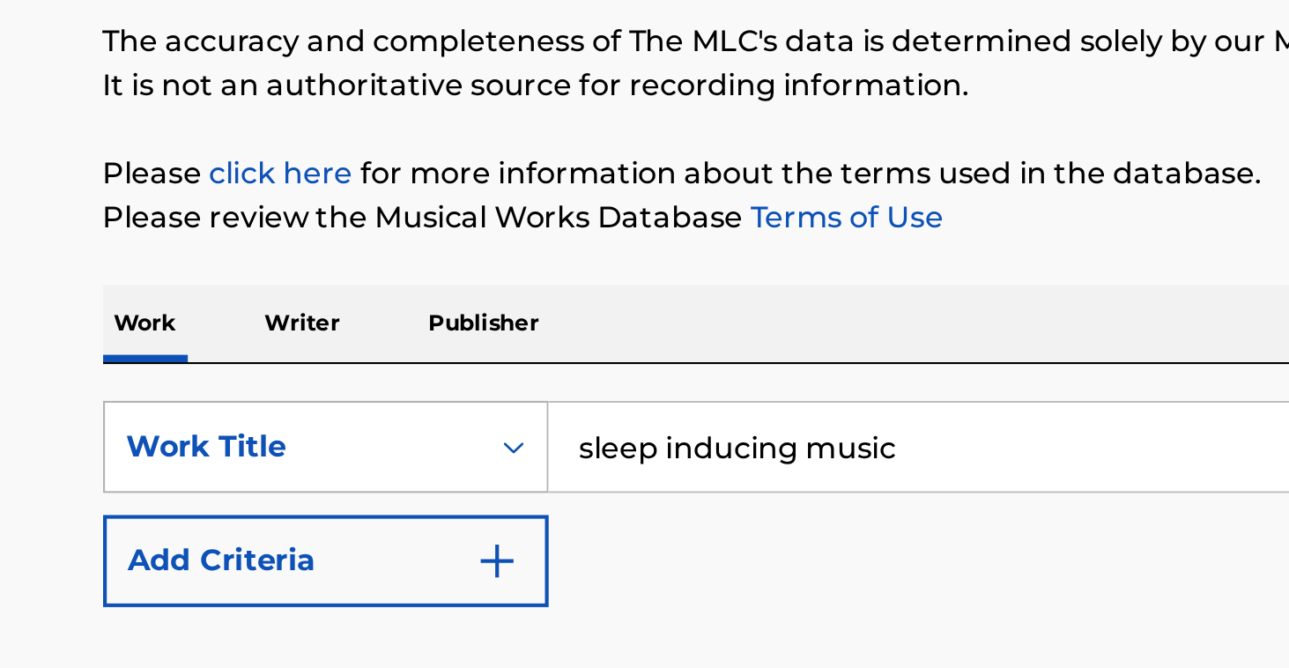
drag, startPoint x: 454, startPoint y: 211, endPoint x: 252, endPoint y: 216, distance: 201.8
click at [252, 392] on div "SearchWithCriteriad829f82d-b6b1-4910-a351-f1e0aa58a5f5 Work Title sleep inducin…" at bounding box center [644, 414] width 1191 height 44
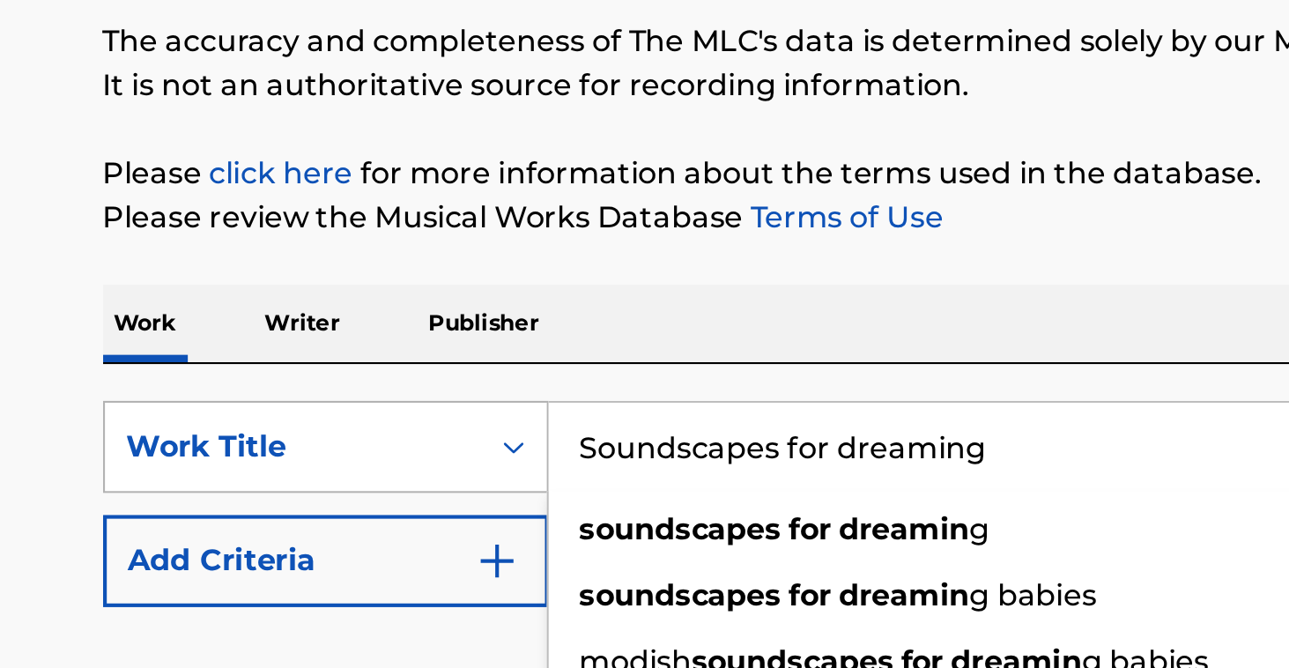
type input "Soundscapes for dreaming"
click at [1173, 508] on button "Search" at bounding box center [1174, 530] width 132 height 44
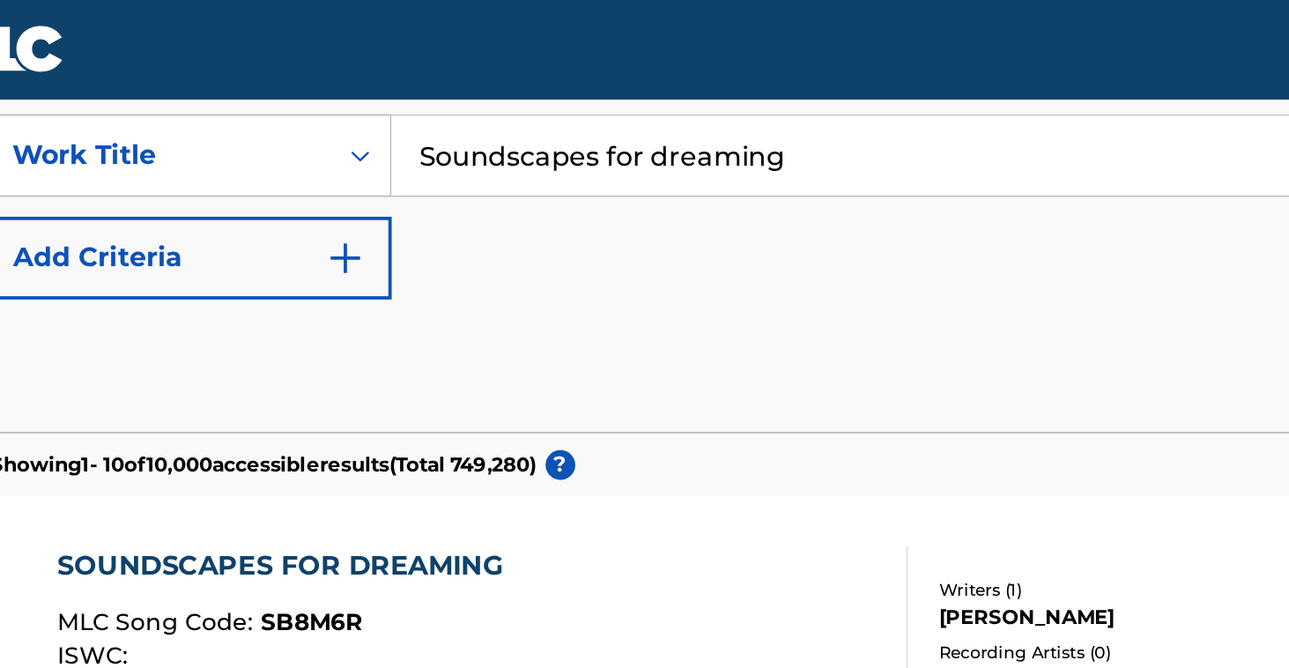
scroll to position [306, 0]
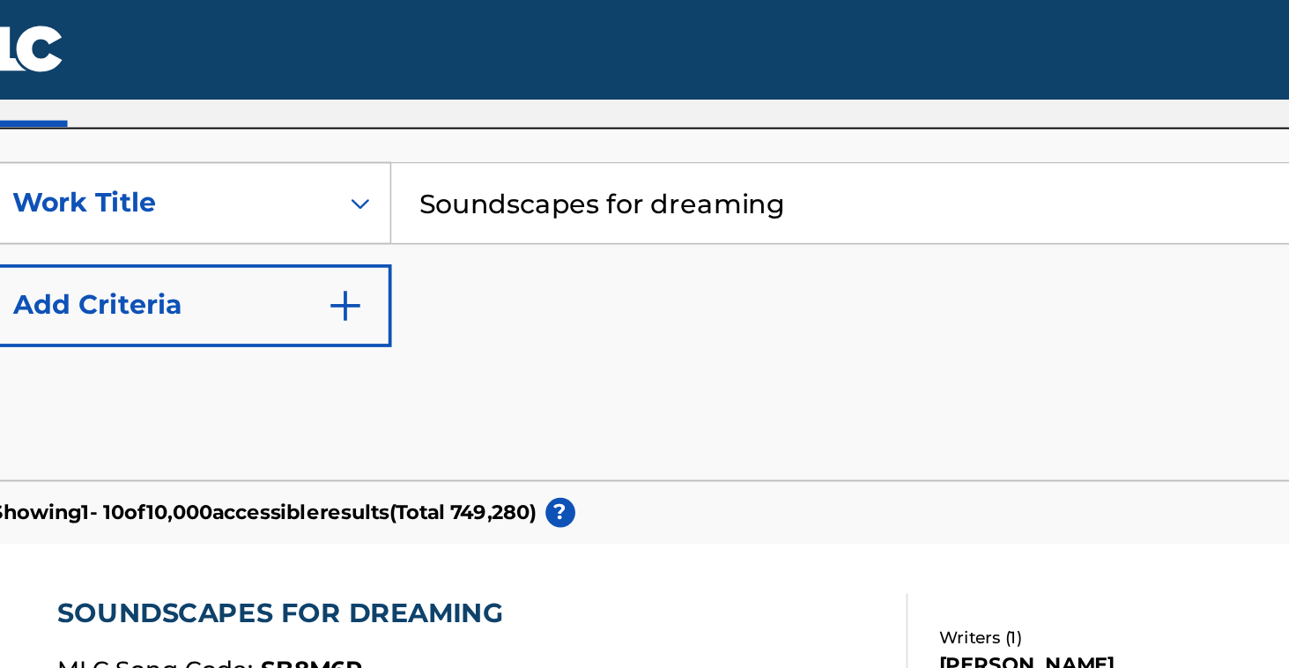
click at [227, 162] on img "Search Form" at bounding box center [237, 162] width 21 height 21
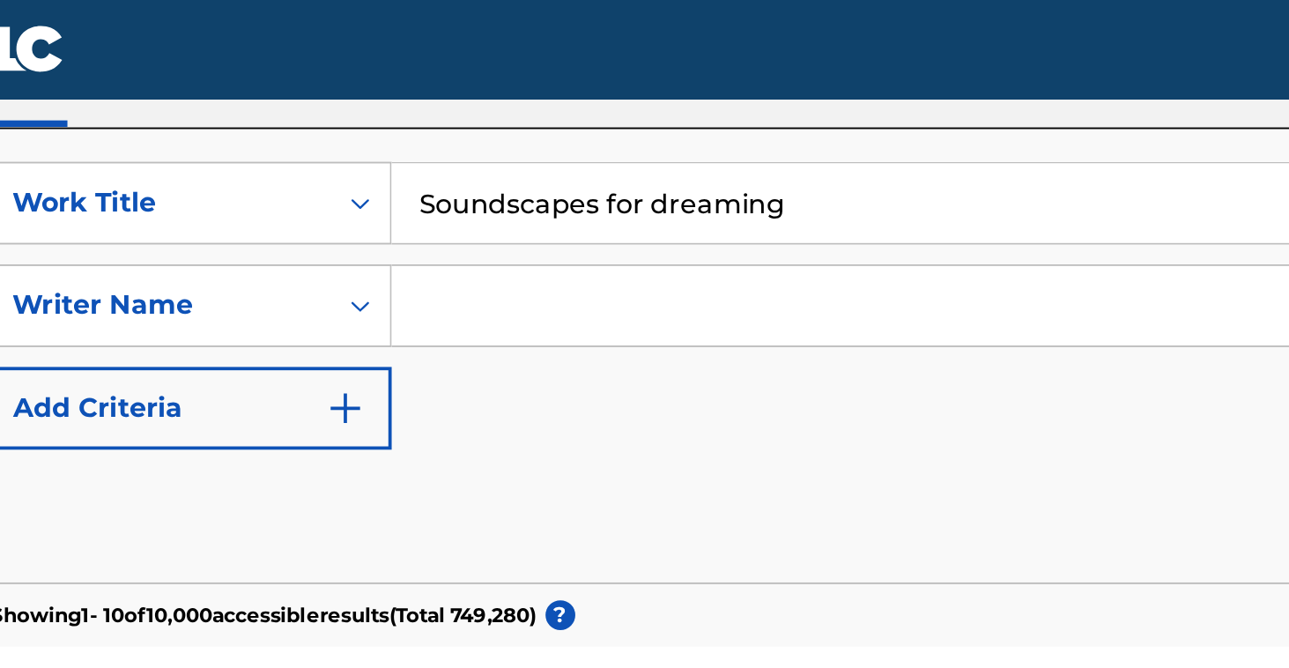
click at [263, 162] on input "Search Form" at bounding box center [735, 163] width 944 height 42
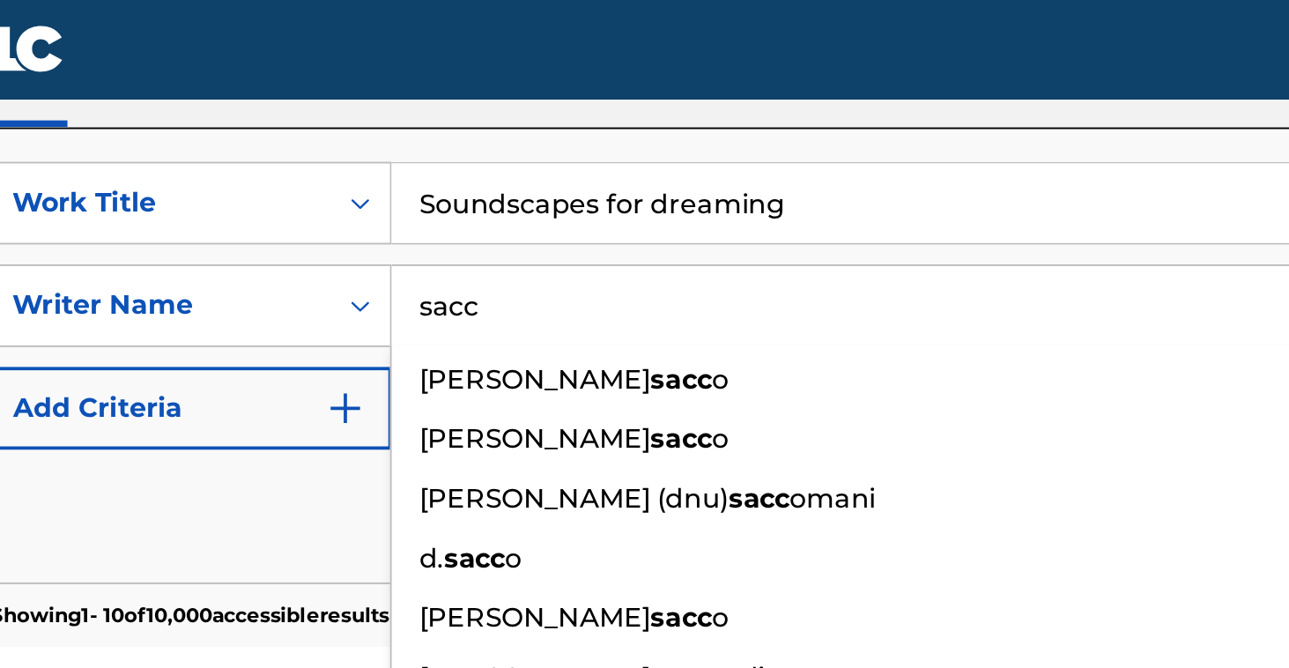
click at [1120, 278] on button "Search" at bounding box center [1174, 279] width 132 height 44
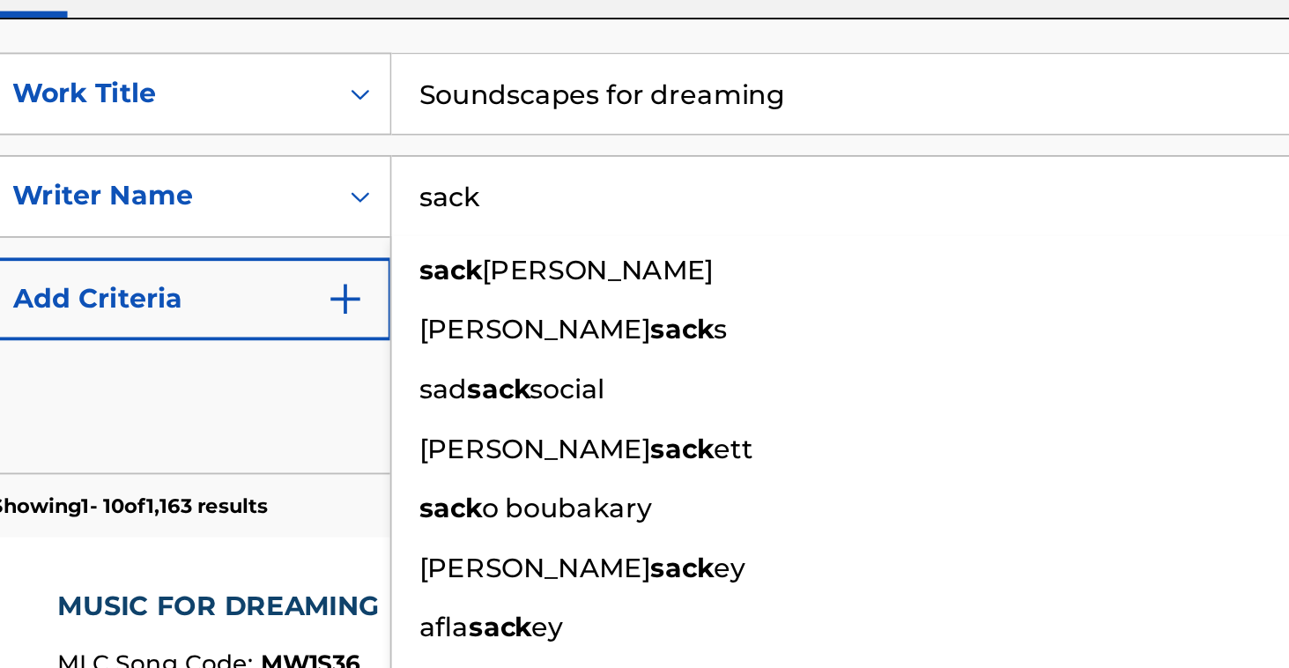
click at [272, 293] on input "sack" at bounding box center [735, 314] width 944 height 42
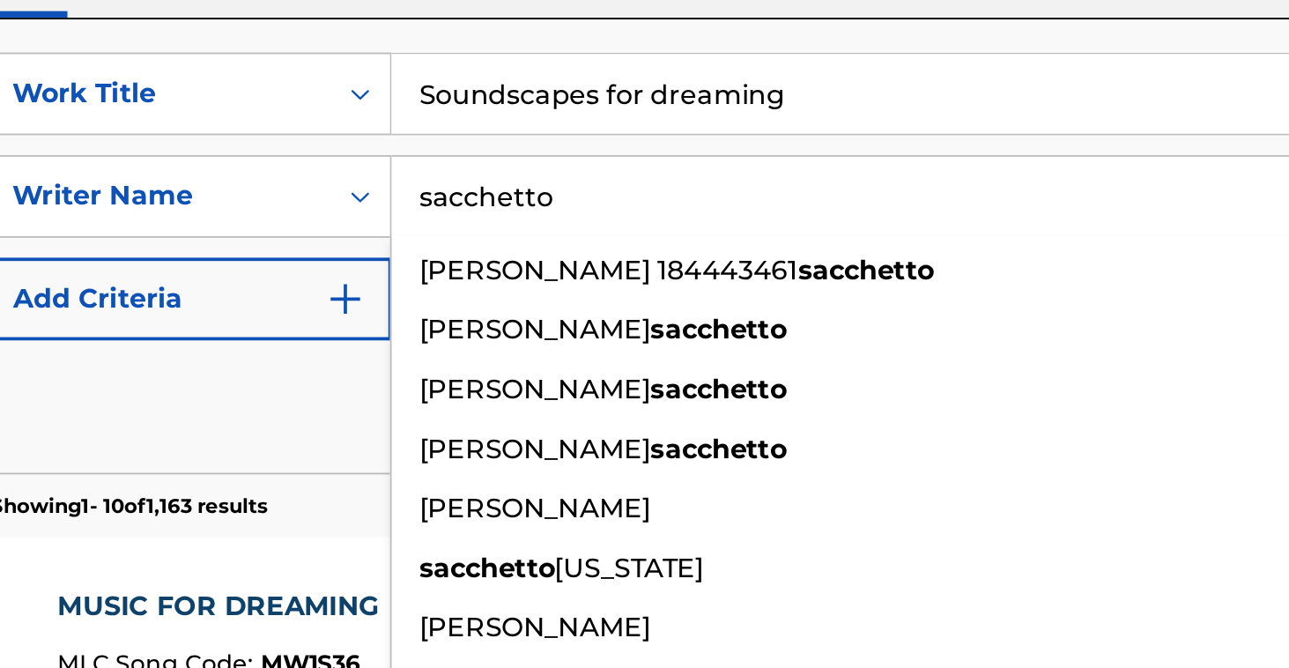
type input "sacchetto"
click at [1120, 409] on button "Search" at bounding box center [1174, 431] width 132 height 44
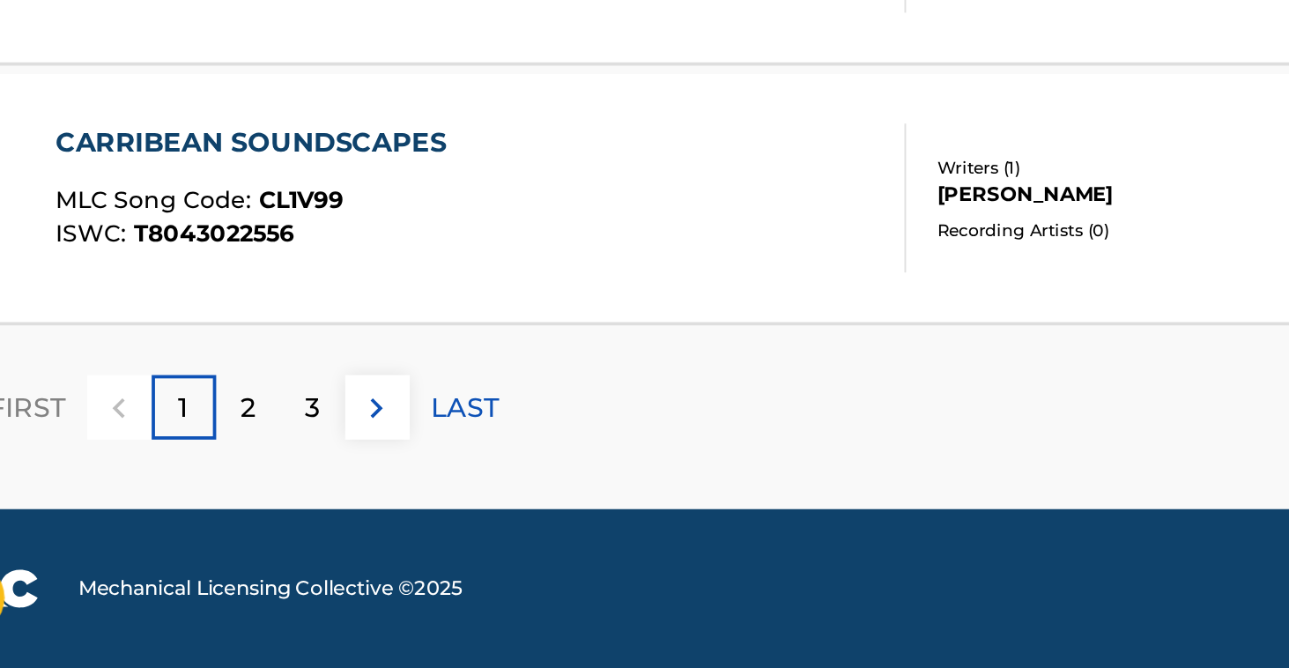
scroll to position [1543, 0]
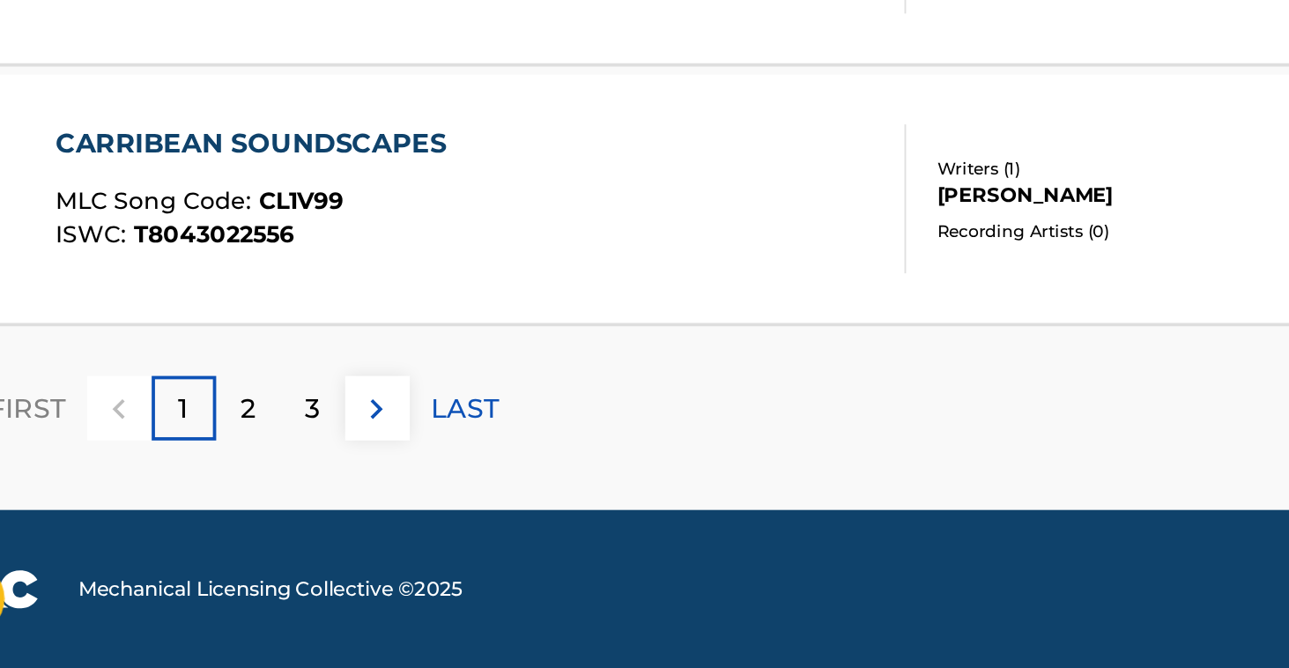
click at [183, 519] on p "2" at bounding box center [187, 529] width 8 height 21
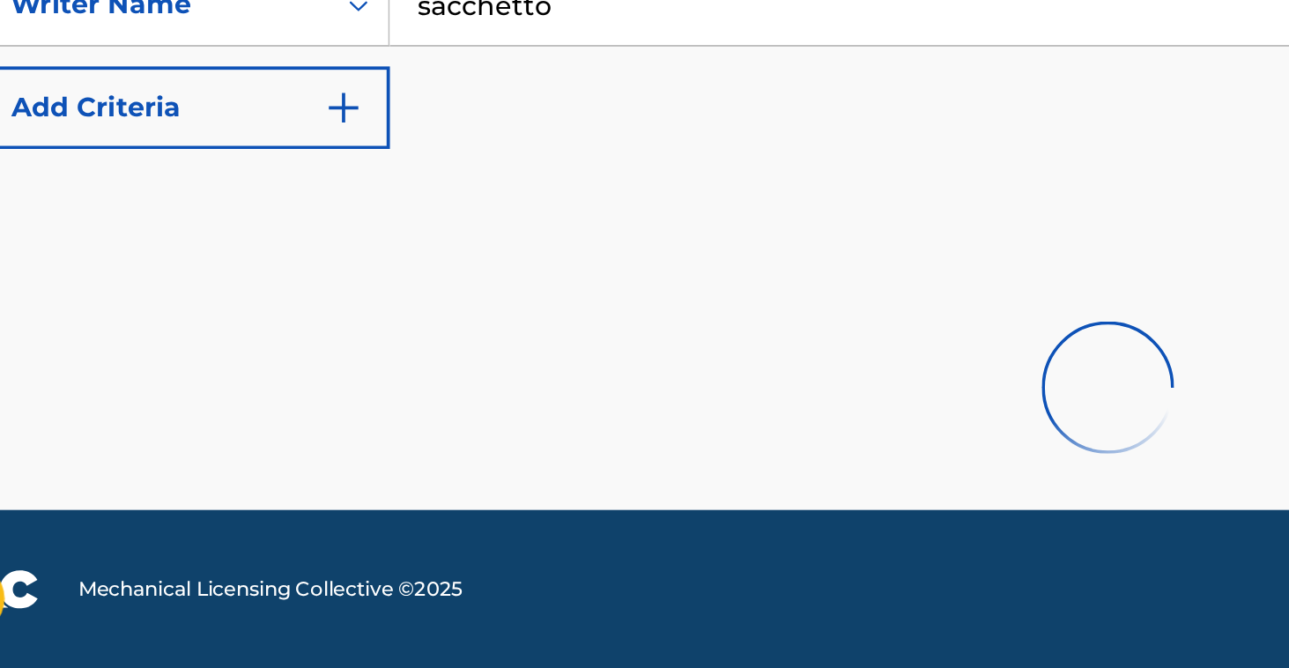
scroll to position [154, 0]
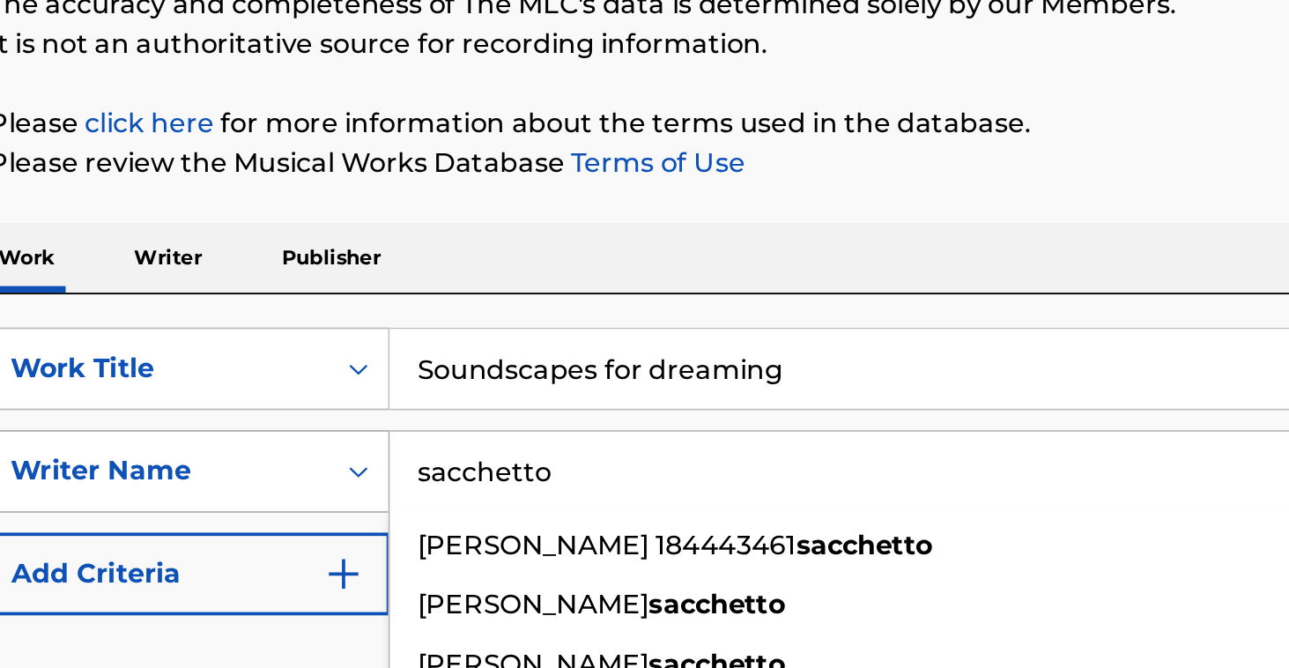
drag, startPoint x: 315, startPoint y: 253, endPoint x: 196, endPoint y: 242, distance: 119.4
click at [196, 292] on div "SearchWithCriteria116dbbdc-024a-4998-a937-827a545fd73a Writer Name [PERSON_NAME…" at bounding box center [644, 314] width 1191 height 44
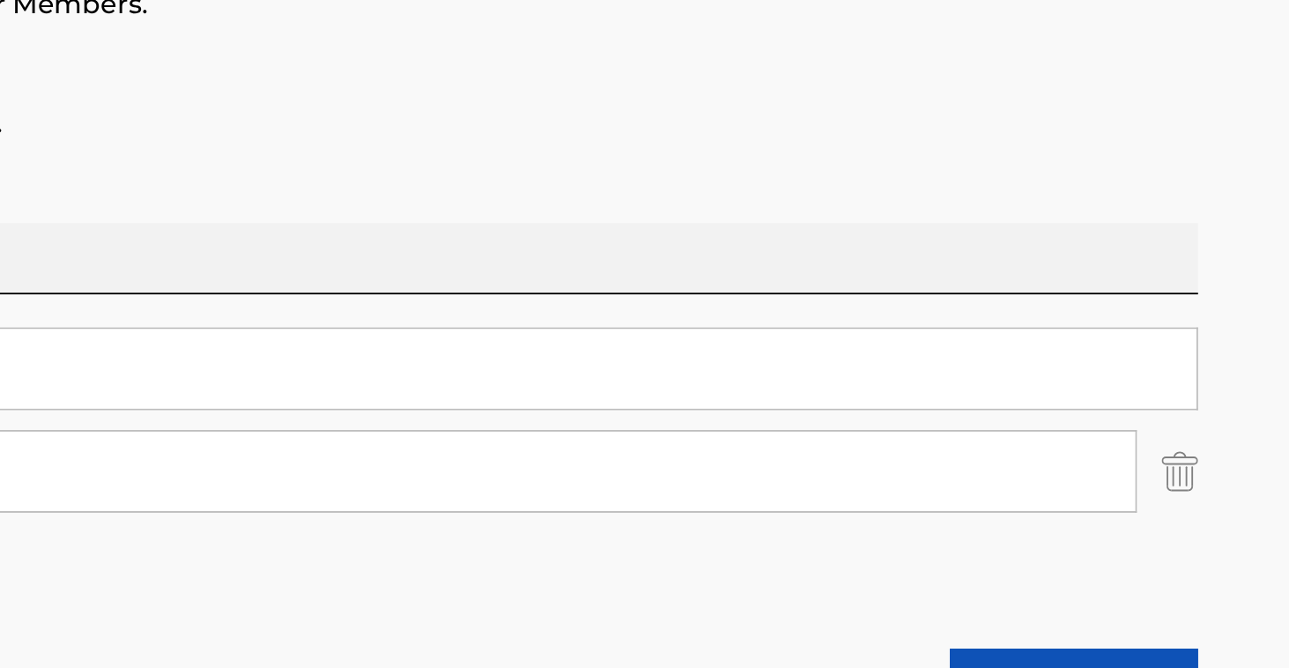
click at [1221, 292] on img "Search Form" at bounding box center [1230, 314] width 19 height 44
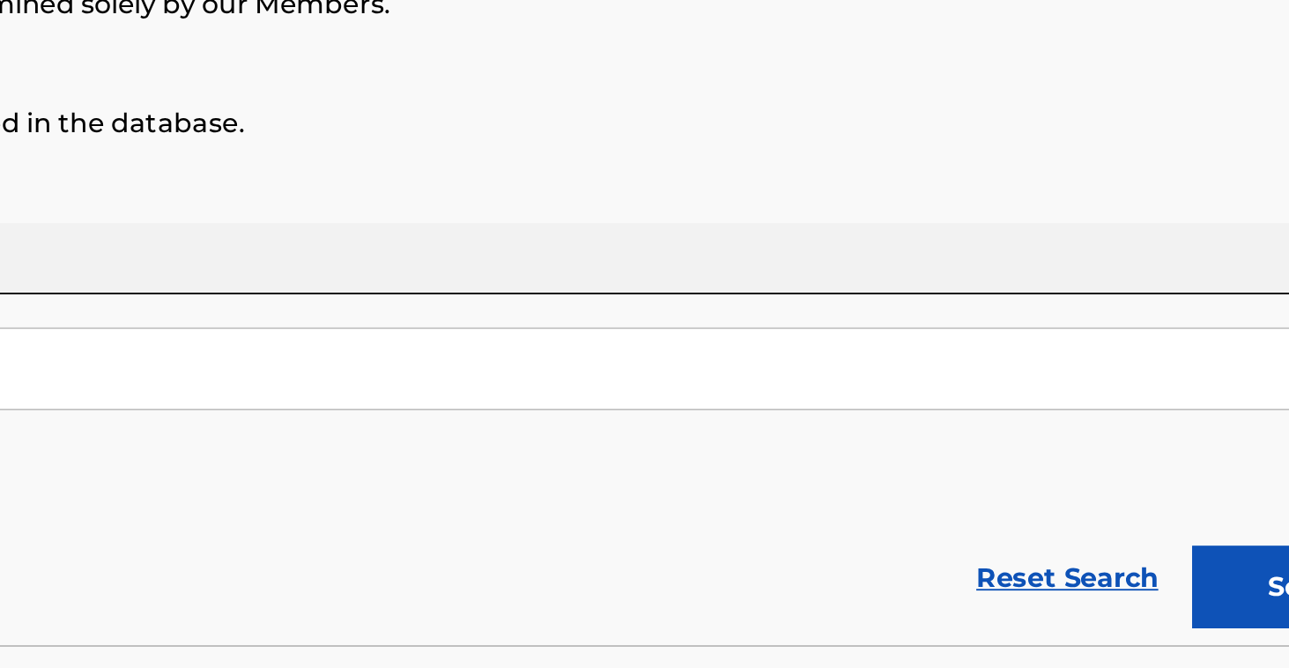
click at [1108, 354] on button "Search" at bounding box center [1174, 376] width 132 height 44
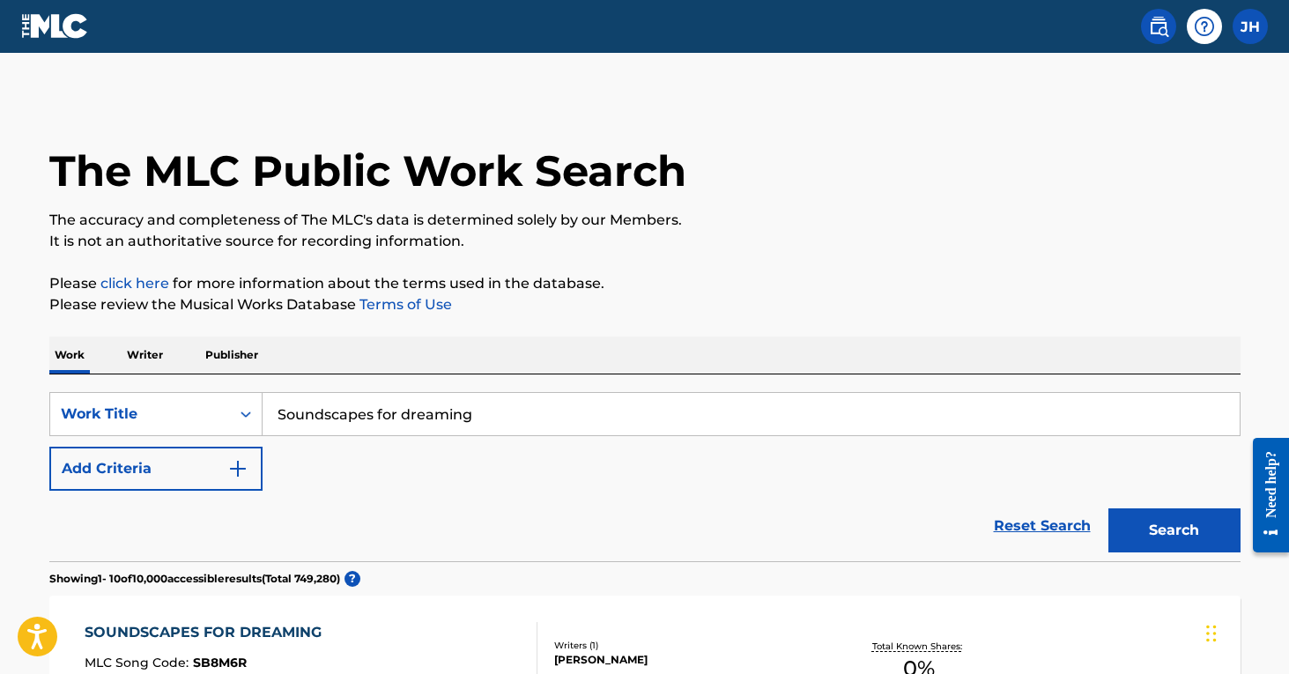
scroll to position [0, 0]
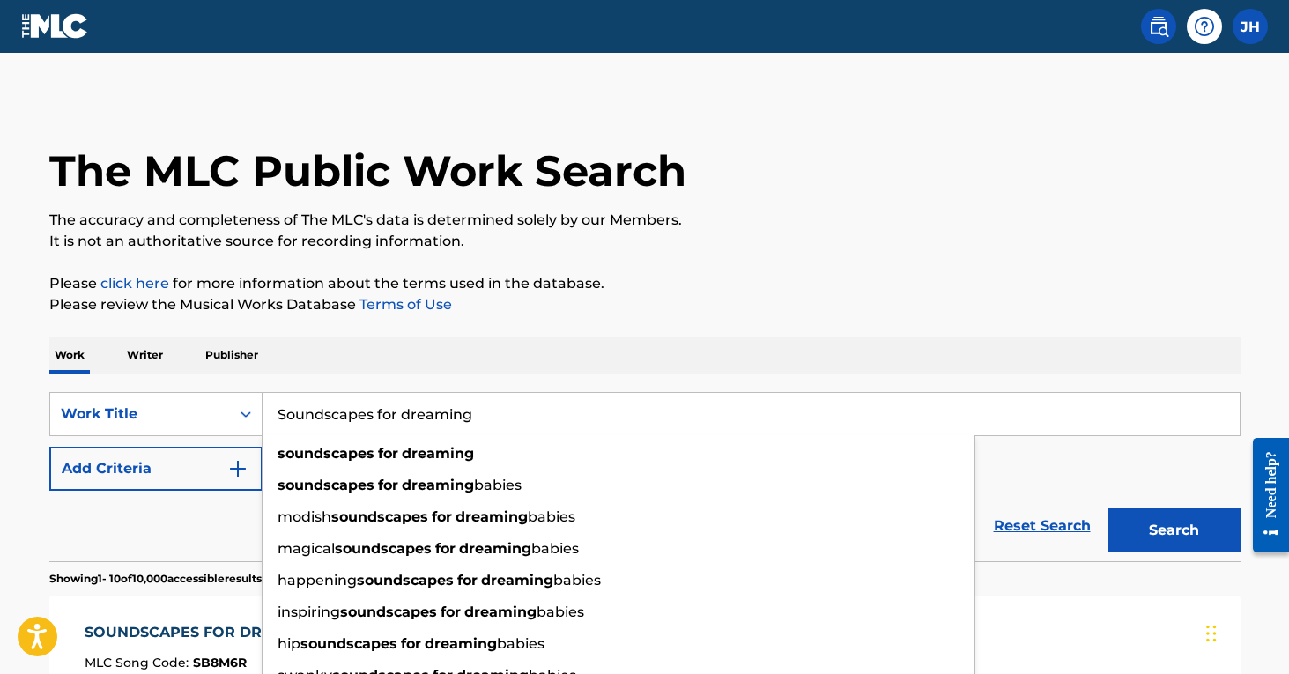
drag, startPoint x: 505, startPoint y: 418, endPoint x: 277, endPoint y: 415, distance: 228.2
click at [277, 415] on input "Soundscapes for dreaming" at bounding box center [751, 414] width 977 height 42
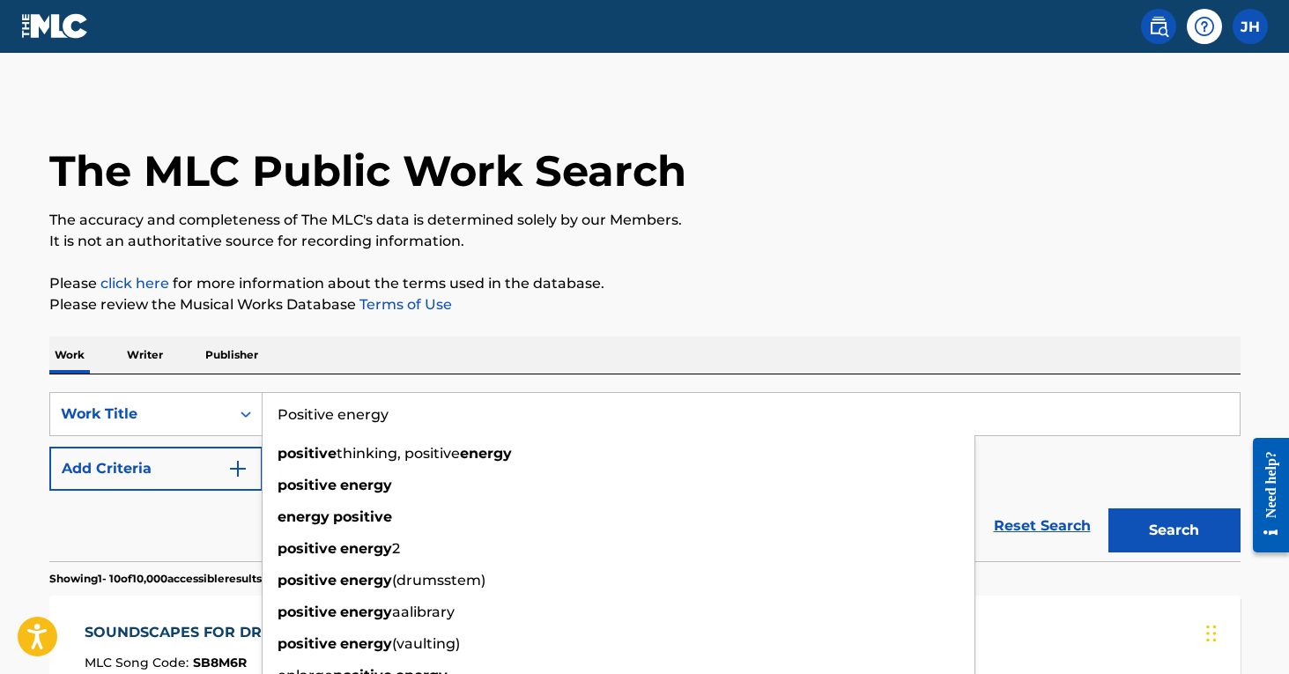
type input "Positive energy"
click at [1173, 530] on button "Search" at bounding box center [1174, 530] width 132 height 44
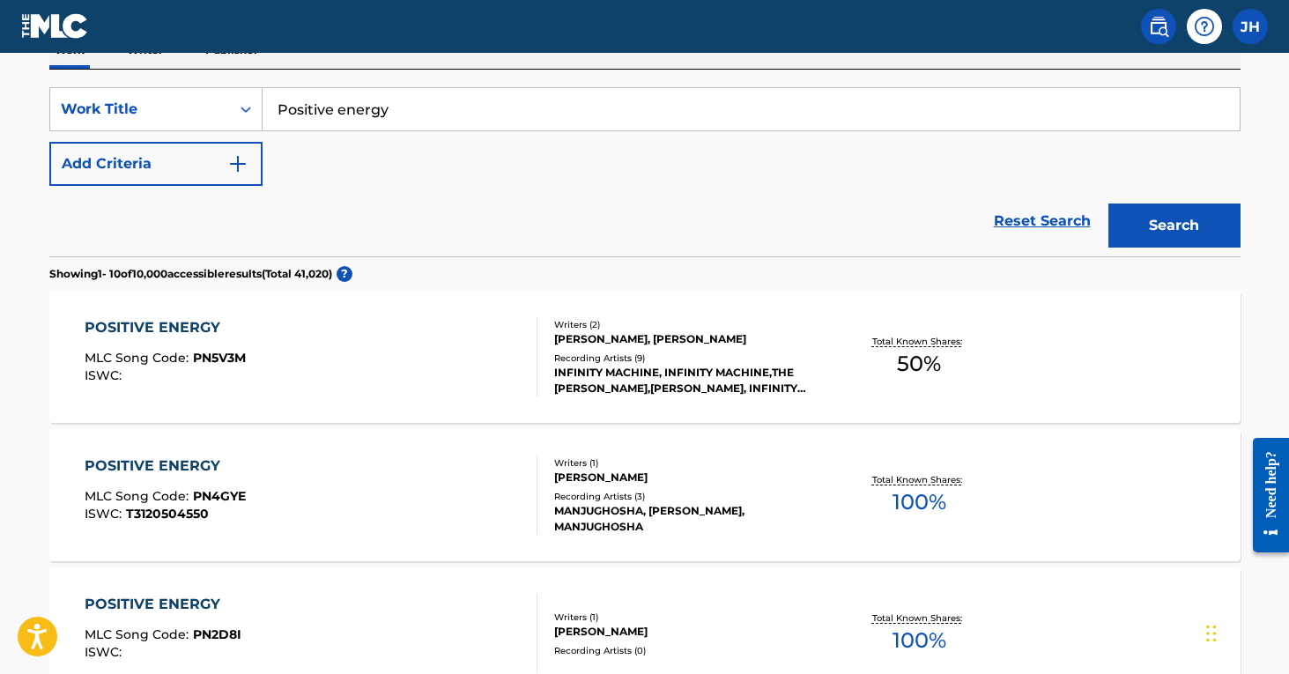
scroll to position [321, 0]
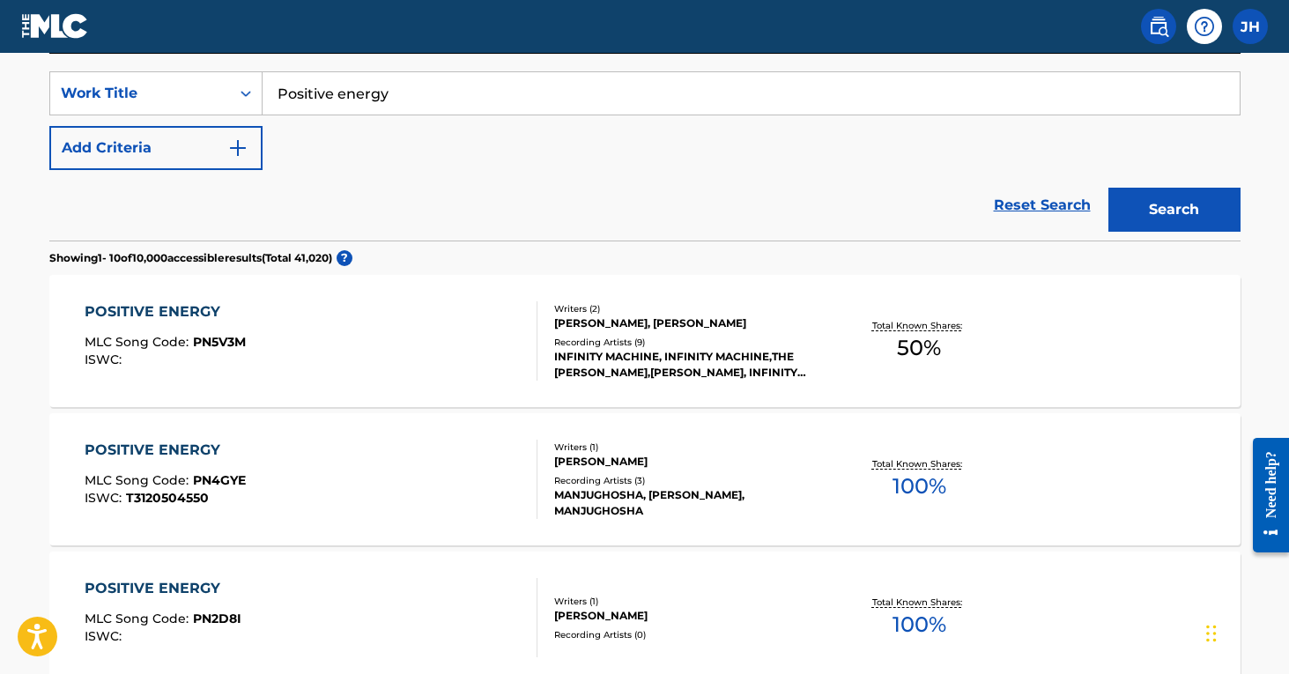
click at [217, 157] on button "Add Criteria" at bounding box center [155, 148] width 213 height 44
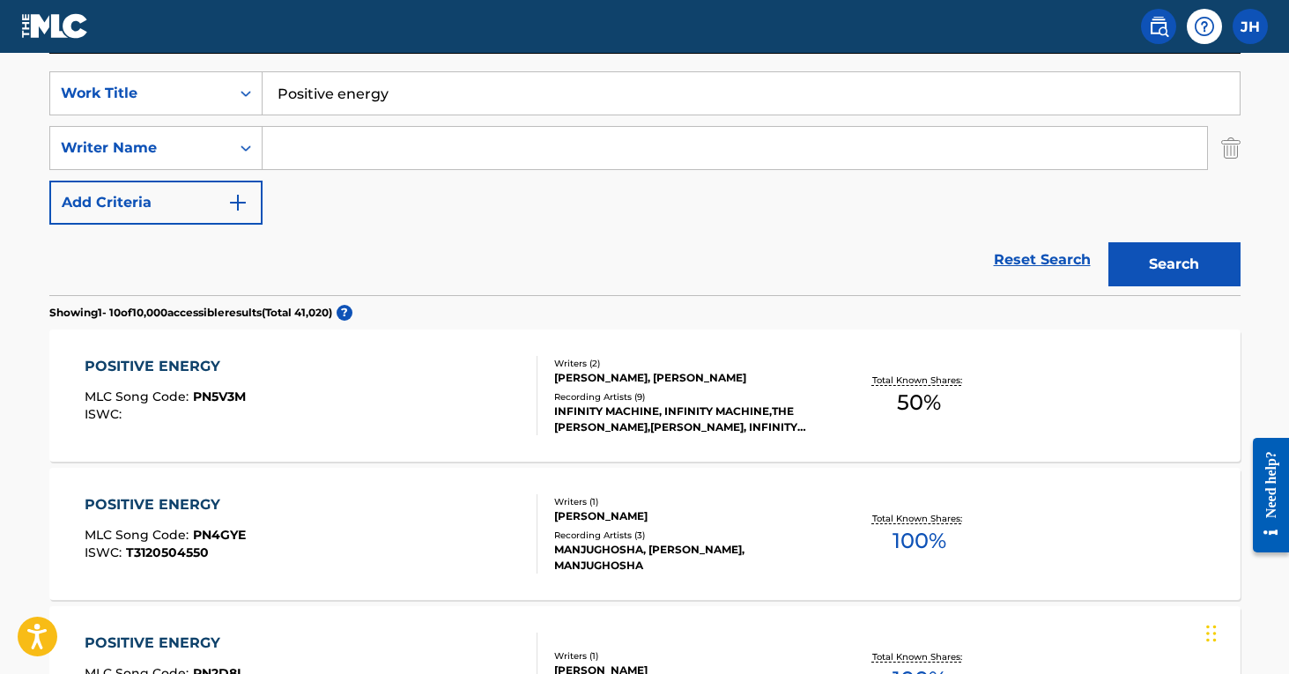
click at [338, 159] on input "Search Form" at bounding box center [735, 148] width 944 height 42
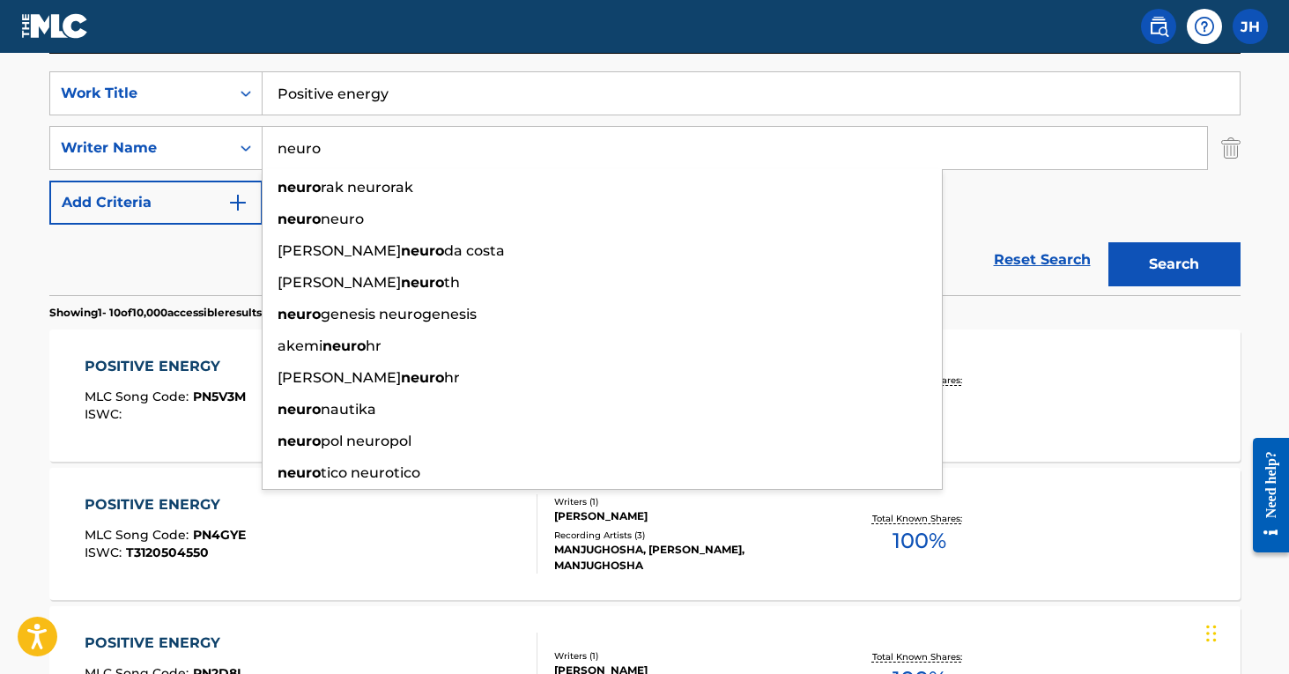
type input "neuro"
click at [1173, 264] on button "Search" at bounding box center [1174, 264] width 132 height 44
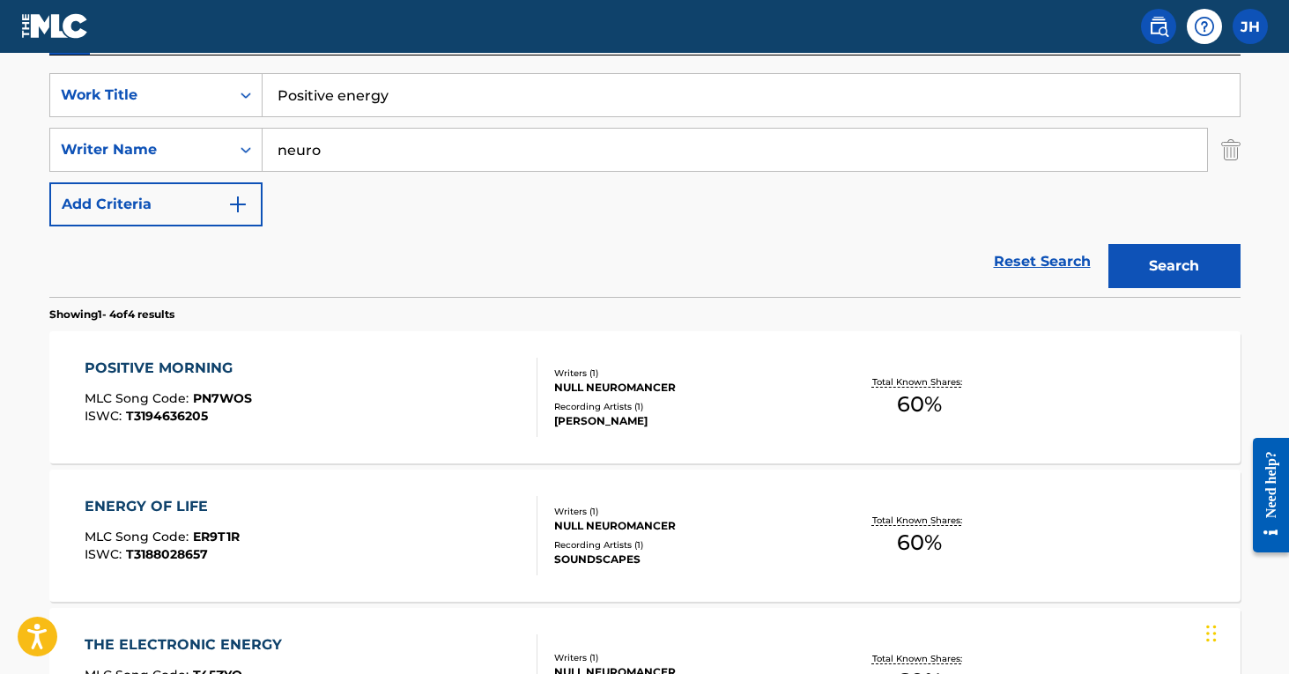
scroll to position [317, 0]
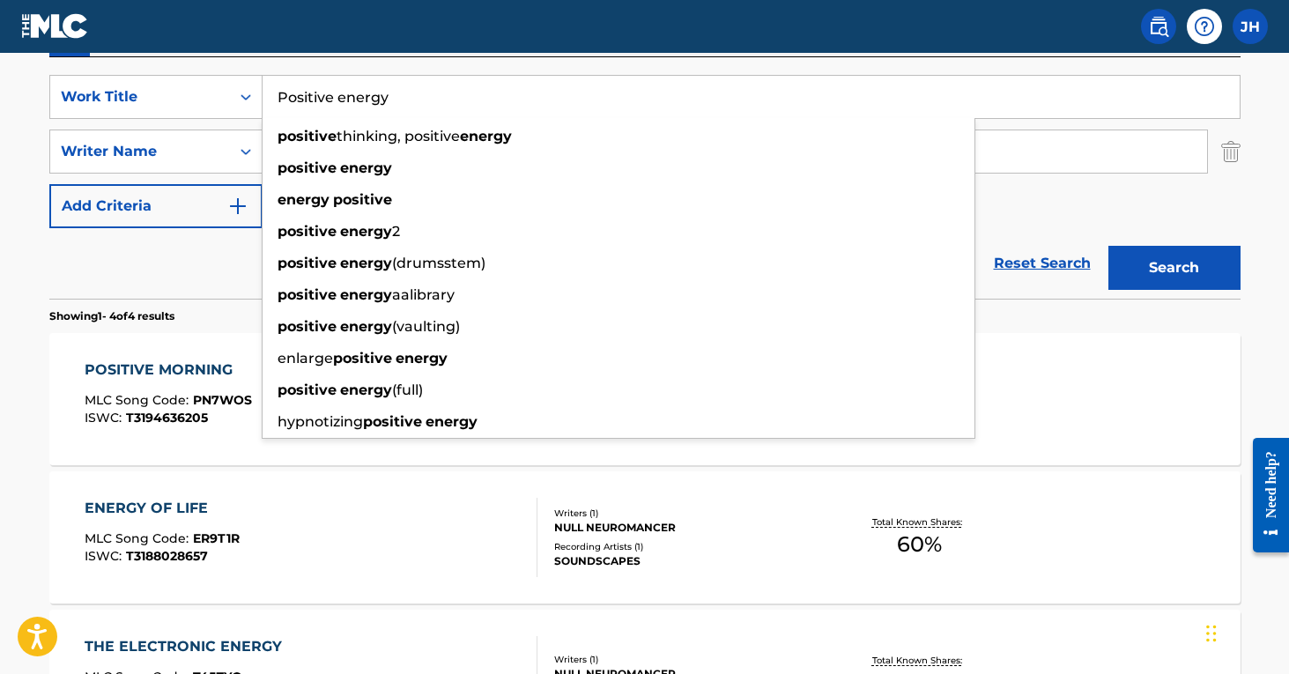
drag, startPoint x: 418, startPoint y: 86, endPoint x: 394, endPoint y: 108, distance: 33.1
click at [394, 108] on input "Positive energy" at bounding box center [751, 97] width 977 height 42
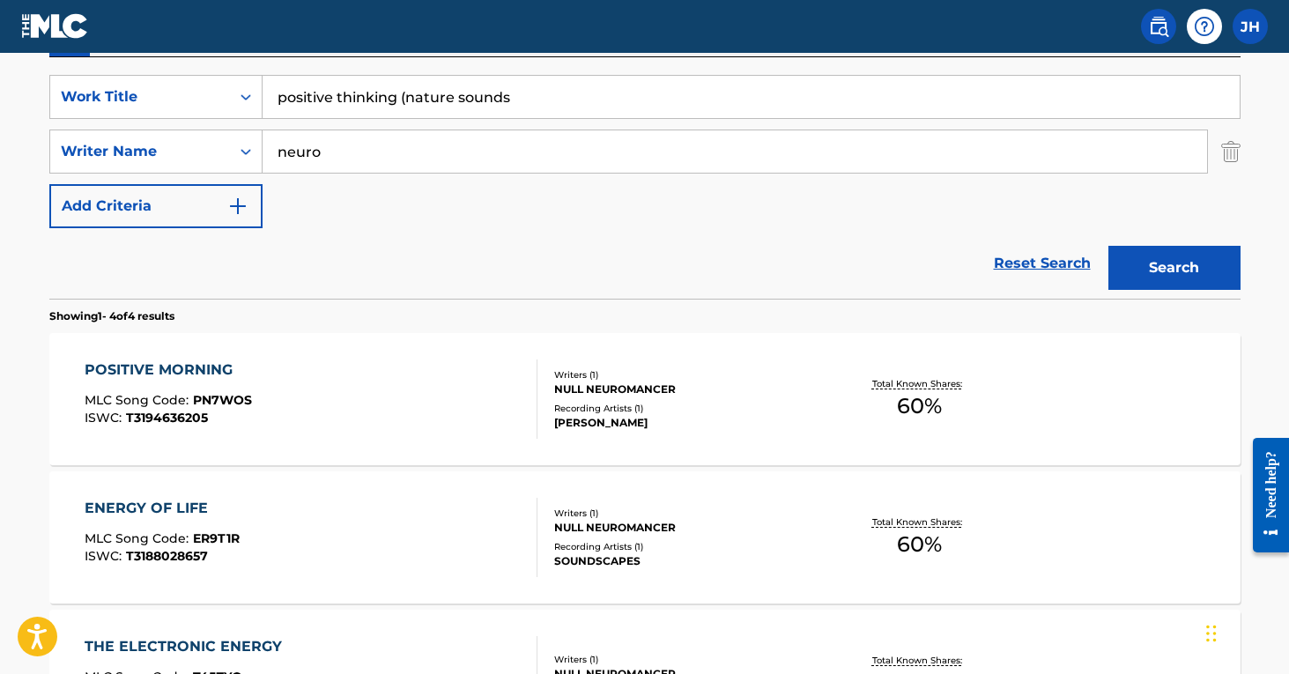
click at [1173, 268] on button "Search" at bounding box center [1174, 268] width 132 height 44
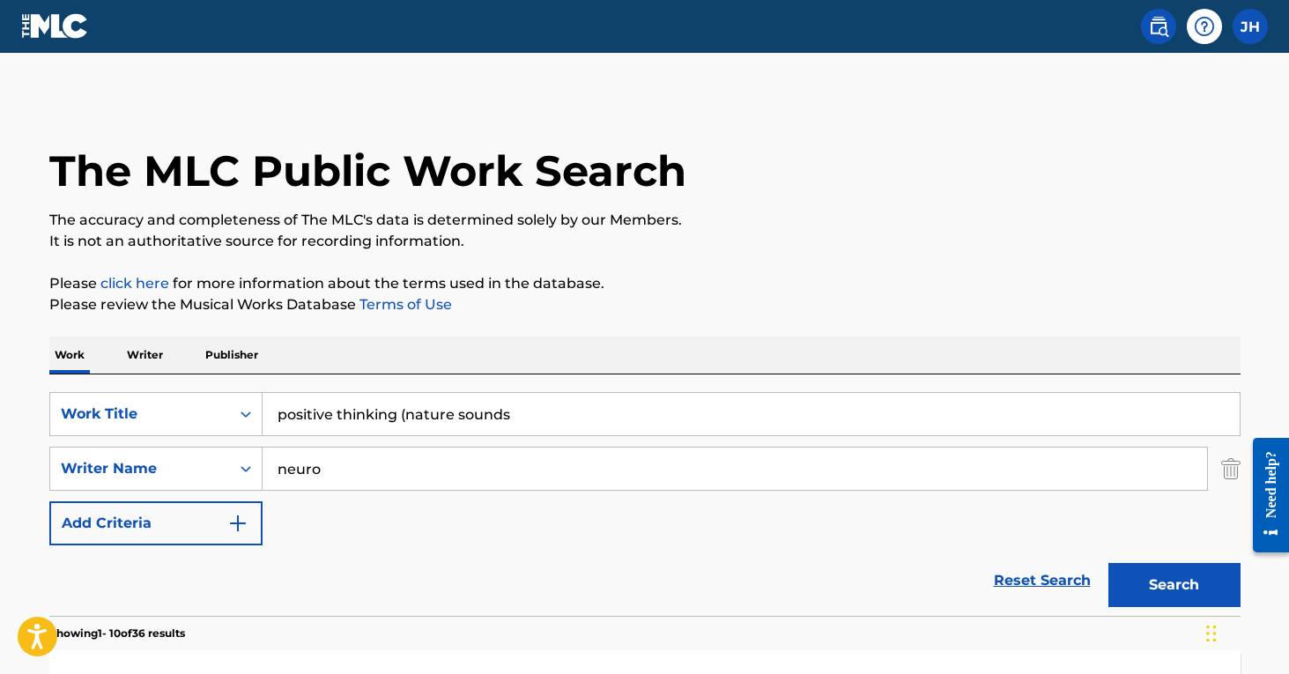
scroll to position [0, 0]
drag, startPoint x: 550, startPoint y: 406, endPoint x: 230, endPoint y: 403, distance: 319.8
click at [230, 403] on div "SearchWithCriteriad829f82d-b6b1-4910-a351-f1e0aa58a5f5 Work Title positive thin…" at bounding box center [644, 414] width 1191 height 44
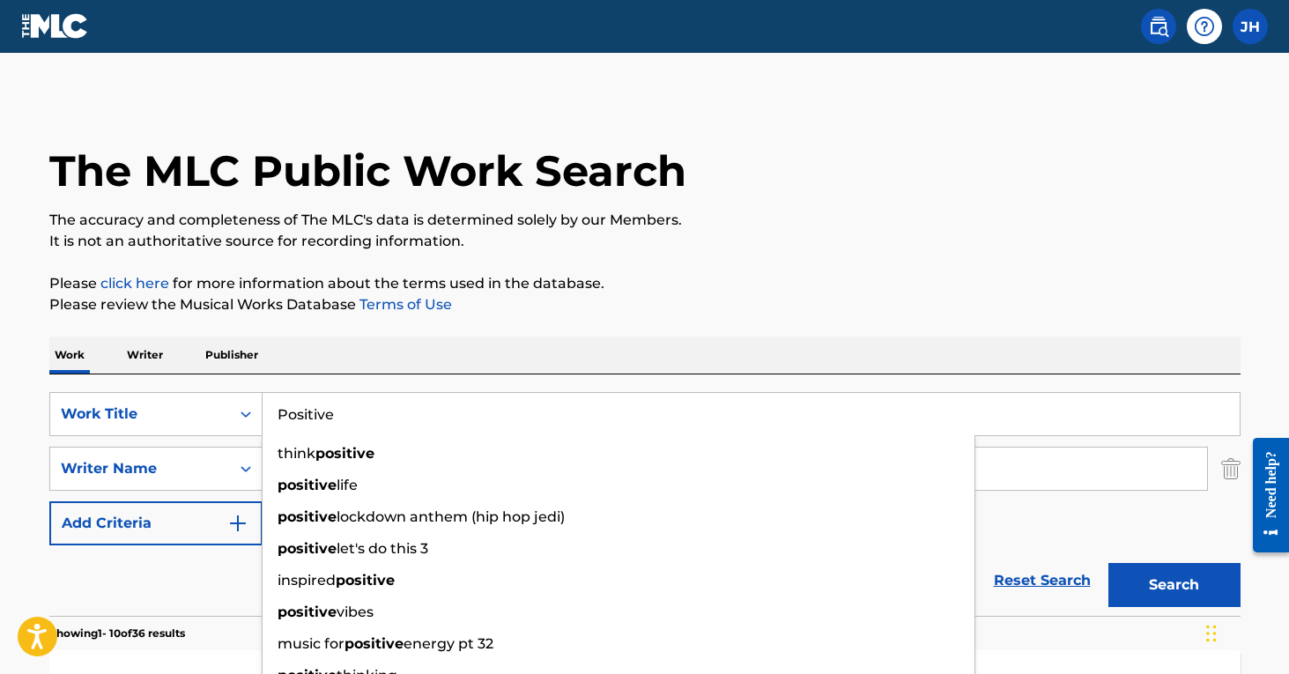
type input "Positive"
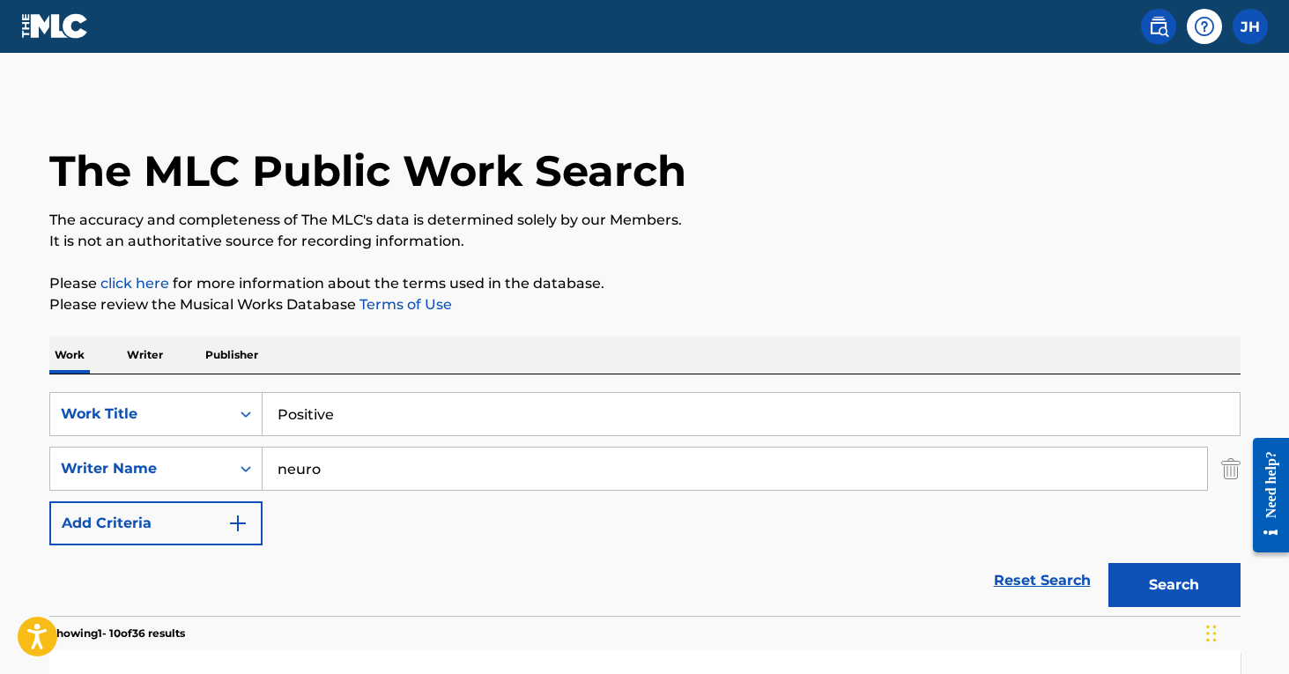
click at [1040, 470] on input "neuro" at bounding box center [735, 469] width 944 height 42
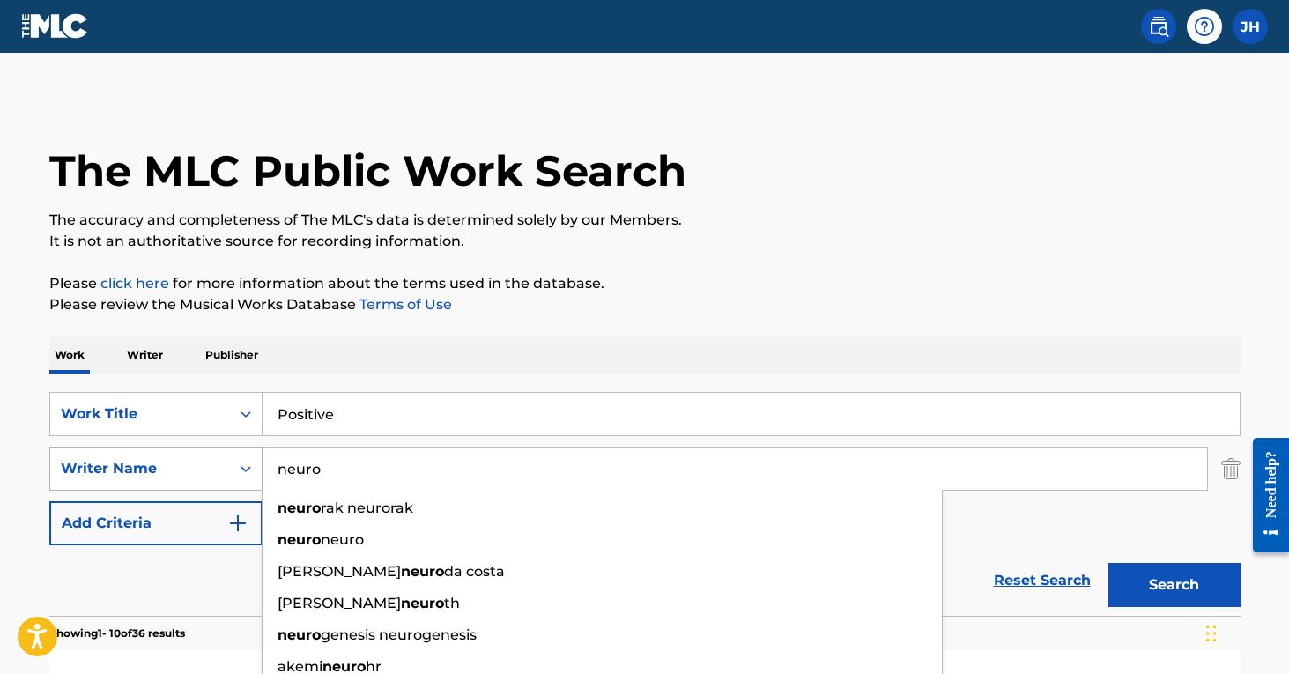
drag, startPoint x: 352, startPoint y: 473, endPoint x: 187, endPoint y: 472, distance: 164.7
click at [187, 472] on div "SearchWithCriteria116dbbdc-024a-4998-a937-827a545fd73a Writer Name [PERSON_NAME…" at bounding box center [644, 469] width 1191 height 44
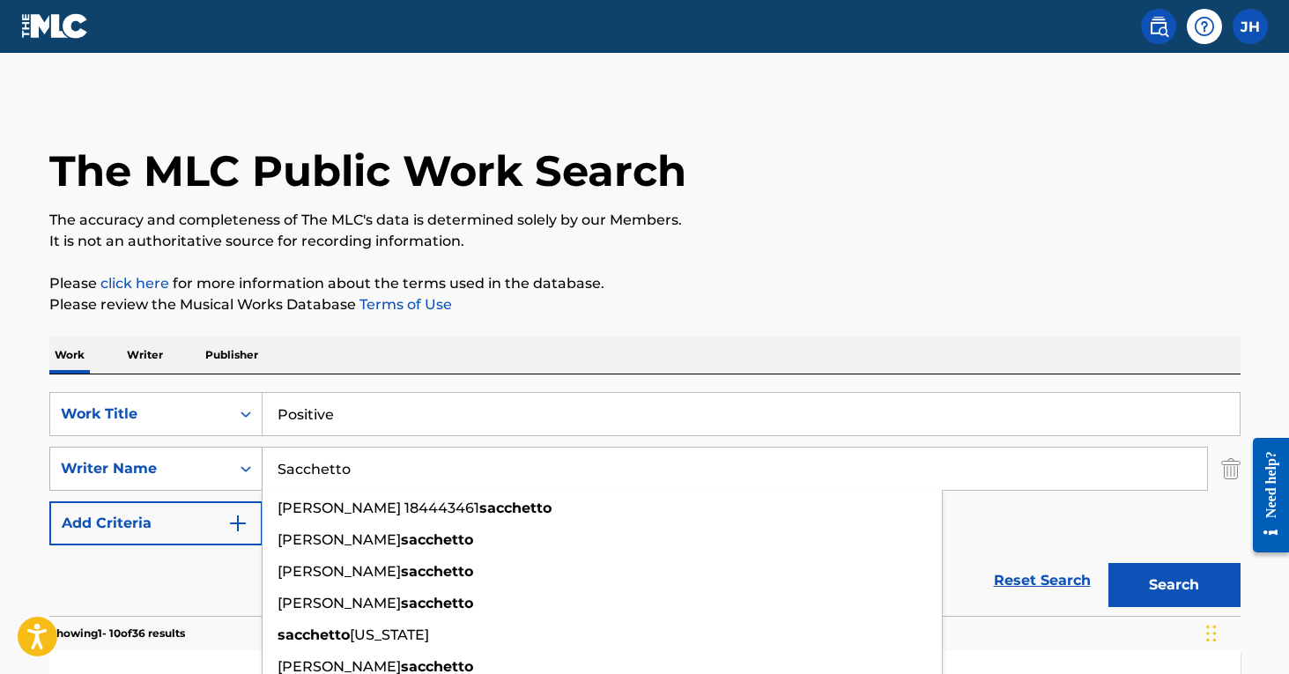
type input "Sacchetto"
click at [1173, 585] on button "Search" at bounding box center [1174, 585] width 132 height 44
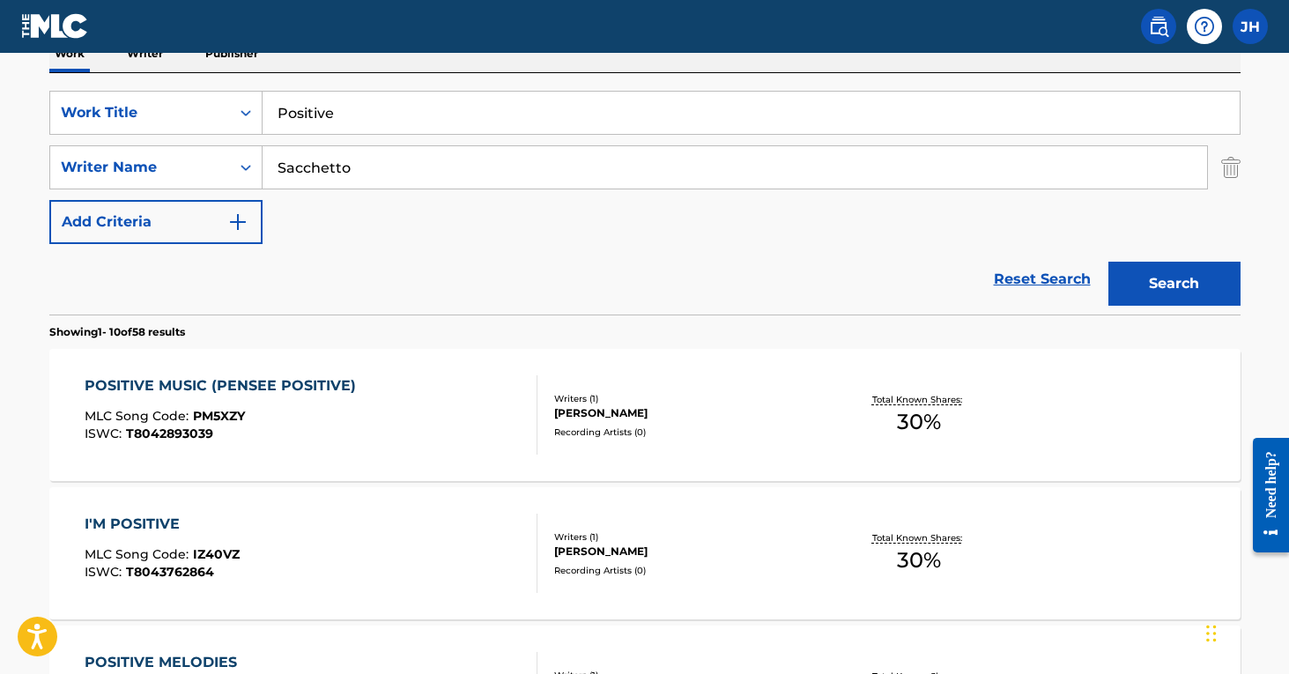
scroll to position [267, 0]
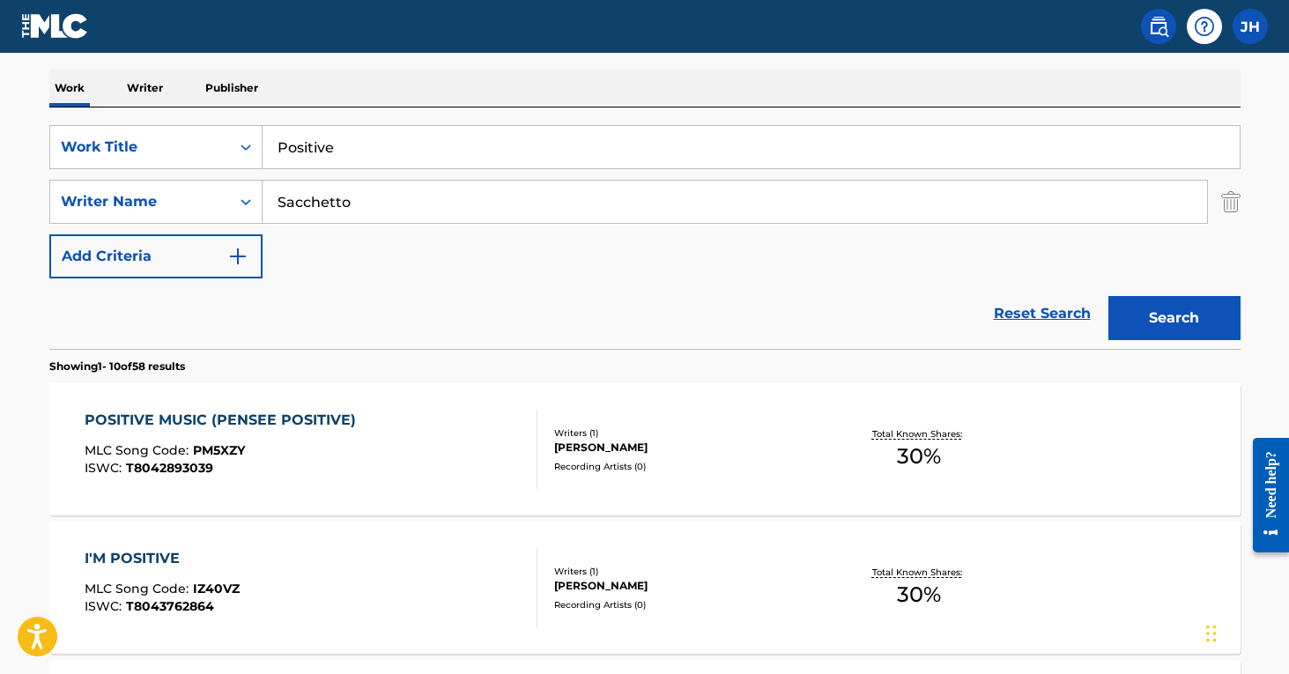
click at [1225, 204] on img "Search Form" at bounding box center [1230, 202] width 19 height 44
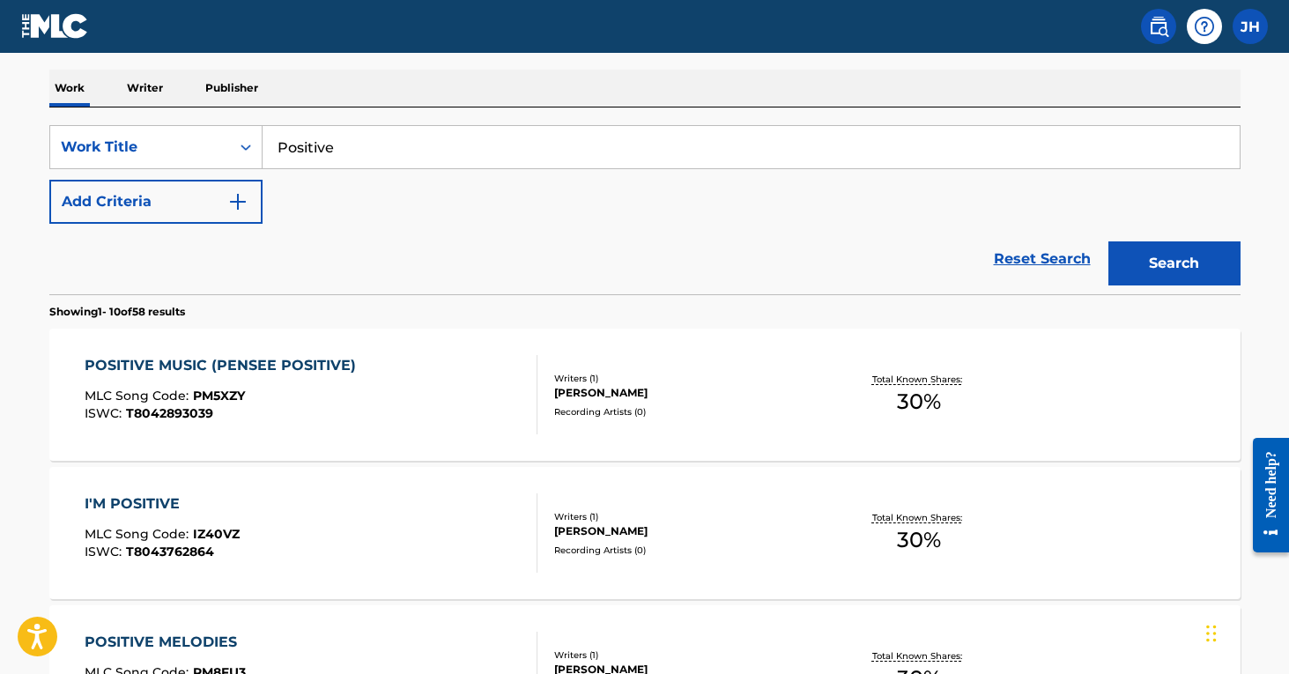
click at [1206, 266] on button "Search" at bounding box center [1174, 263] width 132 height 44
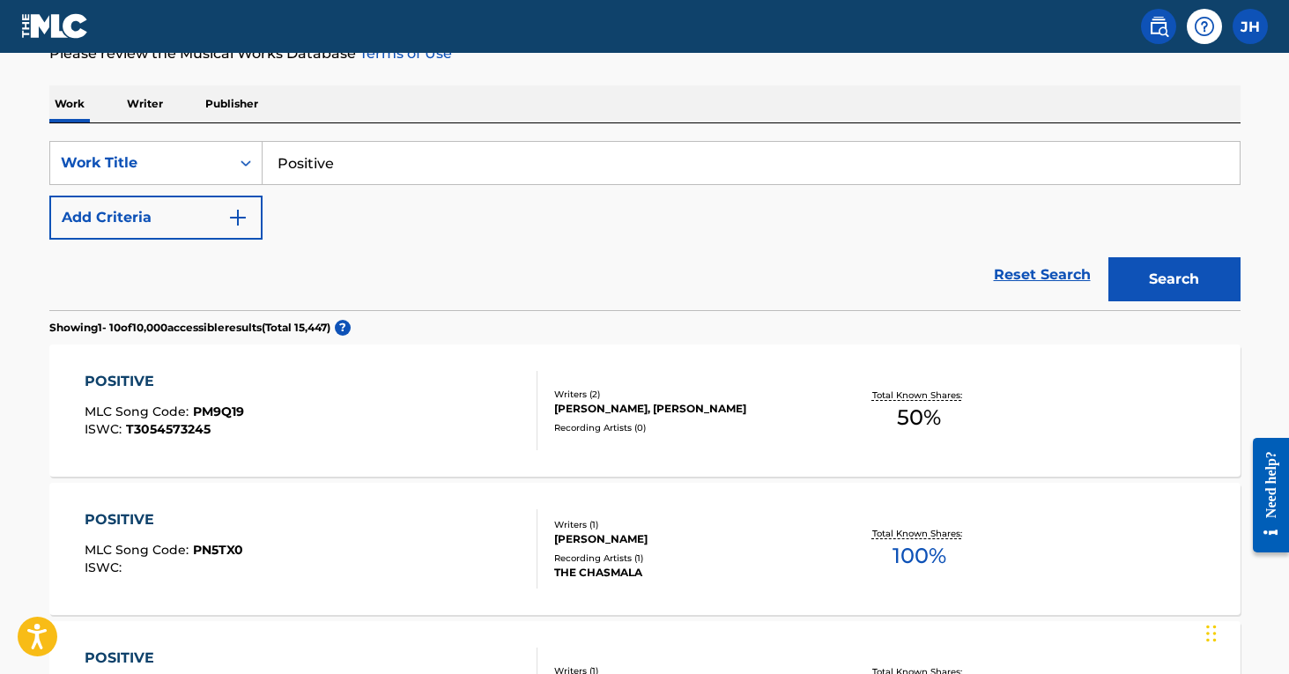
scroll to position [241, 0]
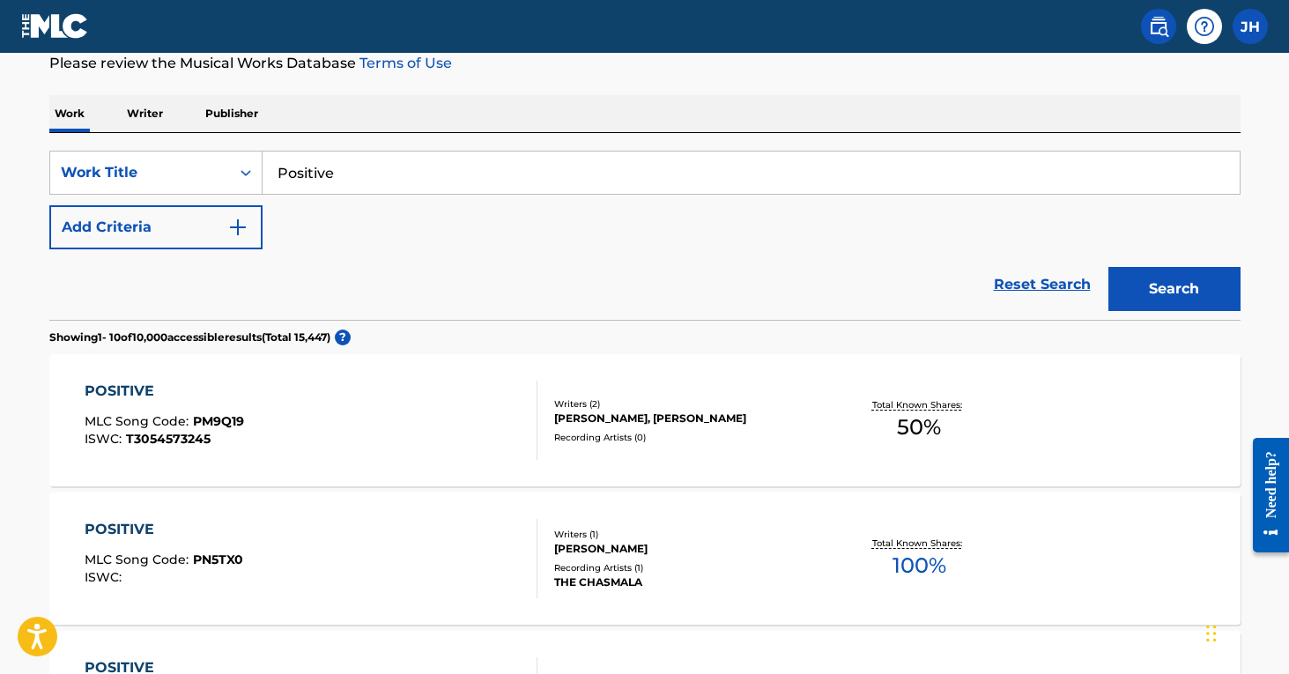
drag, startPoint x: 609, startPoint y: 327, endPoint x: 479, endPoint y: 295, distance: 133.3
click at [247, 217] on img "Search Form" at bounding box center [237, 227] width 21 height 21
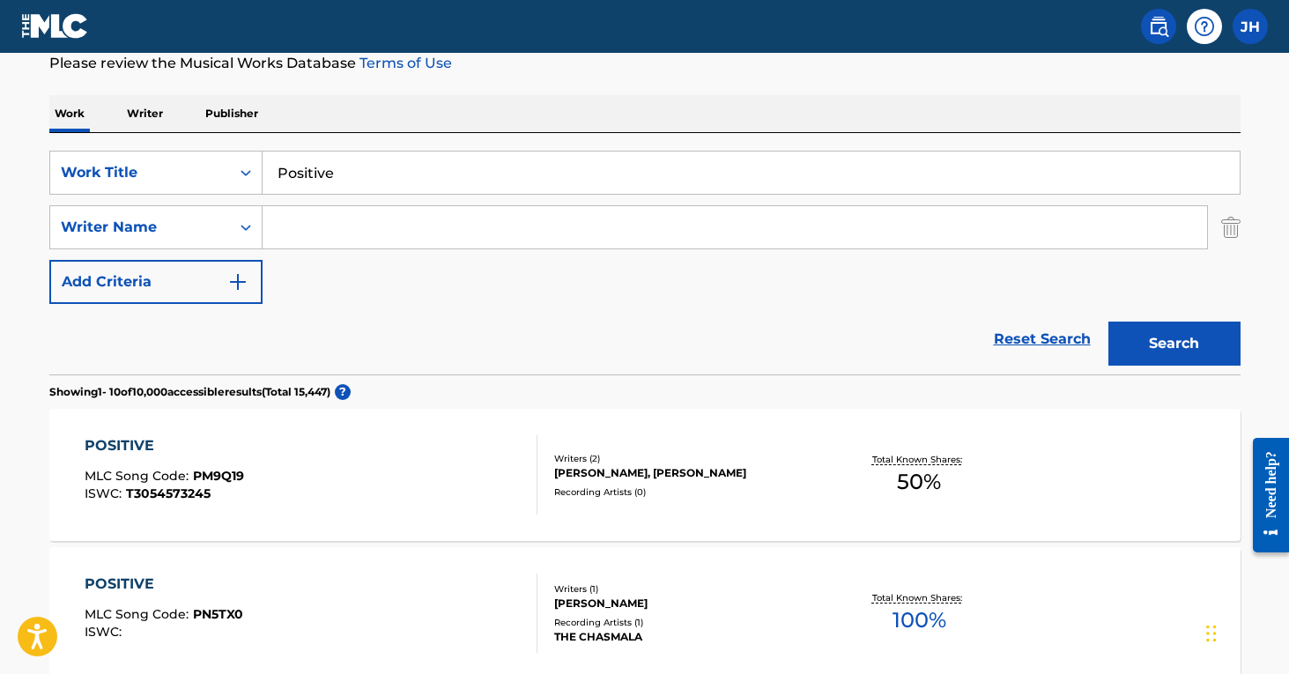
click at [344, 220] on input "Search Form" at bounding box center [735, 227] width 944 height 42
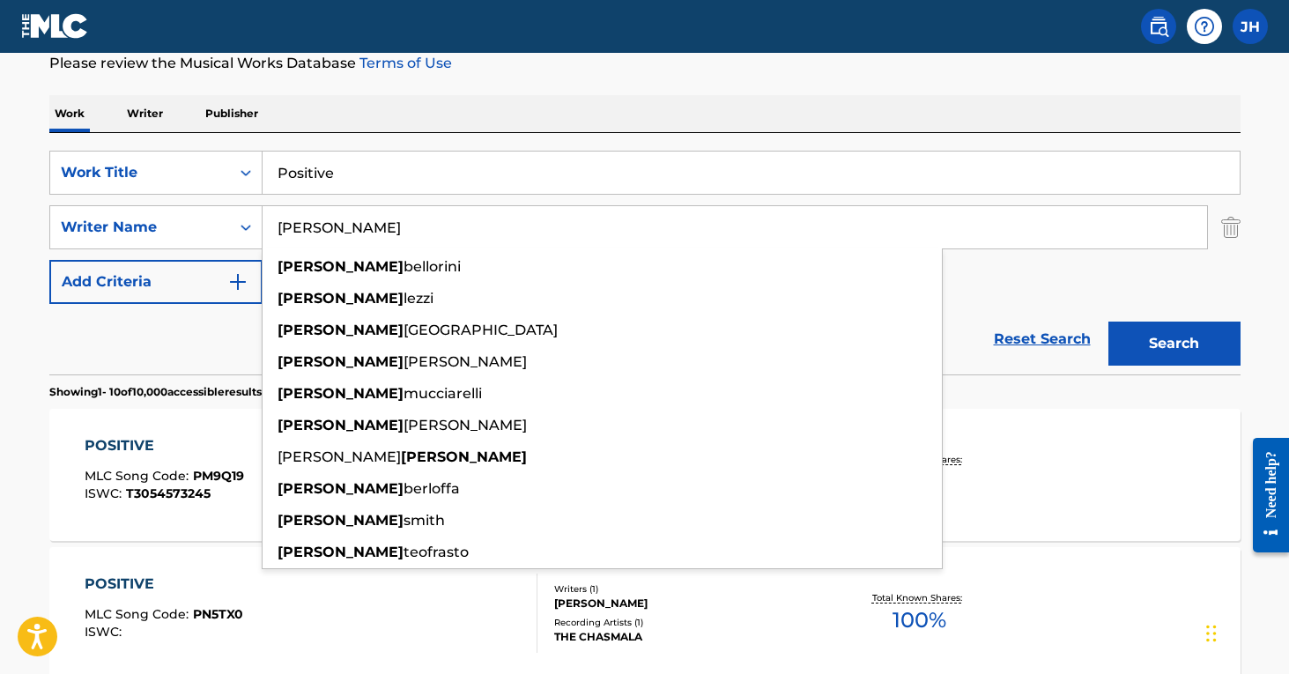
type input "[PERSON_NAME]"
click at [1173, 344] on button "Search" at bounding box center [1174, 344] width 132 height 44
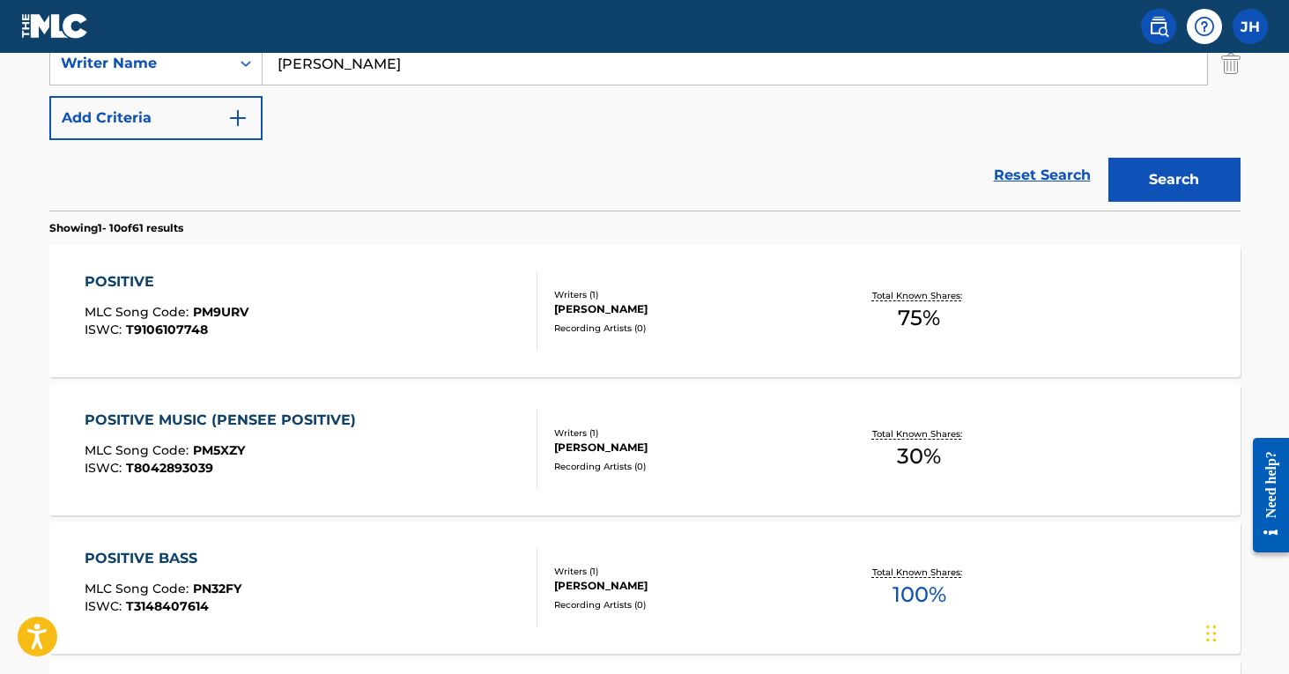
scroll to position [586, 0]
